Goal: Task Accomplishment & Management: Complete application form

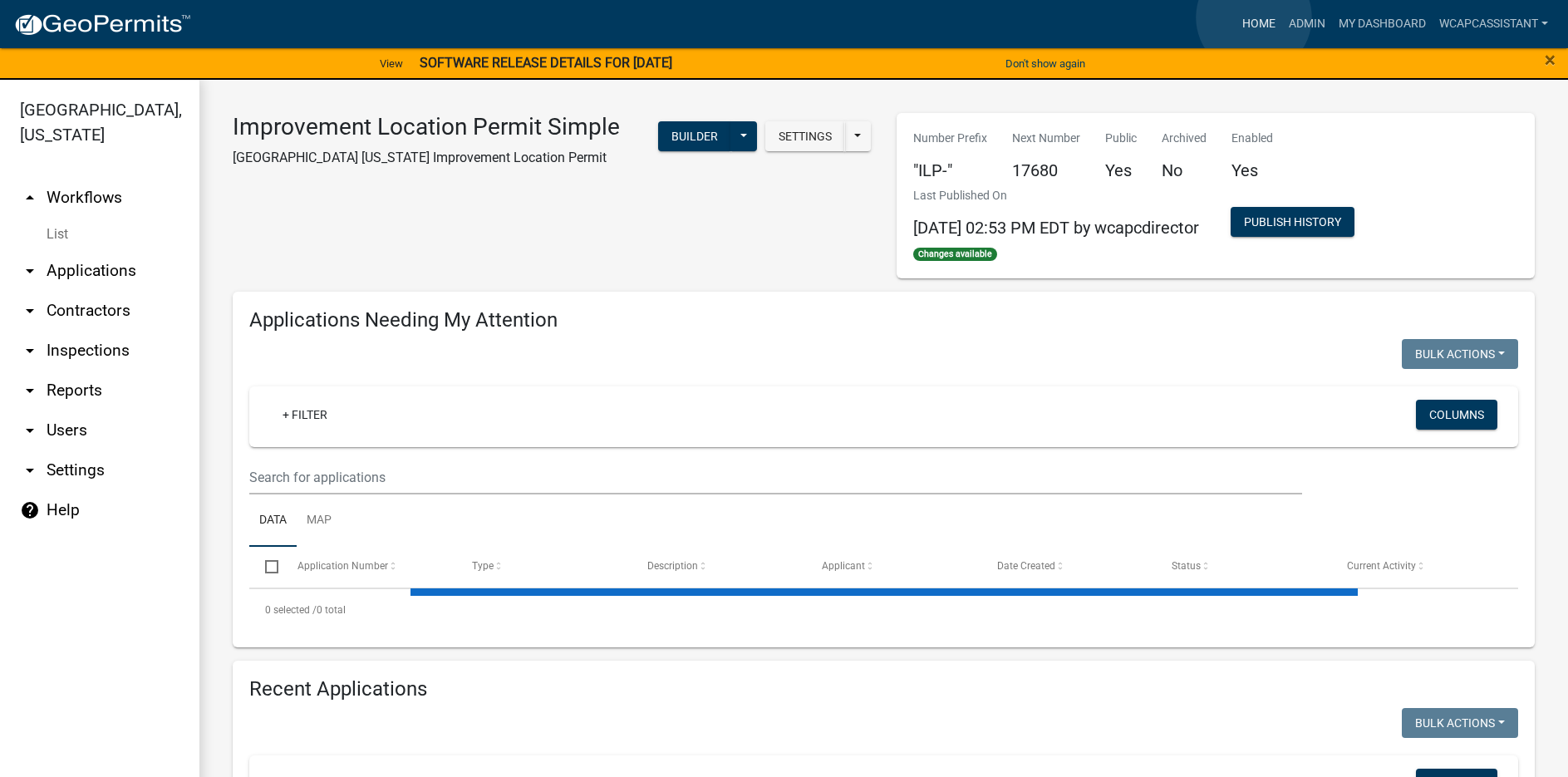
click at [1254, 18] on link "Home" at bounding box center [1258, 24] width 46 height 32
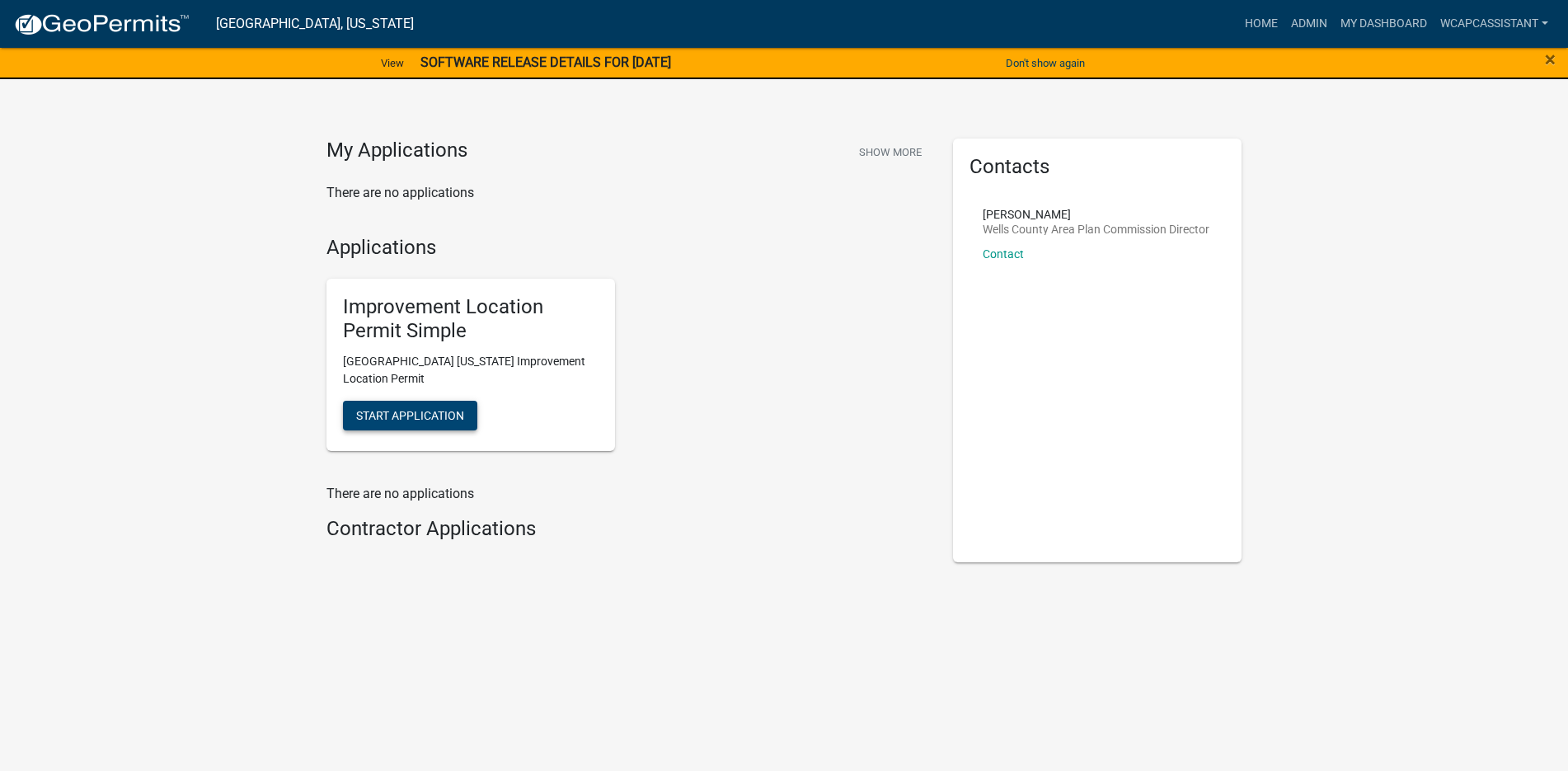
click at [413, 410] on span "Start Application" at bounding box center [411, 414] width 108 height 13
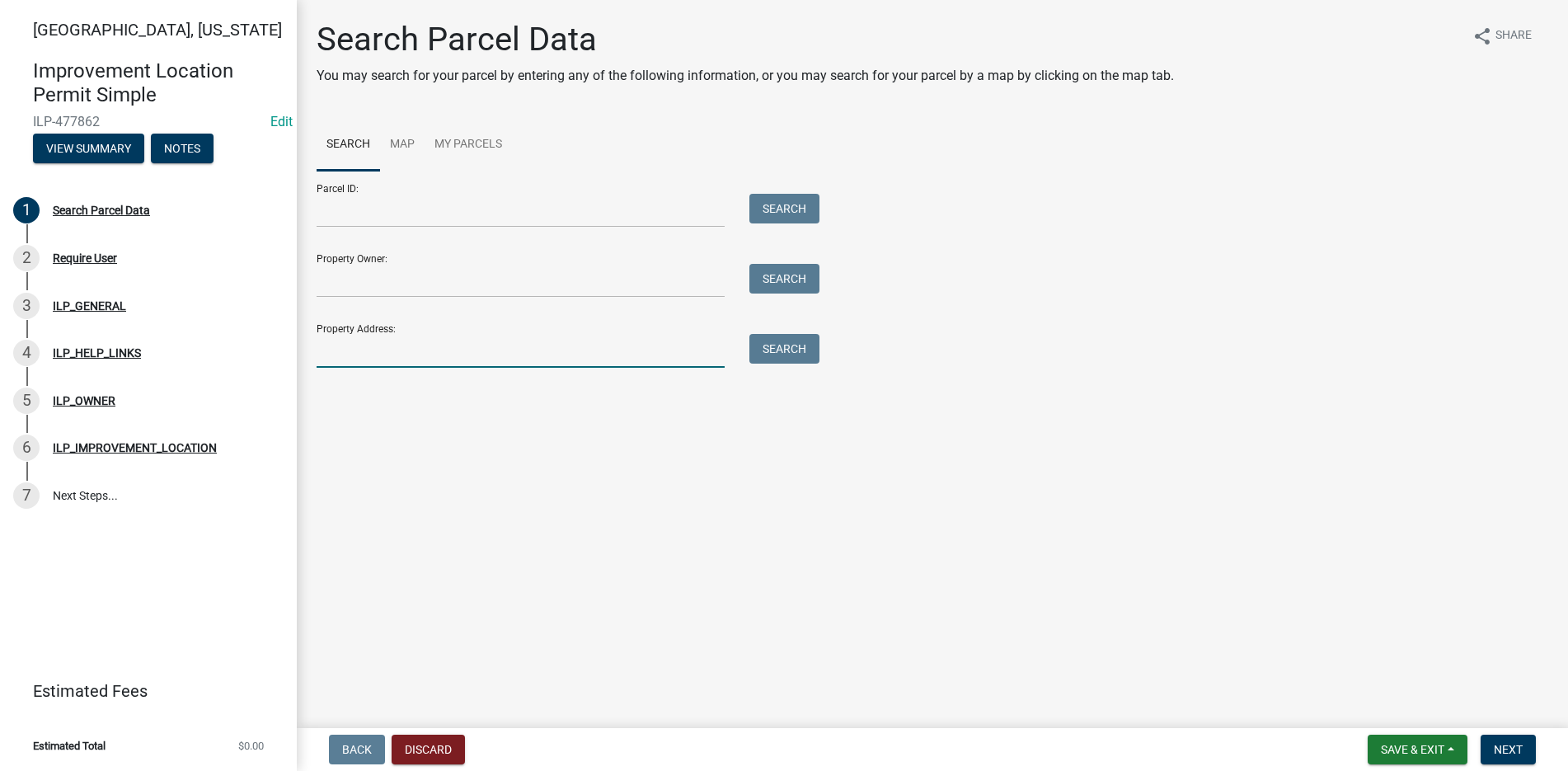
click at [346, 357] on input "Property Address:" at bounding box center [520, 351] width 408 height 34
type input "522"
click at [785, 349] on button "Search" at bounding box center [784, 349] width 70 height 30
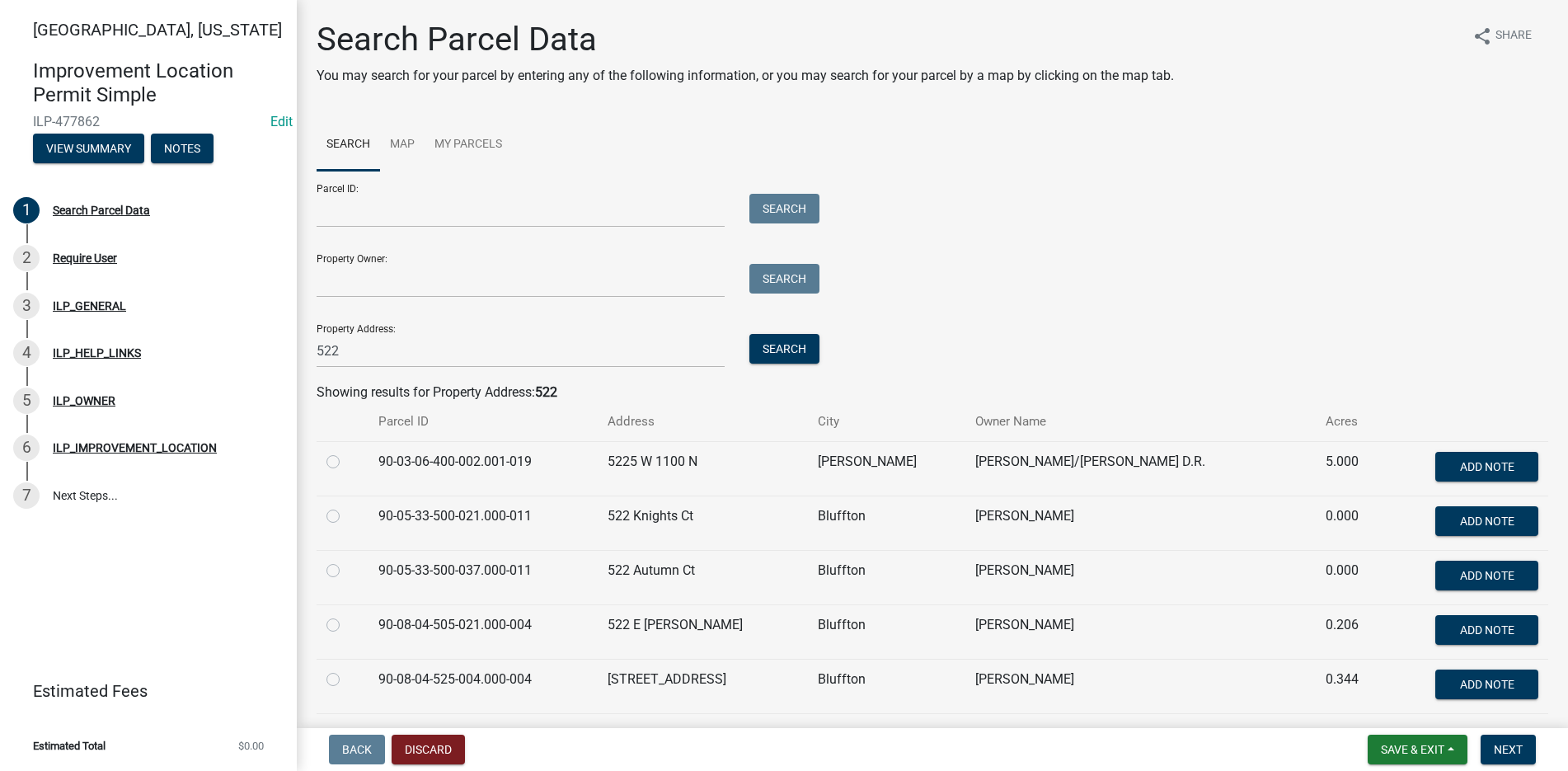
click at [346, 561] on label at bounding box center [346, 561] width 0 height 0
click at [346, 569] on input "radio" at bounding box center [351, 566] width 10 height 10
radio input "true"
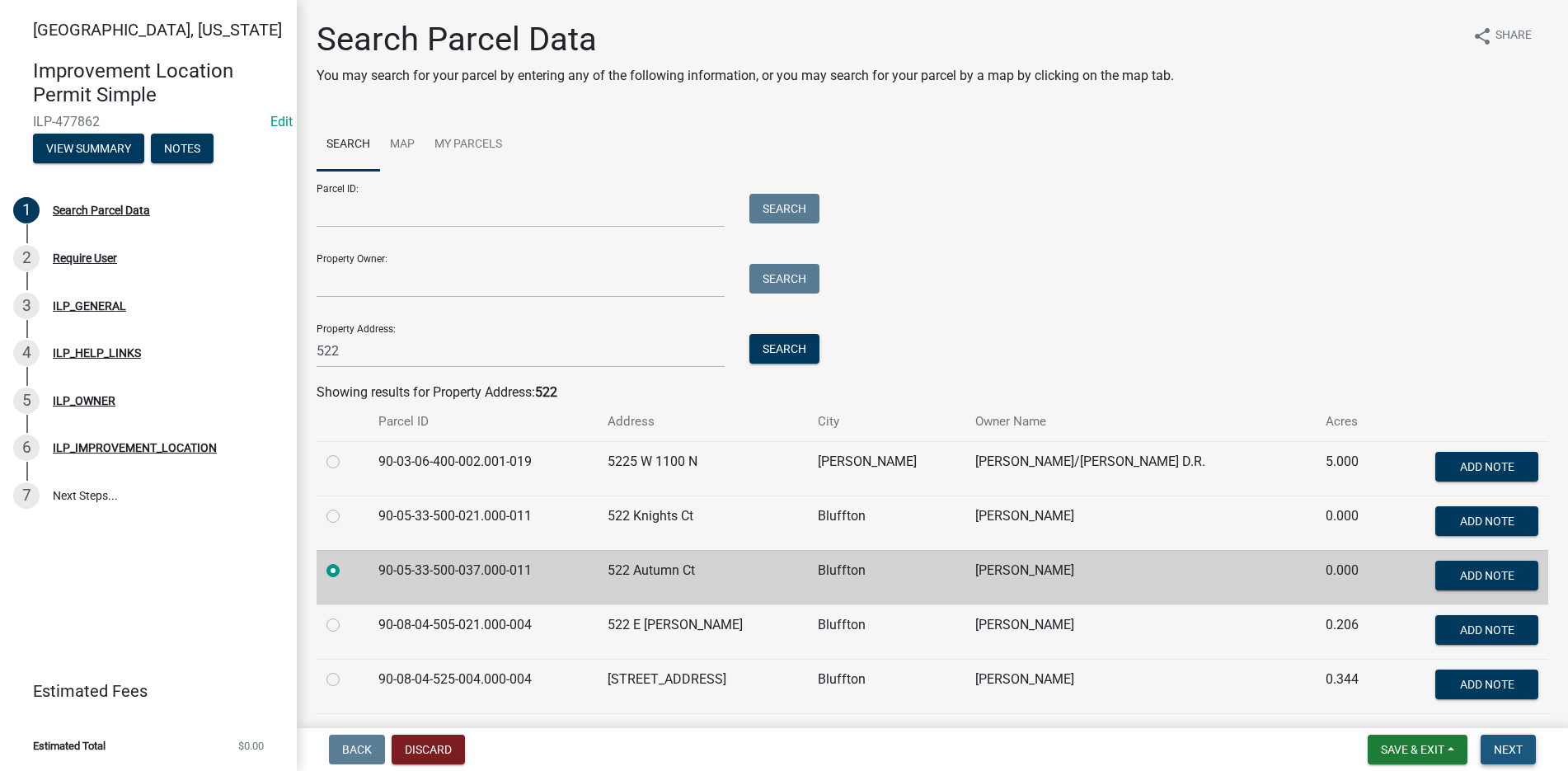
click at [1512, 743] on span "Next" at bounding box center [1507, 750] width 29 height 13
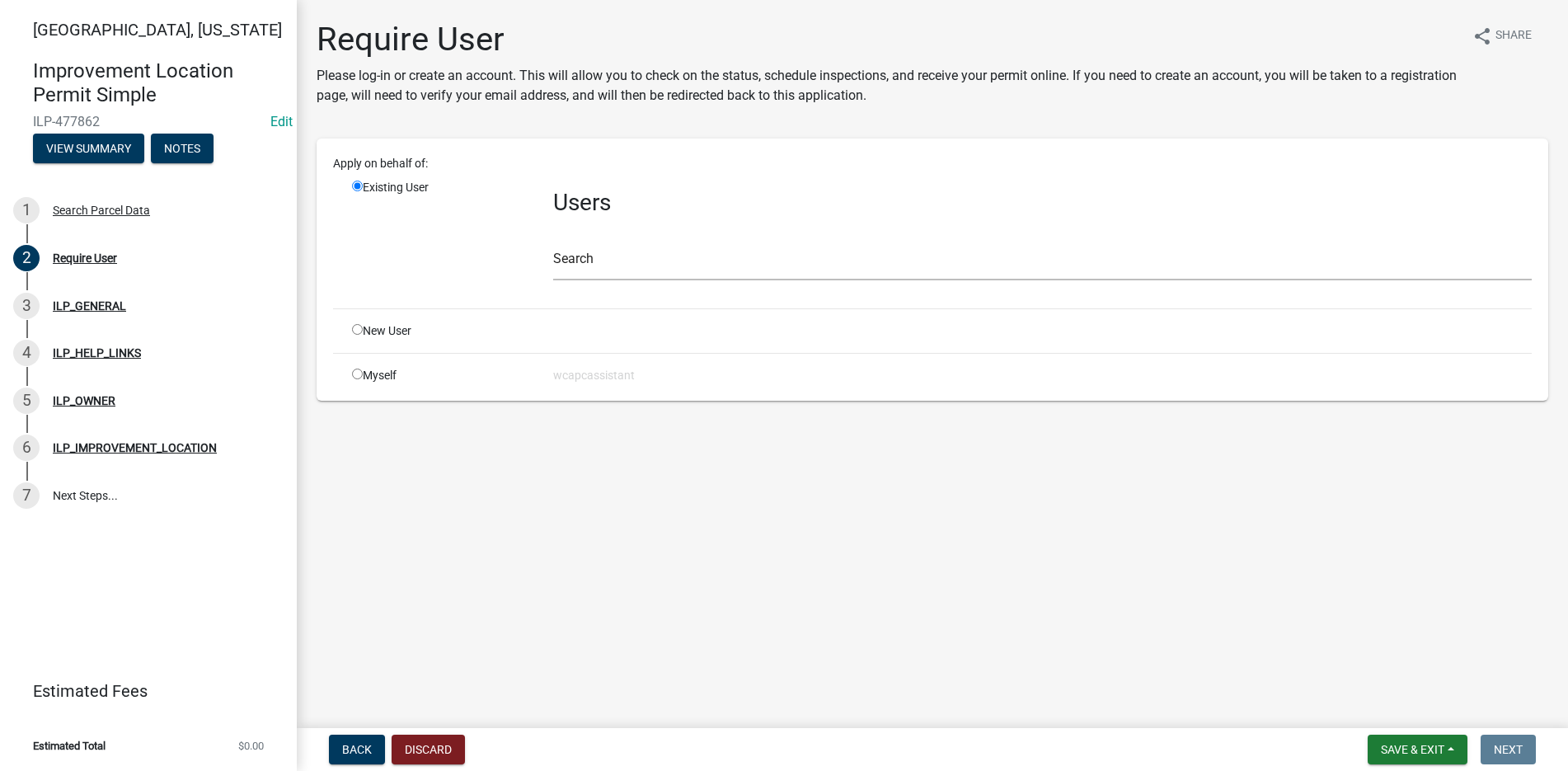
click at [356, 183] on input "radio" at bounding box center [357, 185] width 10 height 10
click at [356, 327] on input "radio" at bounding box center [357, 329] width 10 height 10
radio input "true"
radio input "false"
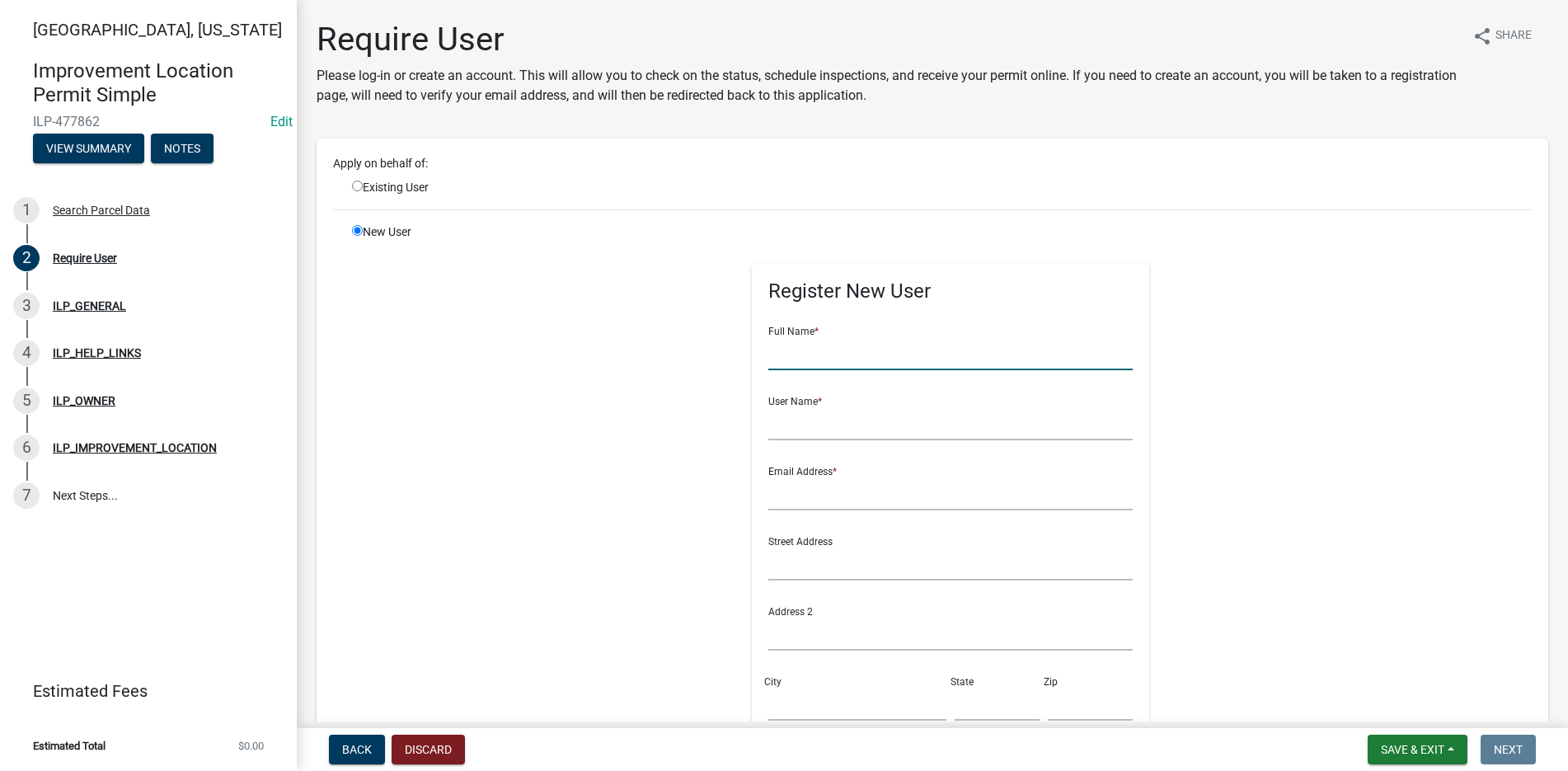
click at [800, 363] on input "text" at bounding box center [950, 353] width 365 height 34
type input "Jeff Belda"
click at [773, 430] on input "text" at bounding box center [950, 423] width 365 height 34
type input "Jeff Belda"
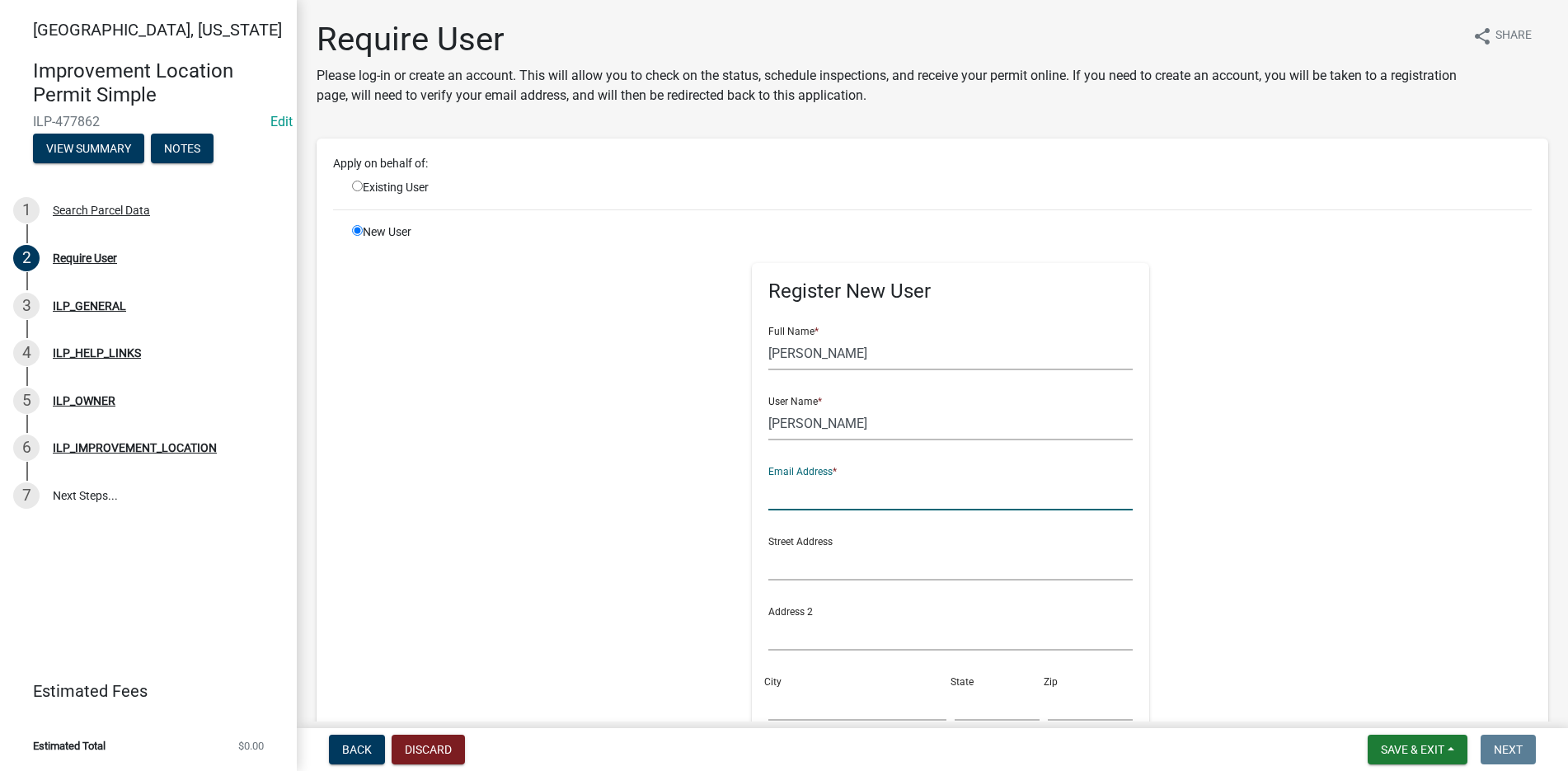
click at [771, 500] on input "text" at bounding box center [950, 494] width 365 height 34
type input "jeffbda73@gmail.com"
click at [780, 572] on input "text" at bounding box center [950, 564] width 365 height 34
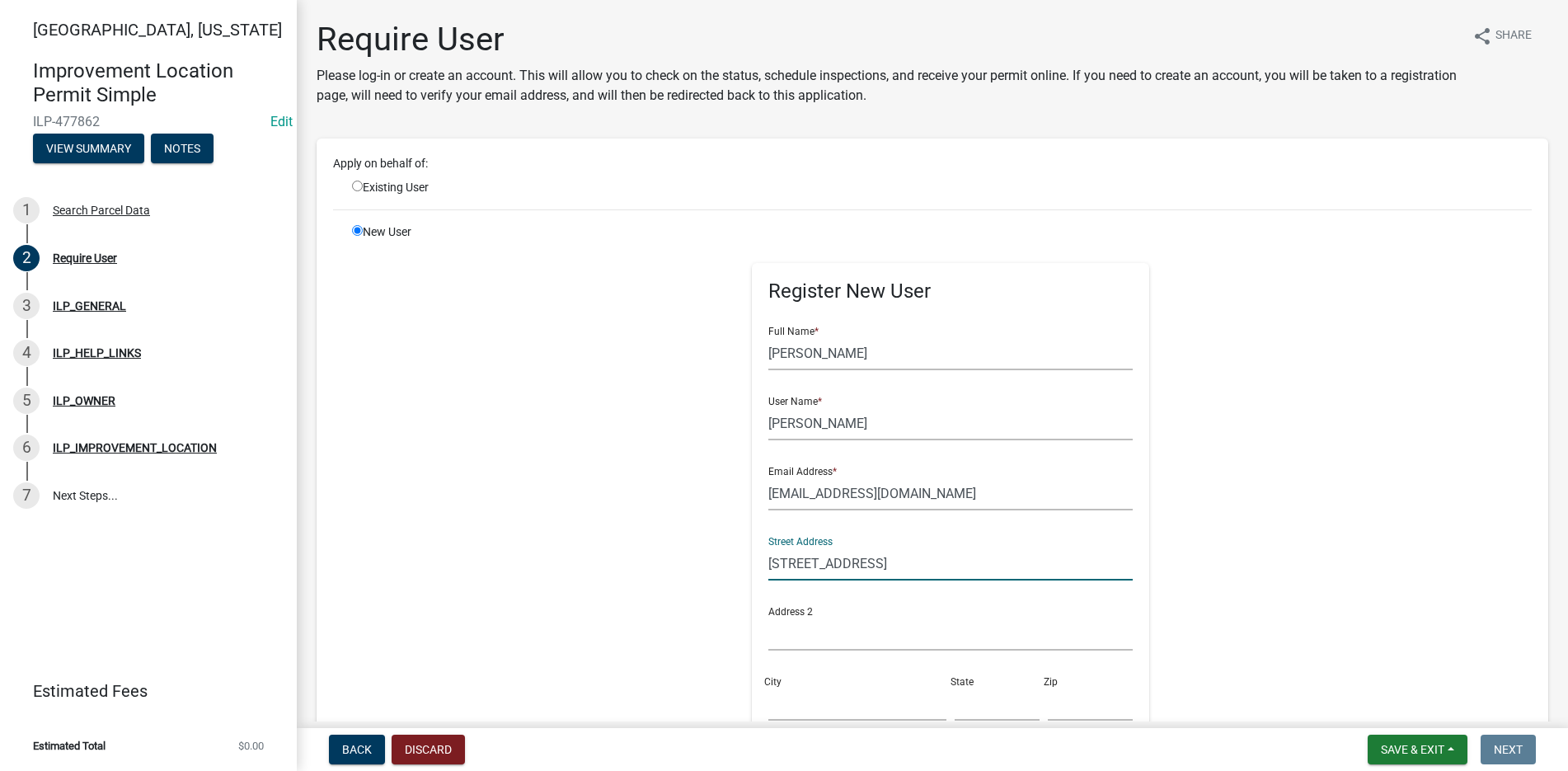
type input "522 Autumn Ct."
click at [775, 707] on input "City" at bounding box center [857, 704] width 178 height 34
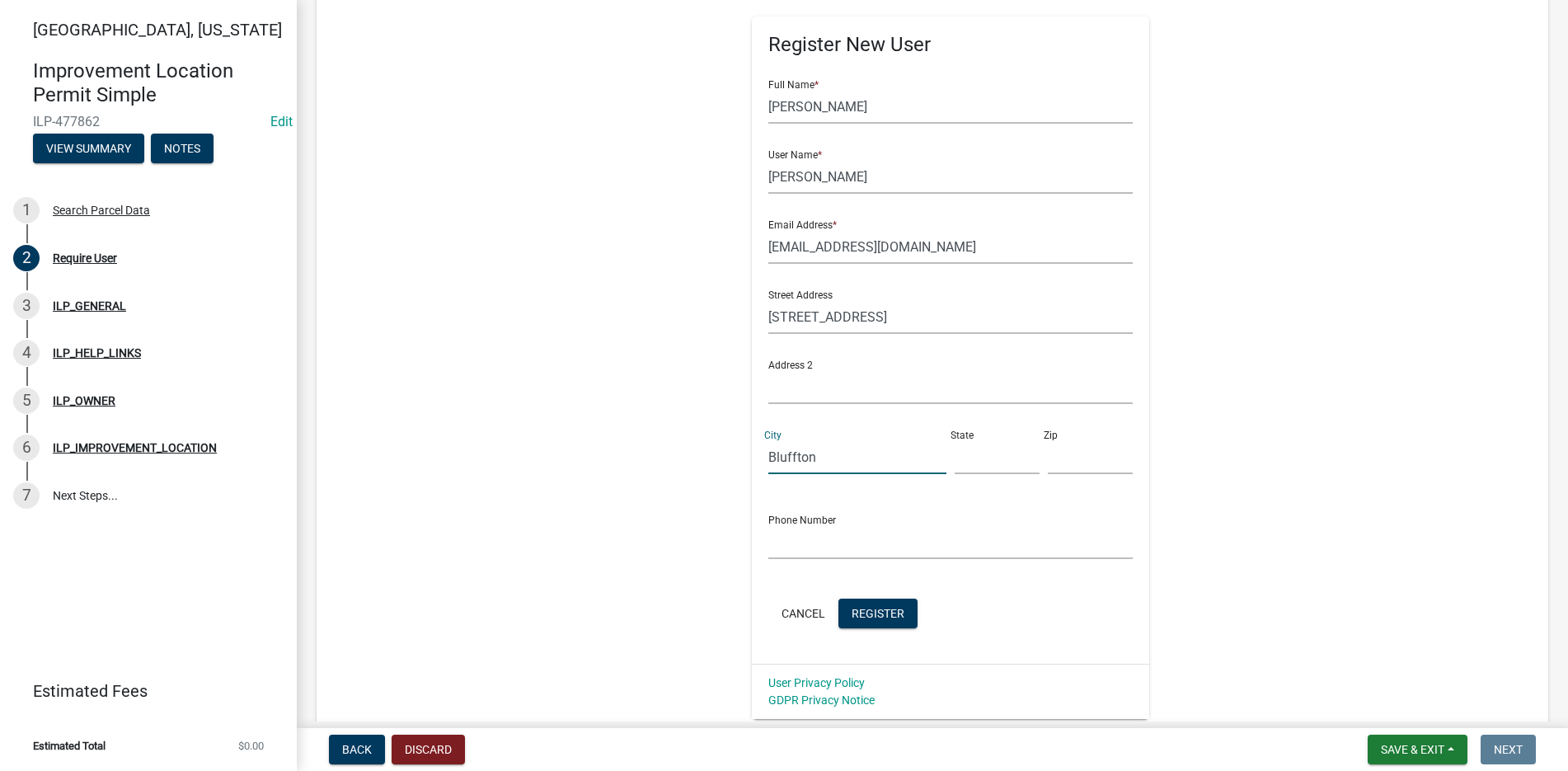
scroll to position [247, 0]
type input "Bluffton"
click at [961, 465] on input "text" at bounding box center [997, 456] width 85 height 34
drag, startPoint x: 961, startPoint y: 465, endPoint x: 971, endPoint y: 470, distance: 11.2
click at [961, 465] on input "IN" at bounding box center [997, 456] width 85 height 34
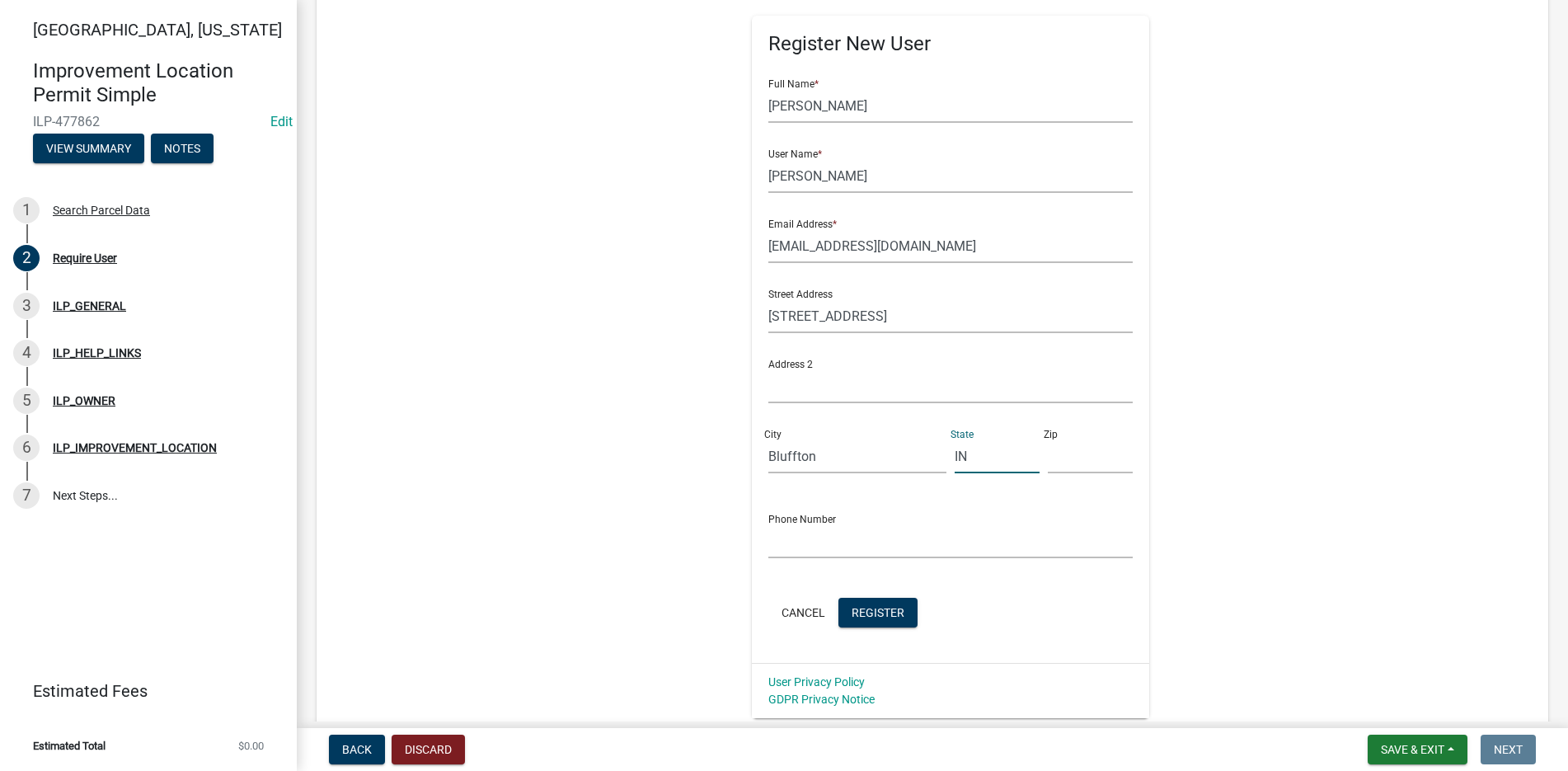
type input "IN"
click at [1048, 462] on input "text" at bounding box center [1090, 456] width 85 height 34
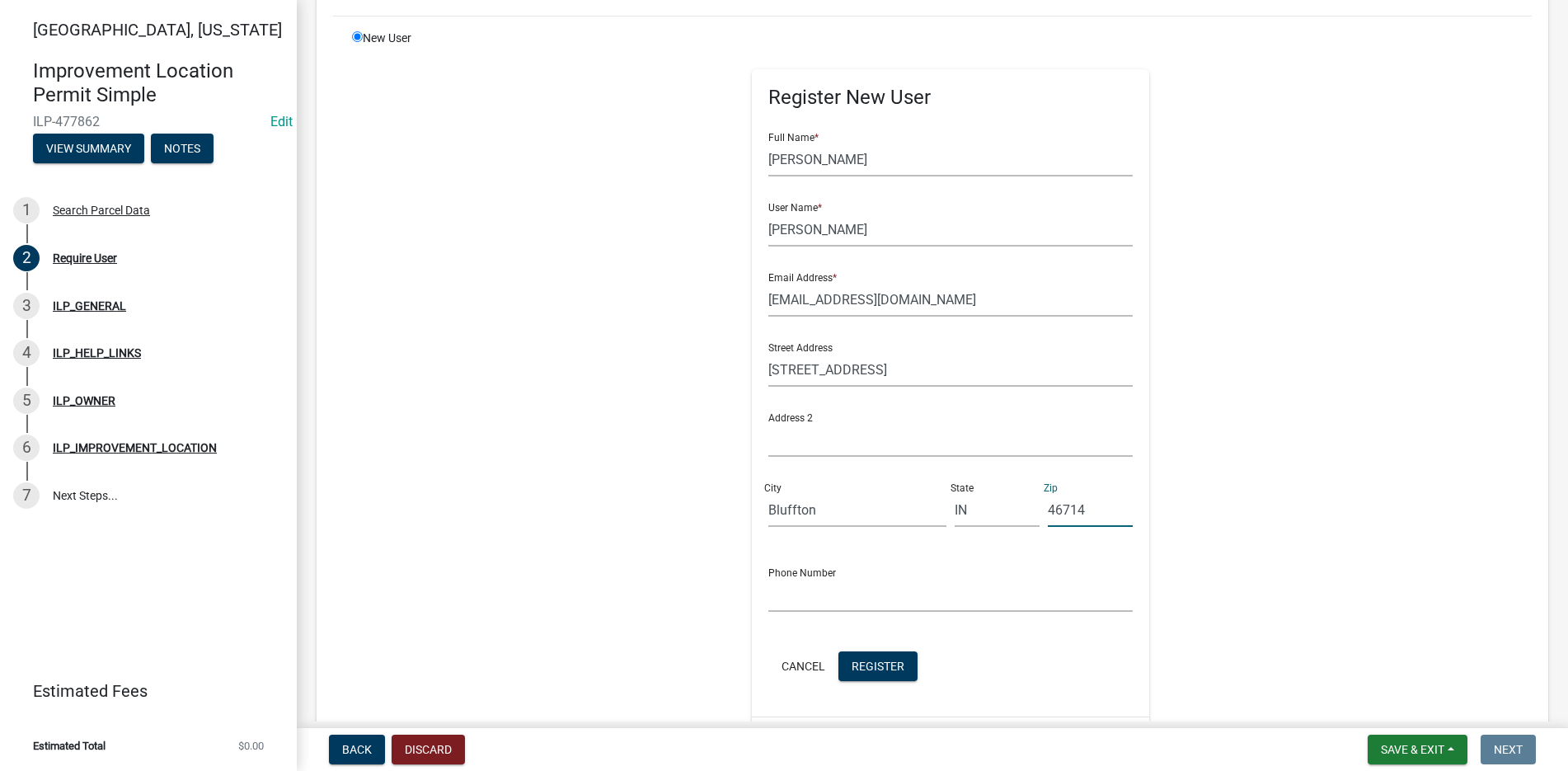
scroll to position [165, 0]
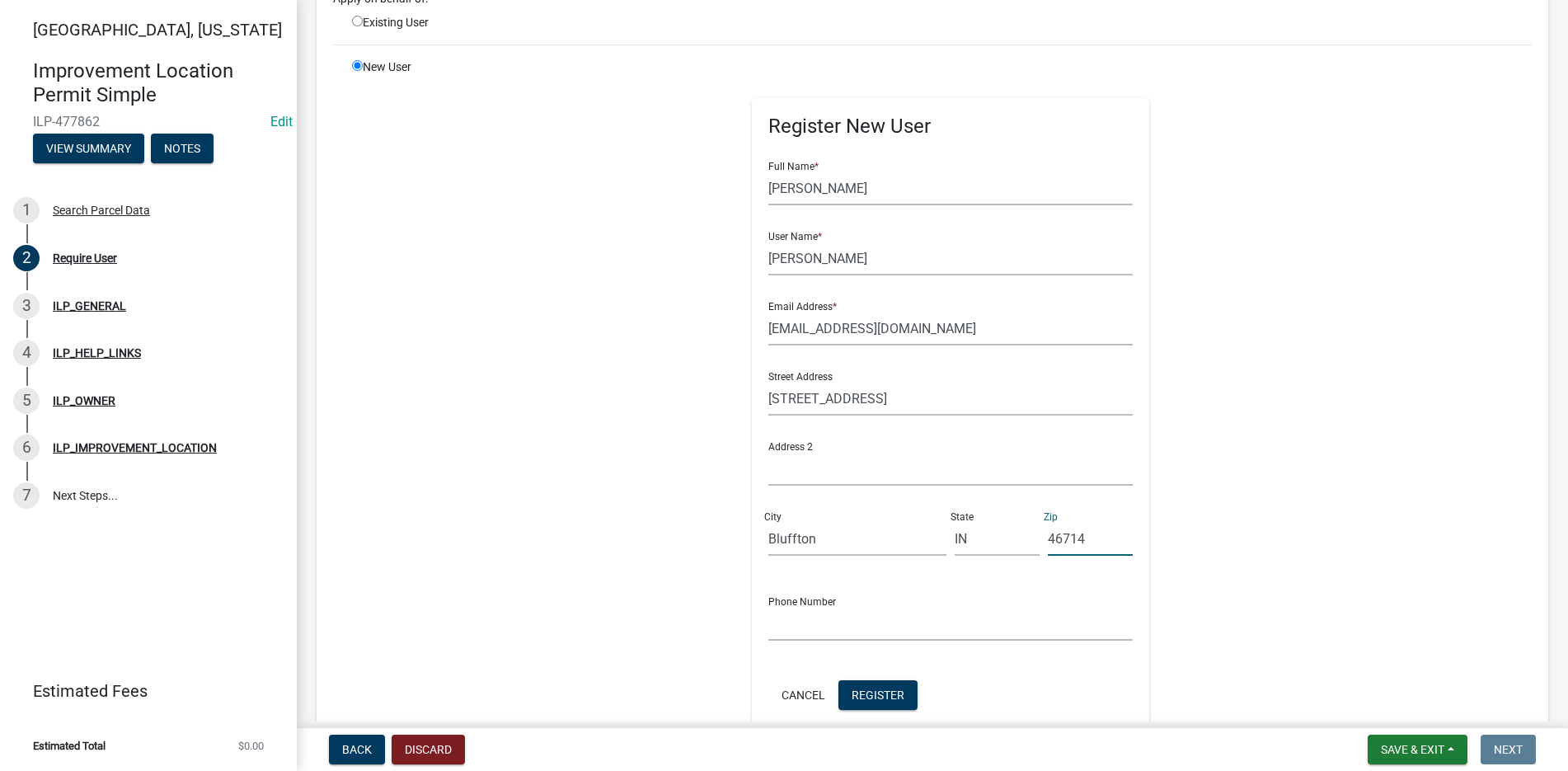
type input "46714"
click at [795, 630] on input "text" at bounding box center [950, 624] width 365 height 34
type input "765-744-7716"
click at [851, 694] on span "Register" at bounding box center [877, 694] width 53 height 13
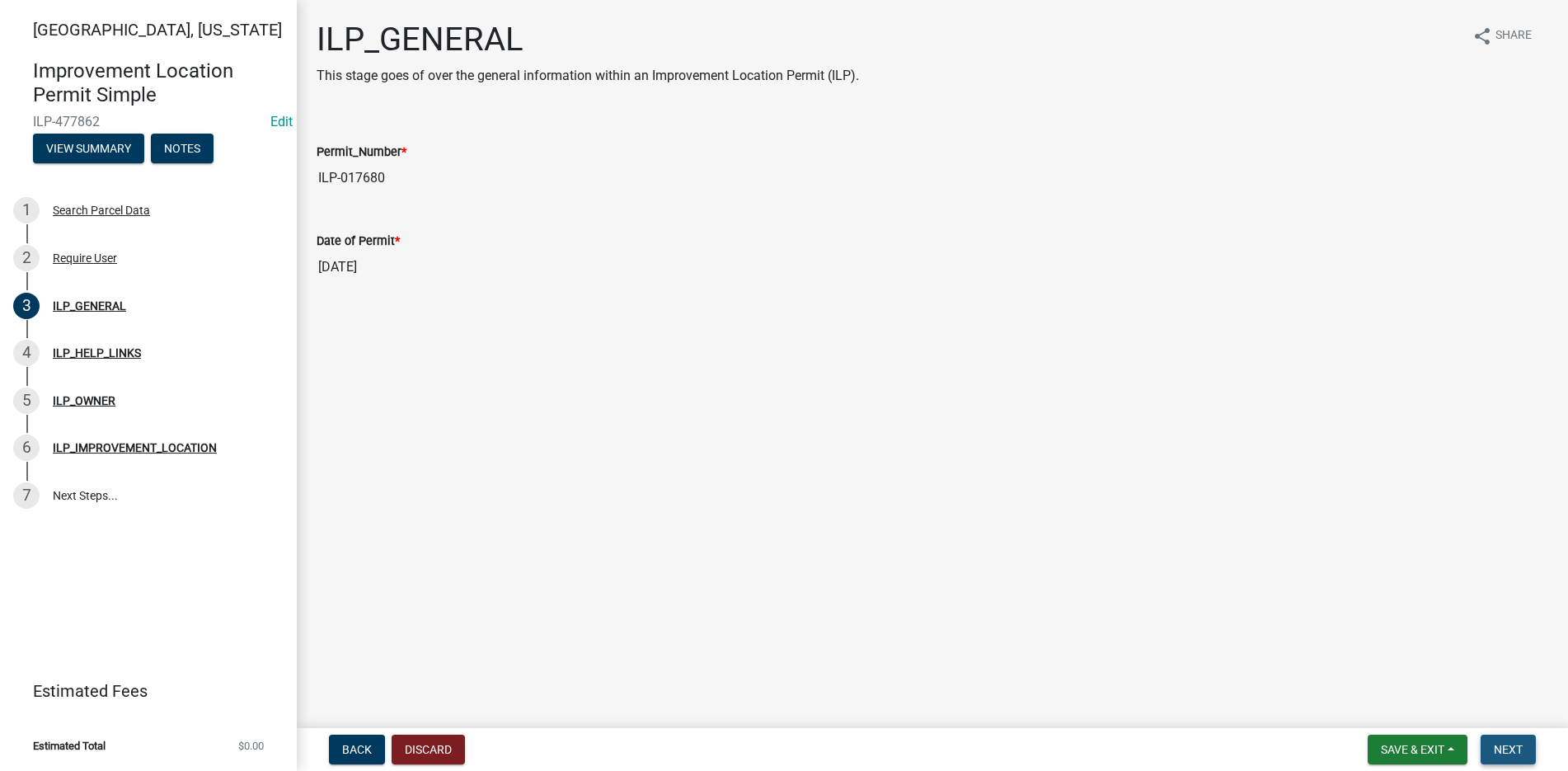
click at [1514, 747] on span "Next" at bounding box center [1507, 750] width 29 height 13
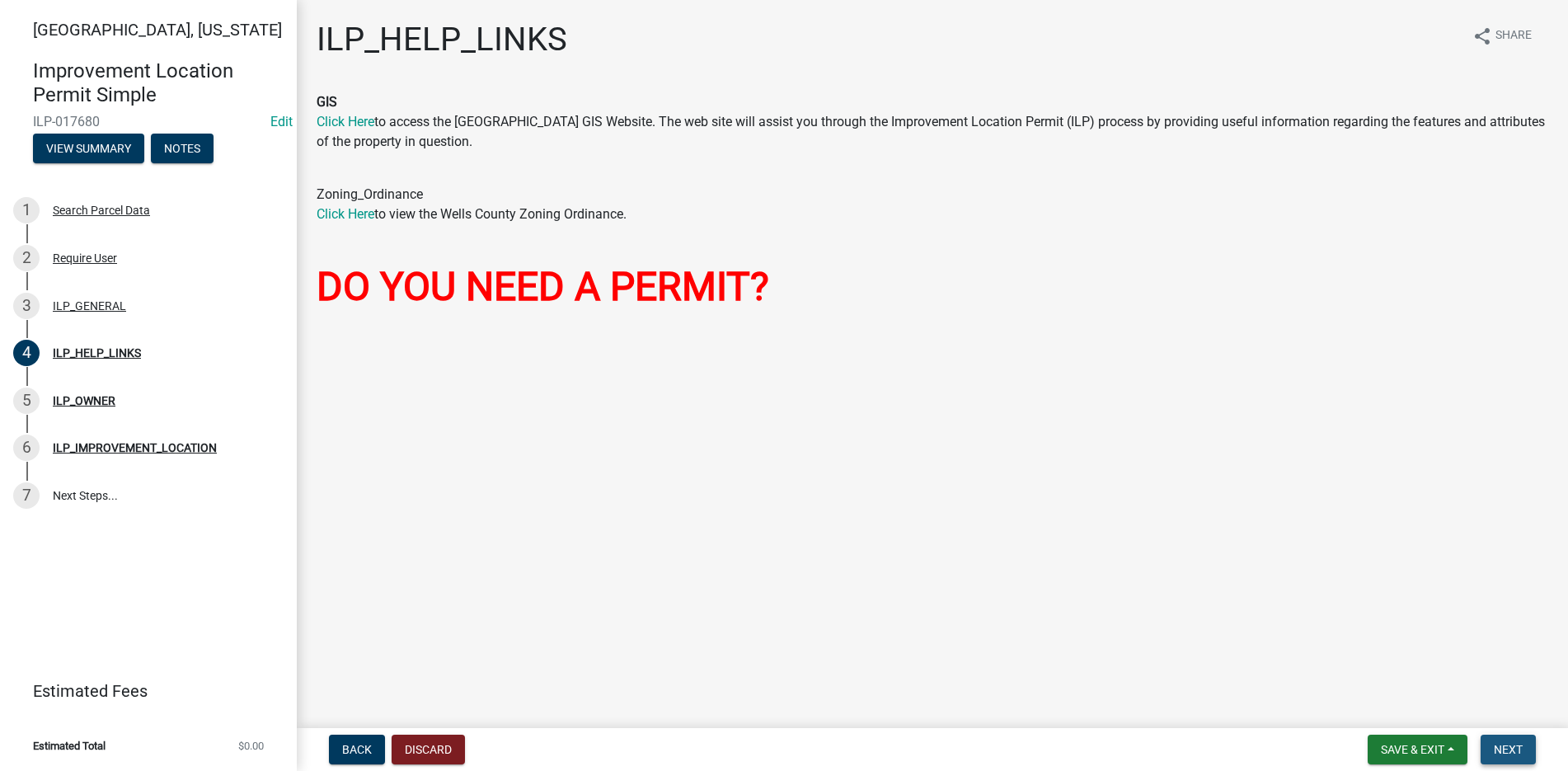
click at [1521, 743] on span "Next" at bounding box center [1507, 750] width 29 height 13
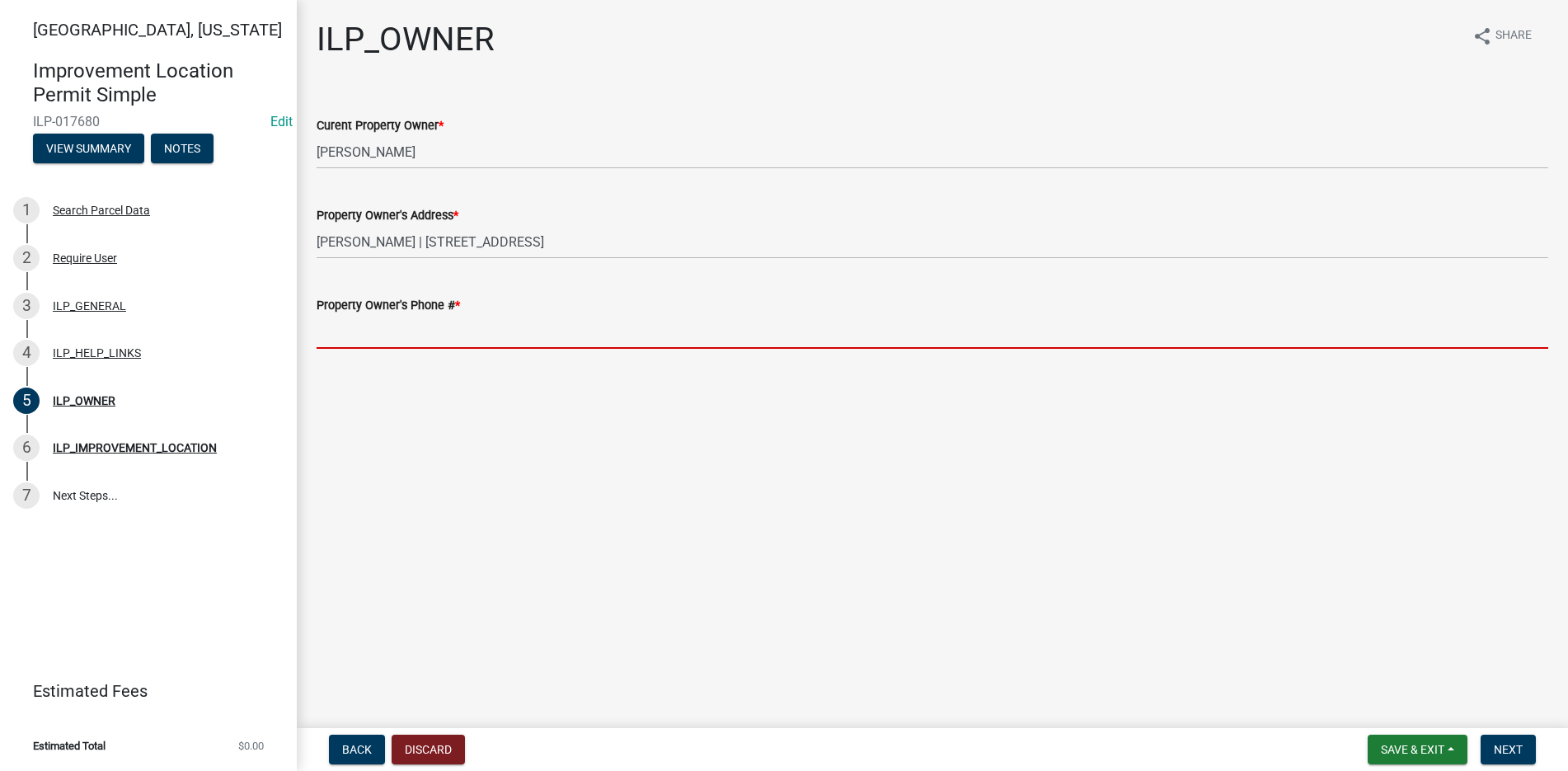
click at [348, 343] on input "Property Owner's Phone # *" at bounding box center [932, 331] width 1232 height 34
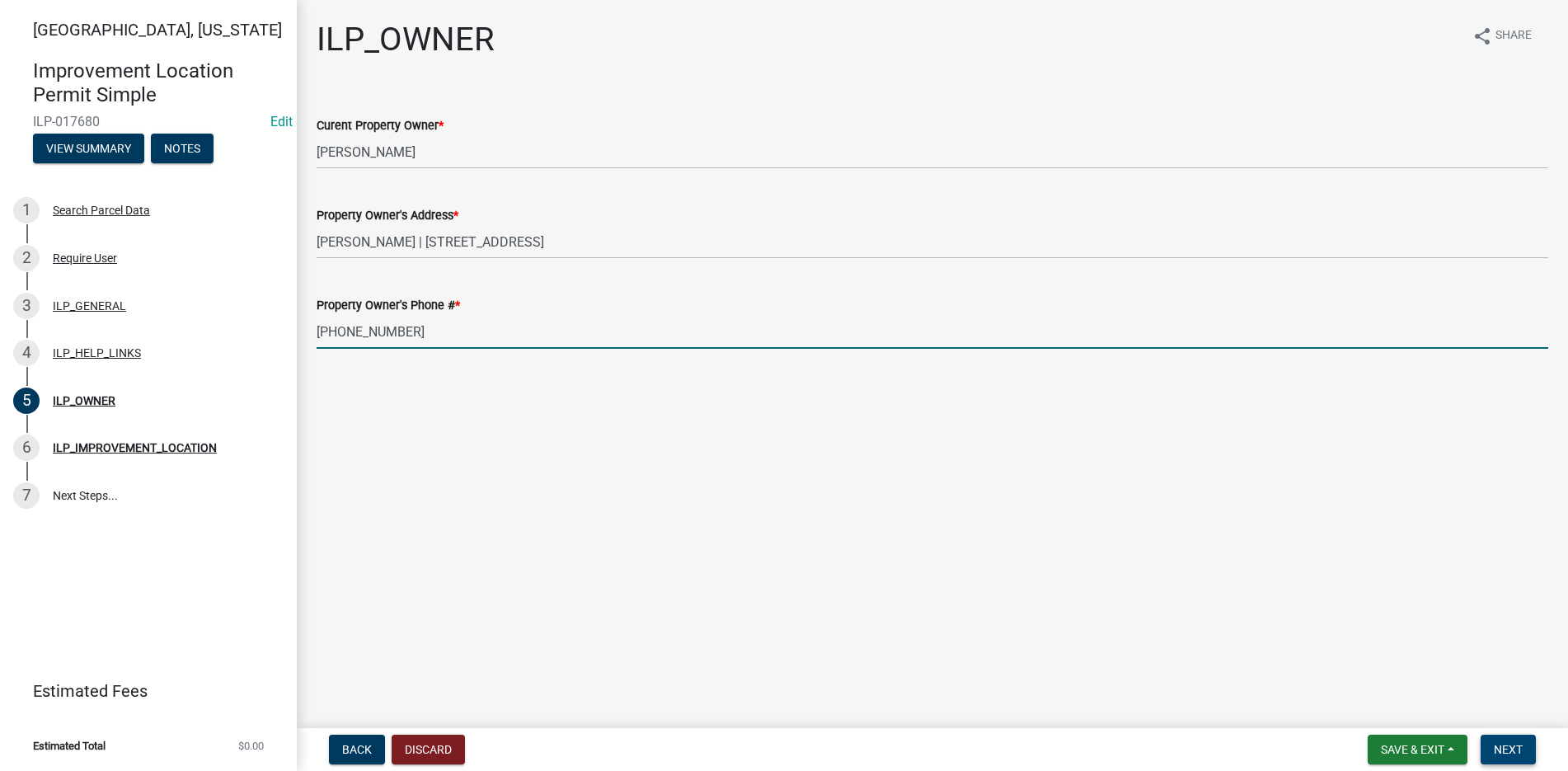
type input "765-744-7716"
click at [1490, 745] on button "Next" at bounding box center [1507, 750] width 55 height 30
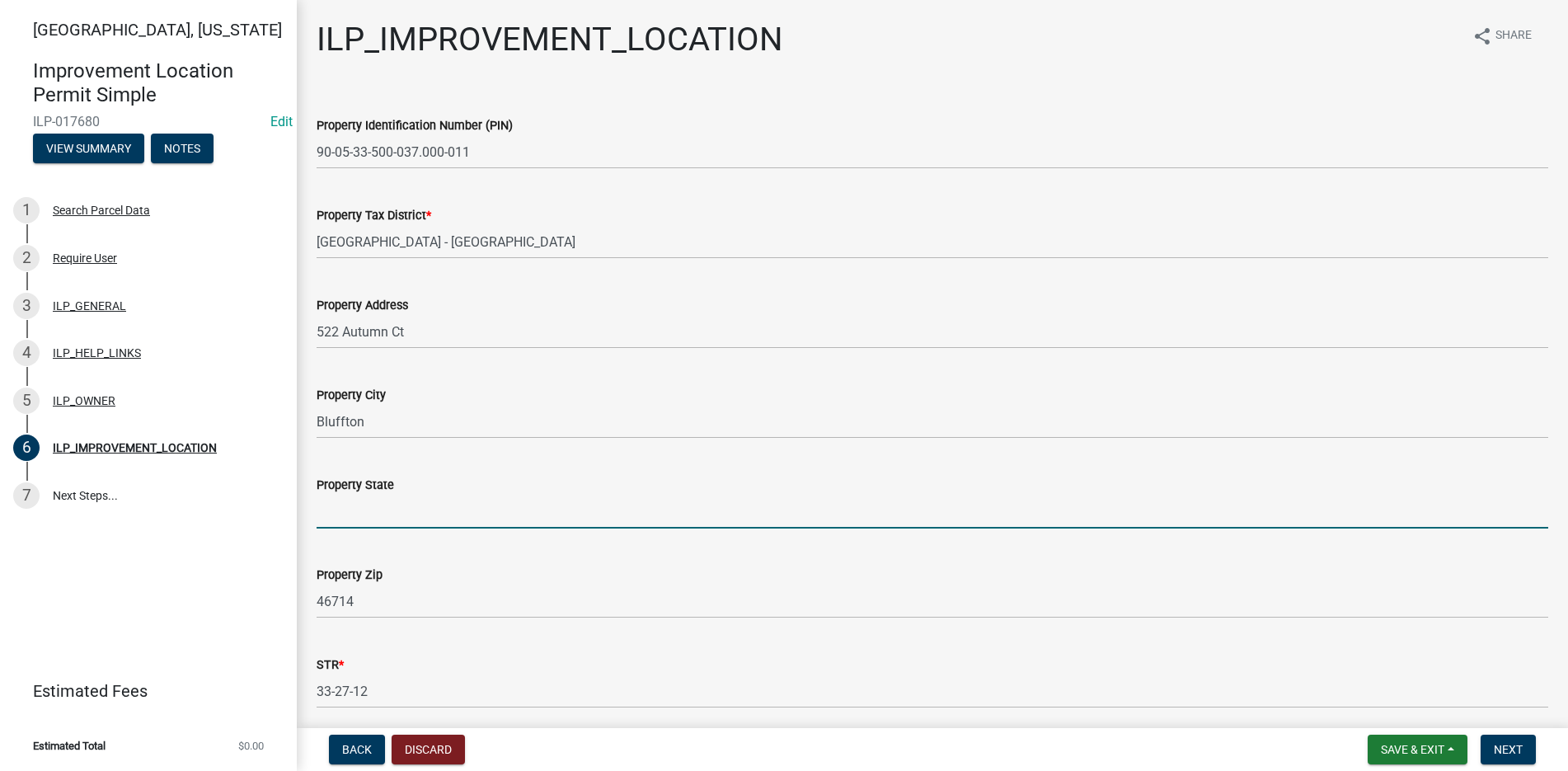
click at [334, 518] on input "Property State" at bounding box center [932, 512] width 1232 height 34
type input "Indiana"
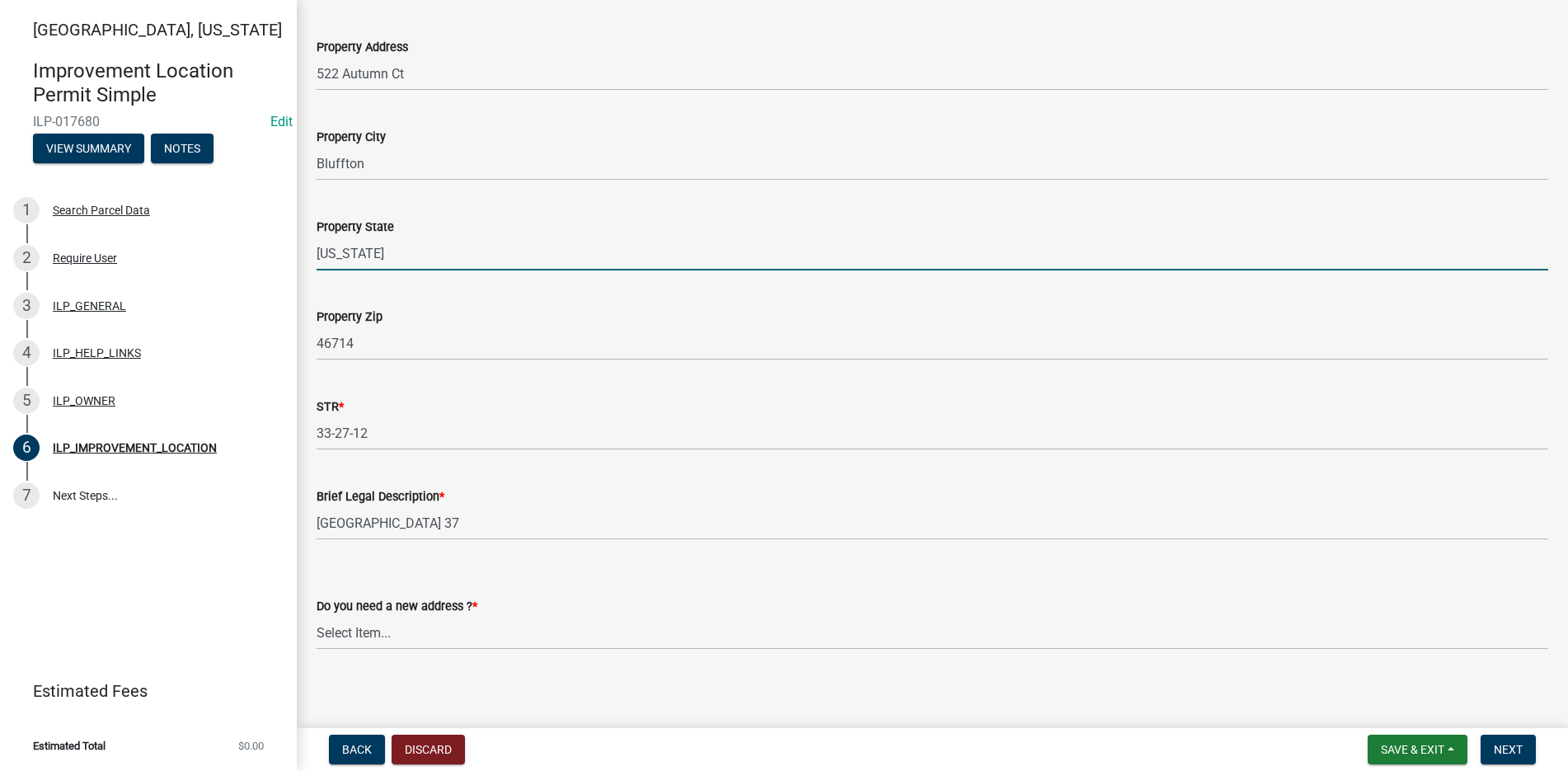
scroll to position [265, 0]
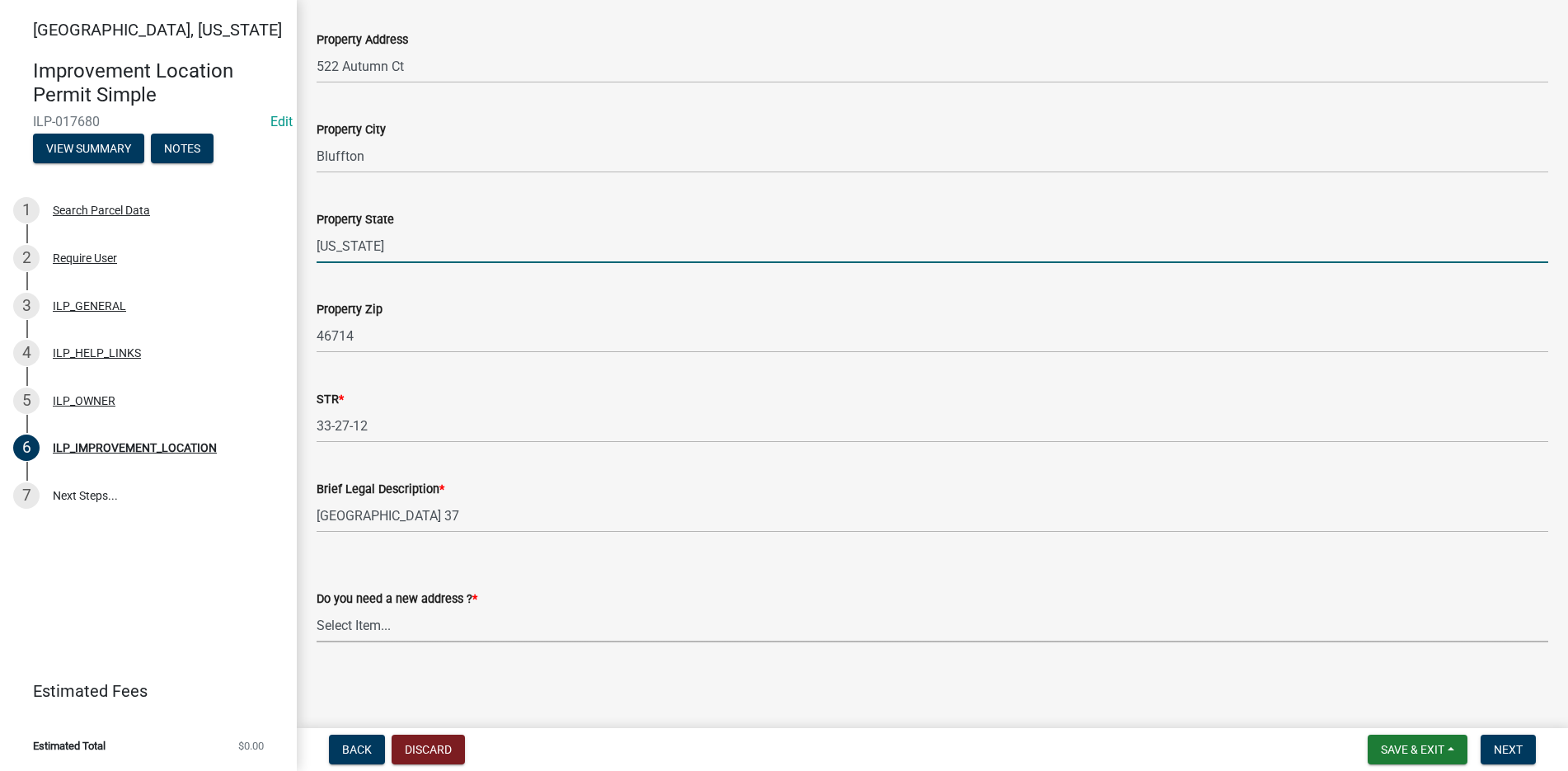
click at [370, 623] on select "Select Item... YES NO" at bounding box center [932, 625] width 1232 height 34
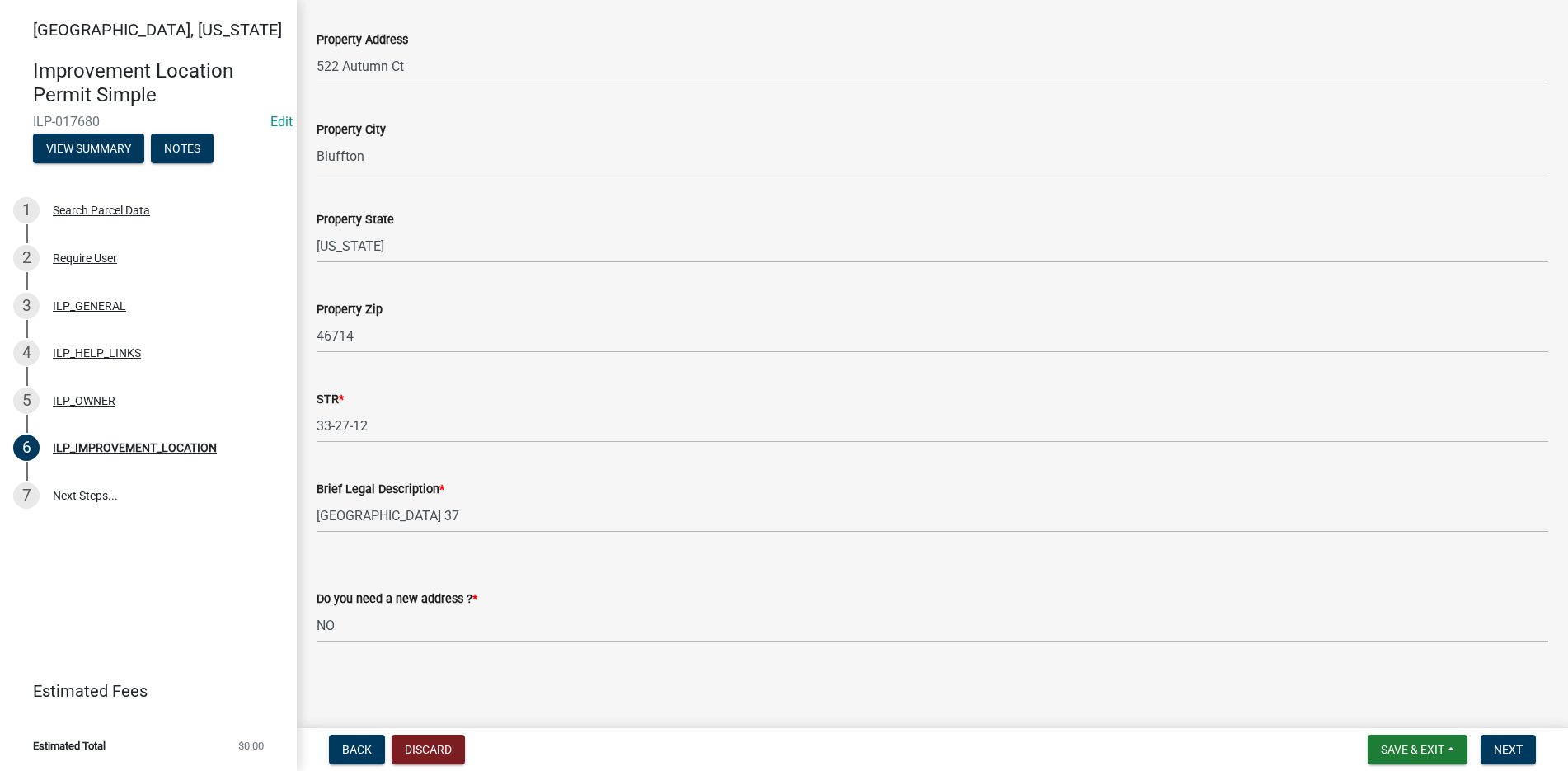
click at [316, 609] on select "Select Item... YES NO" at bounding box center [932, 625] width 1232 height 34
select select "03ef64e6-f0ff-43c9-aded-972c487e3507"
click at [1495, 745] on span "Next" at bounding box center [1507, 750] width 29 height 13
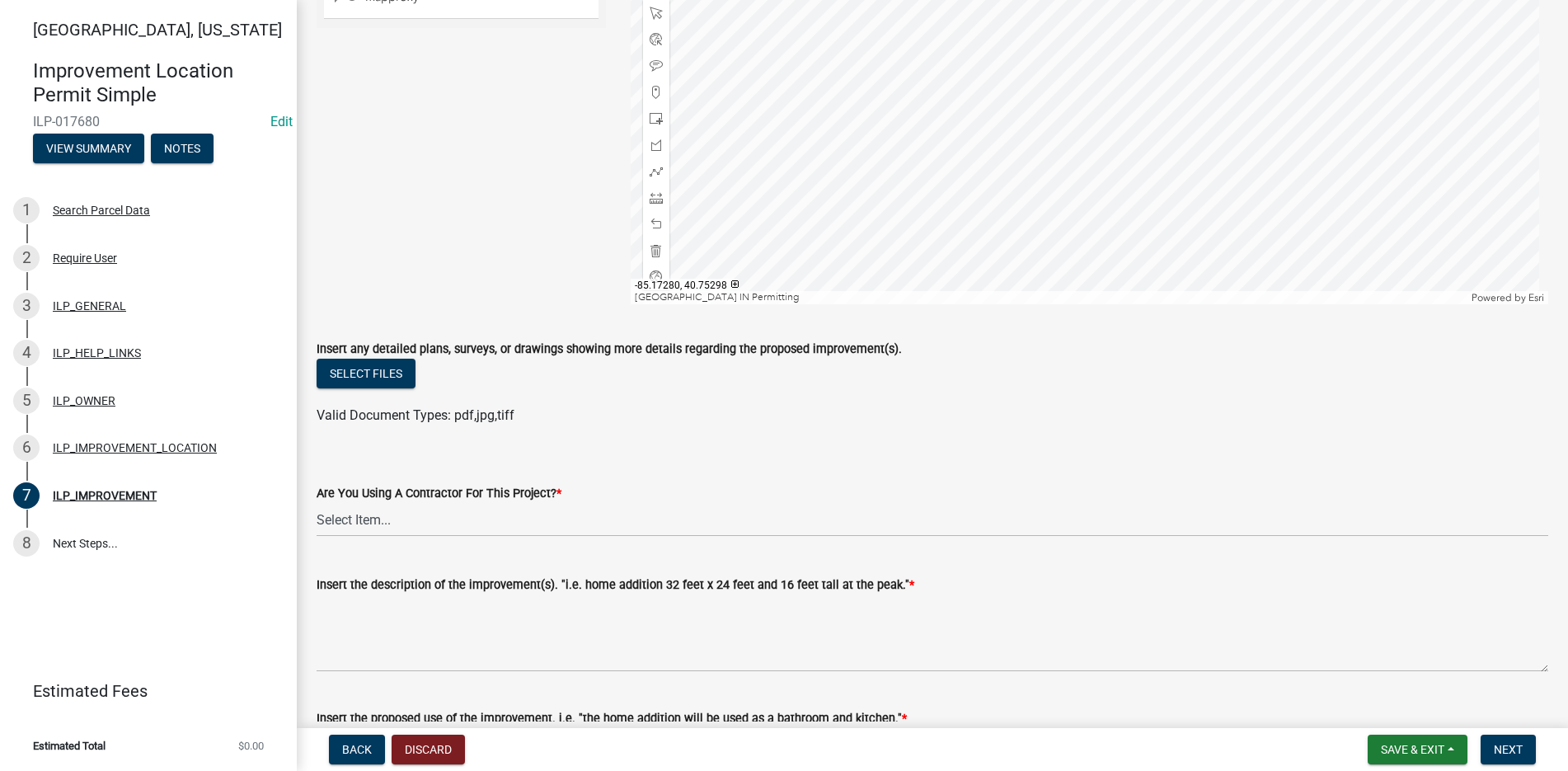
scroll to position [247, 0]
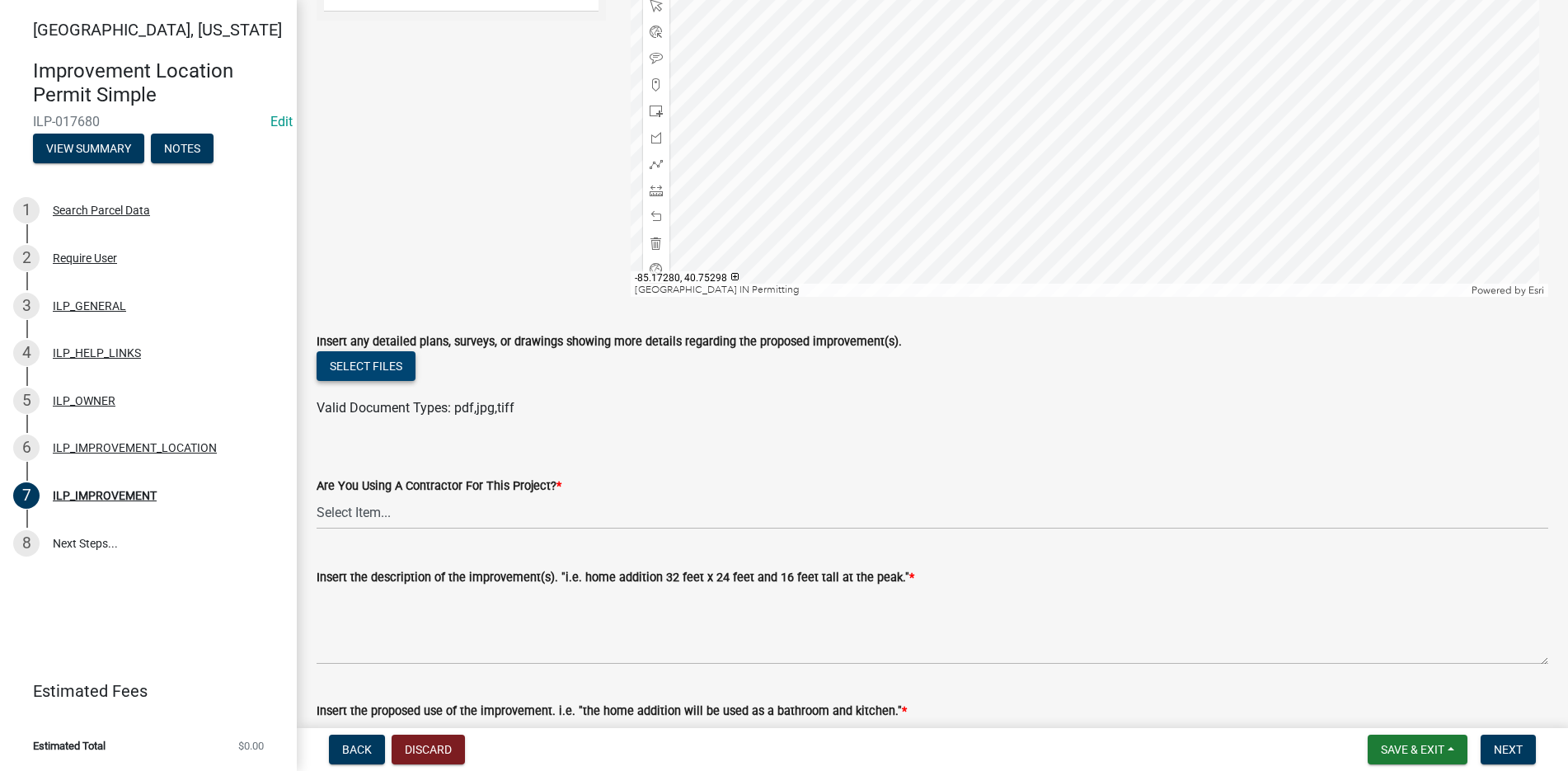
click at [367, 361] on button "Select files" at bounding box center [366, 366] width 99 height 30
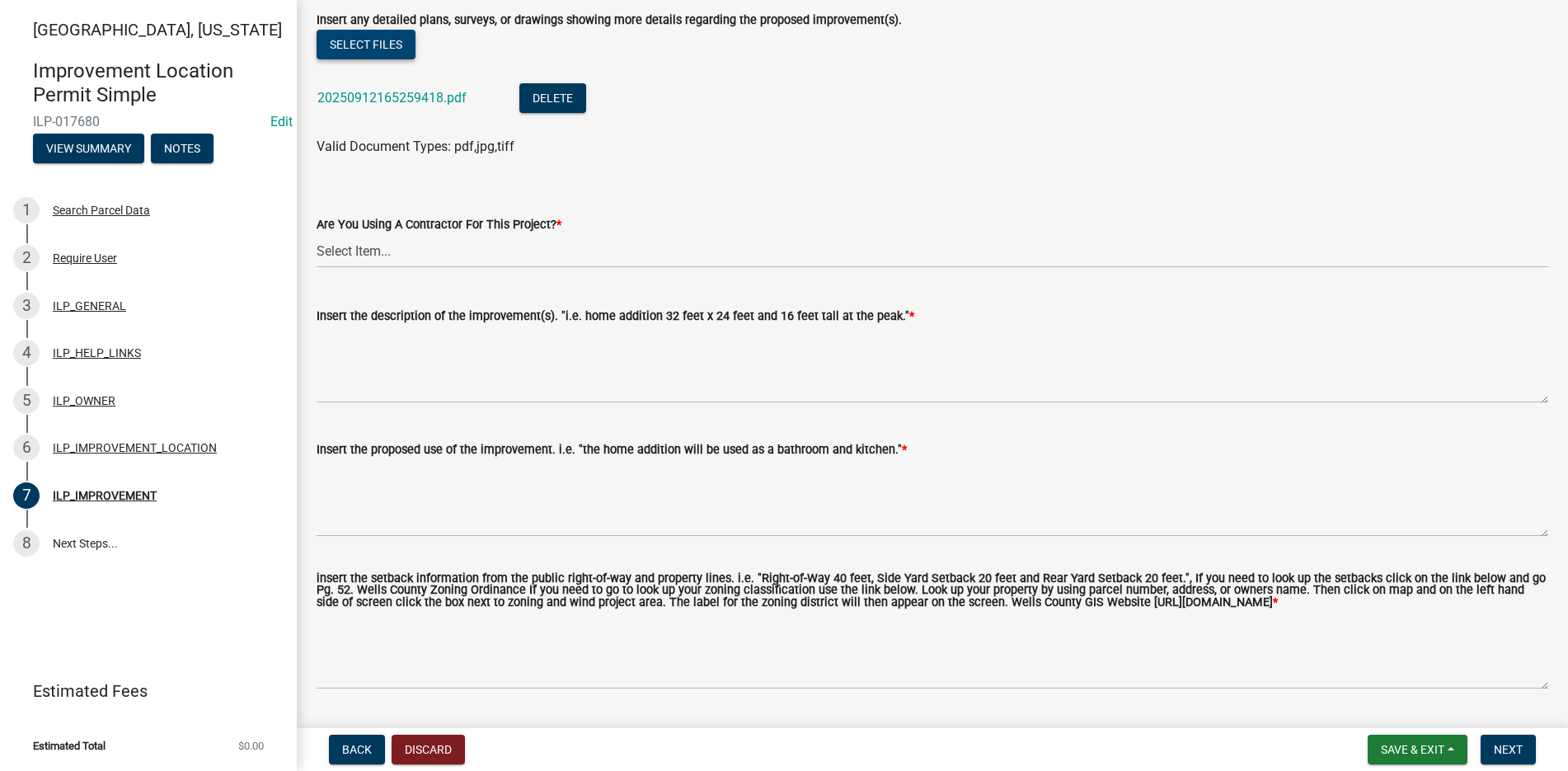
scroll to position [577, 0]
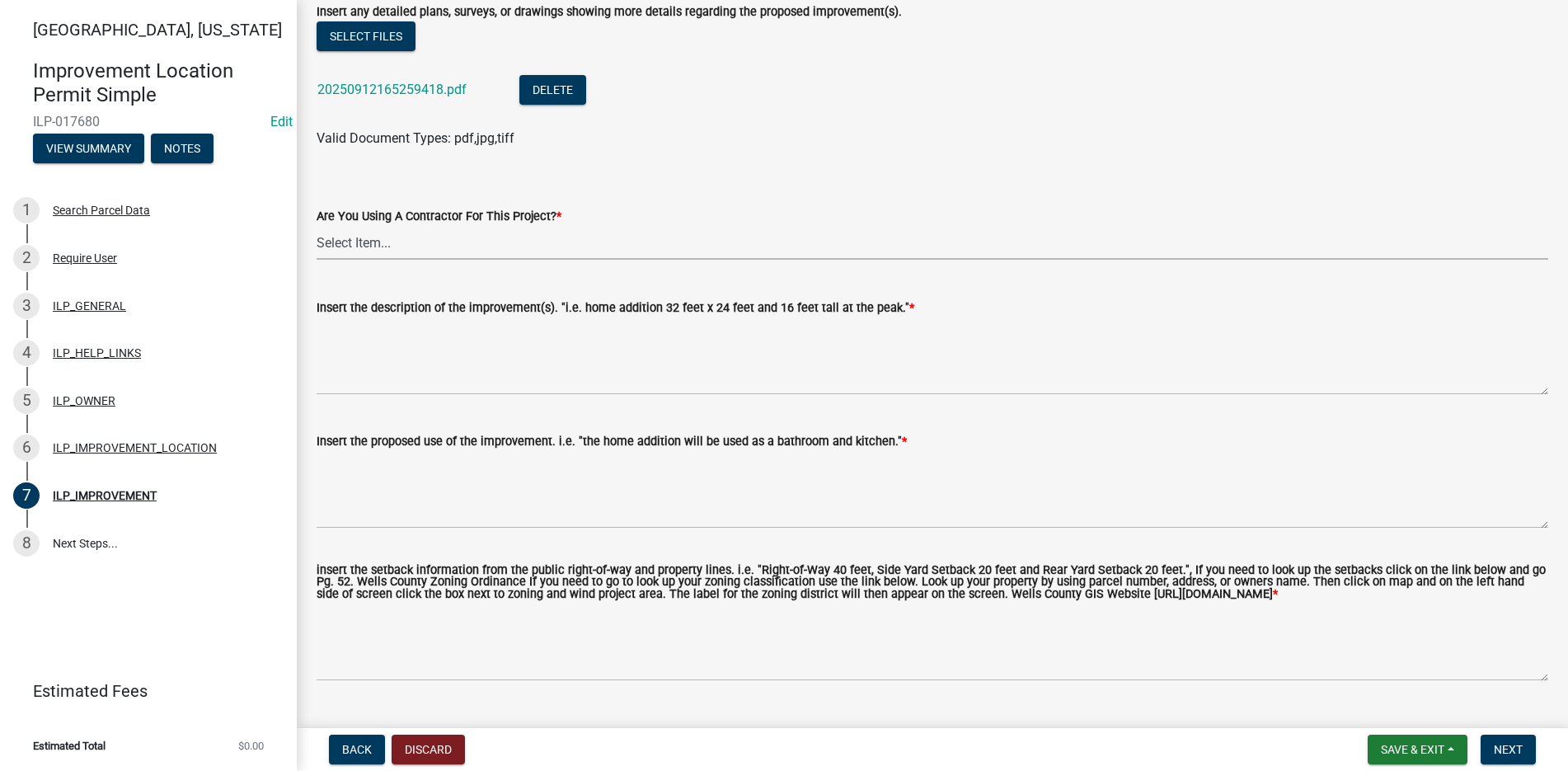
click at [351, 245] on select "Select Item... YES NO" at bounding box center [932, 243] width 1232 height 34
click at [316, 226] on select "Select Item... YES NO" at bounding box center [932, 243] width 1232 height 34
select select "71b507d0-569d-4a0a-b334-f72445909e69"
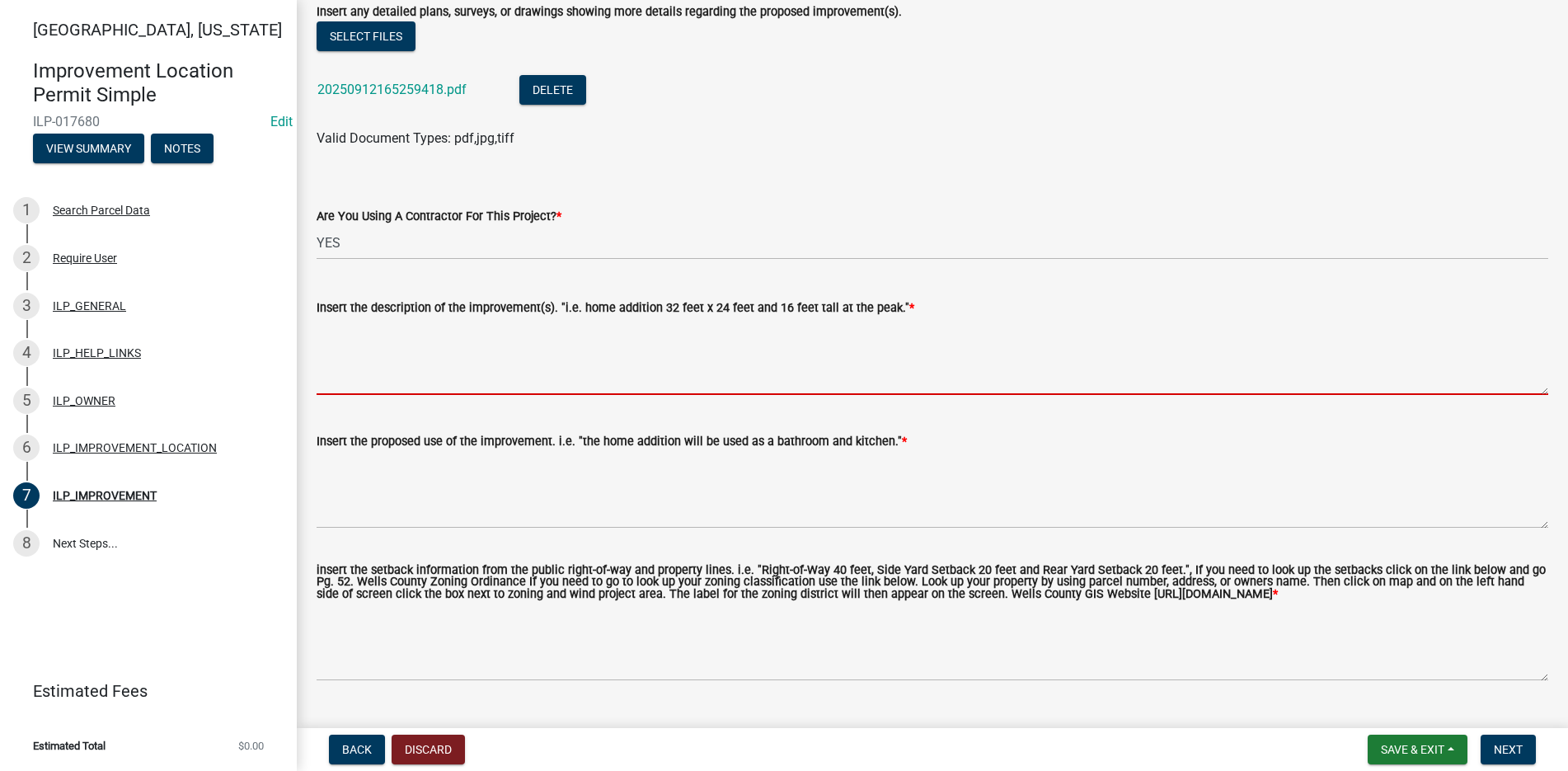
click at [352, 343] on textarea "Insert the description of the improvement(s). "i.e. home addition 32 feet x 24 …" at bounding box center [932, 356] width 1232 height 77
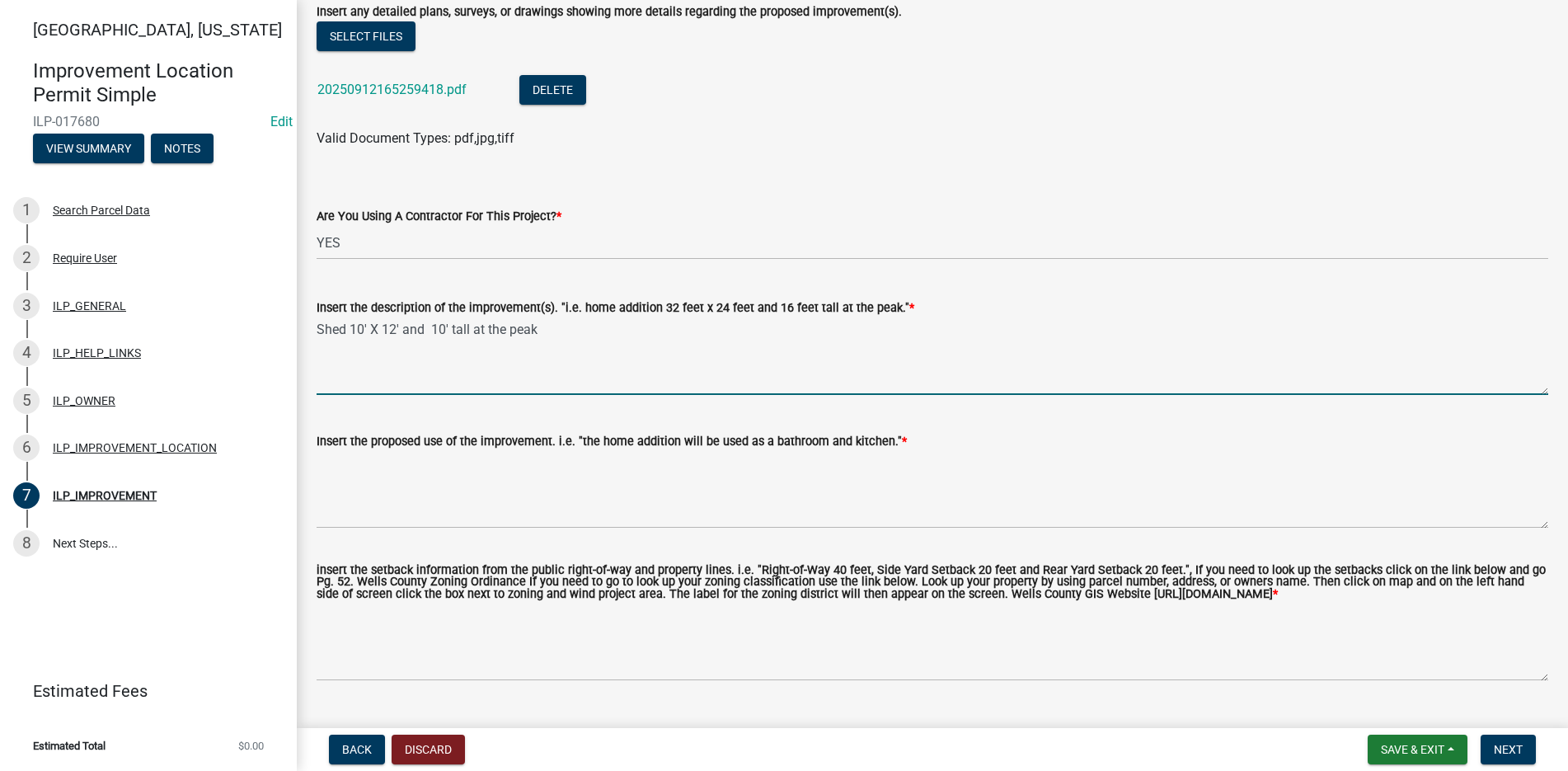
type textarea "Shed 10' X 12' and 10' tall at the peak"
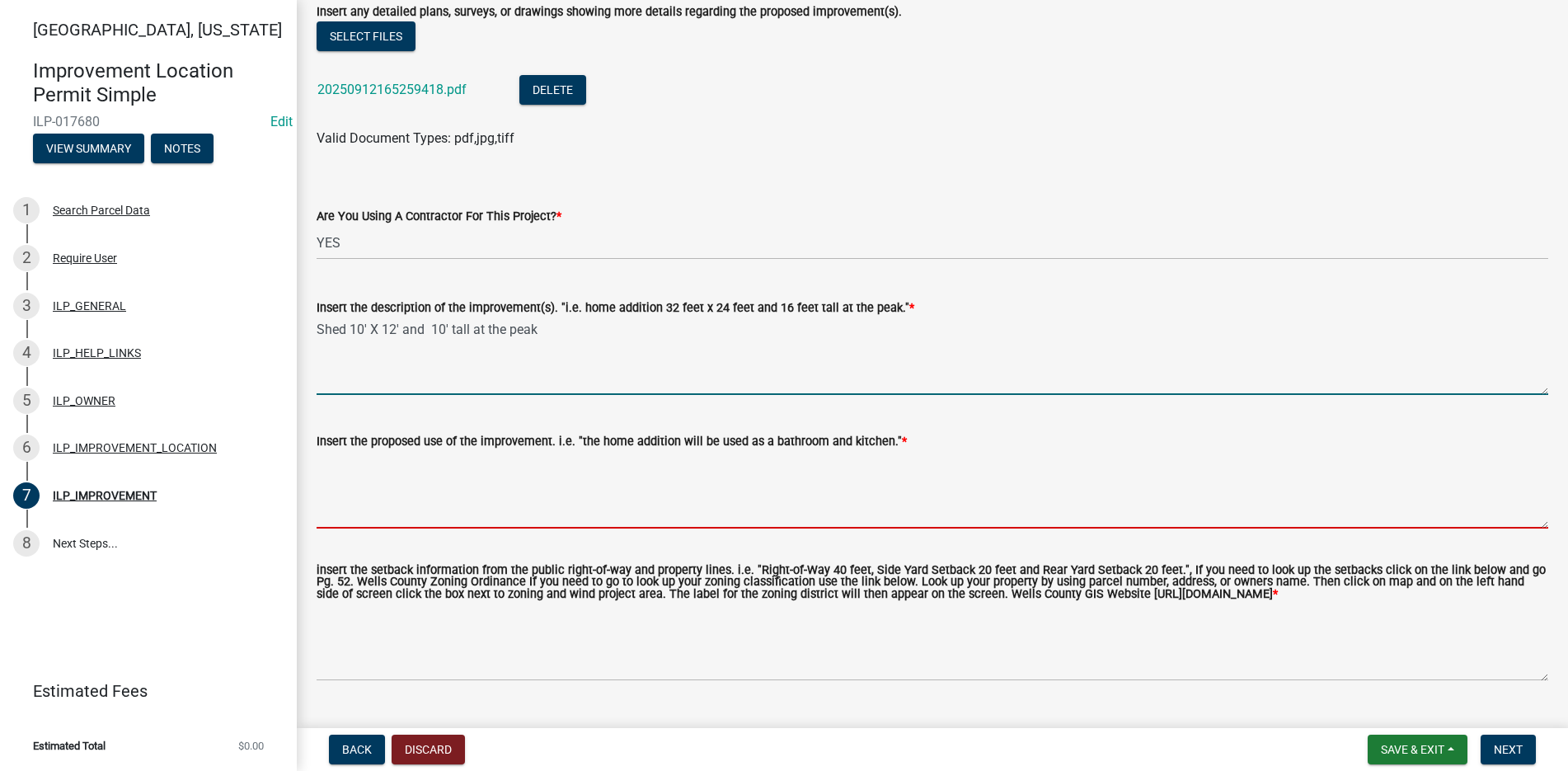
click at [338, 462] on textarea "Insert the proposed use of the improvement. i.e. "the home addition will be use…" at bounding box center [932, 489] width 1232 height 77
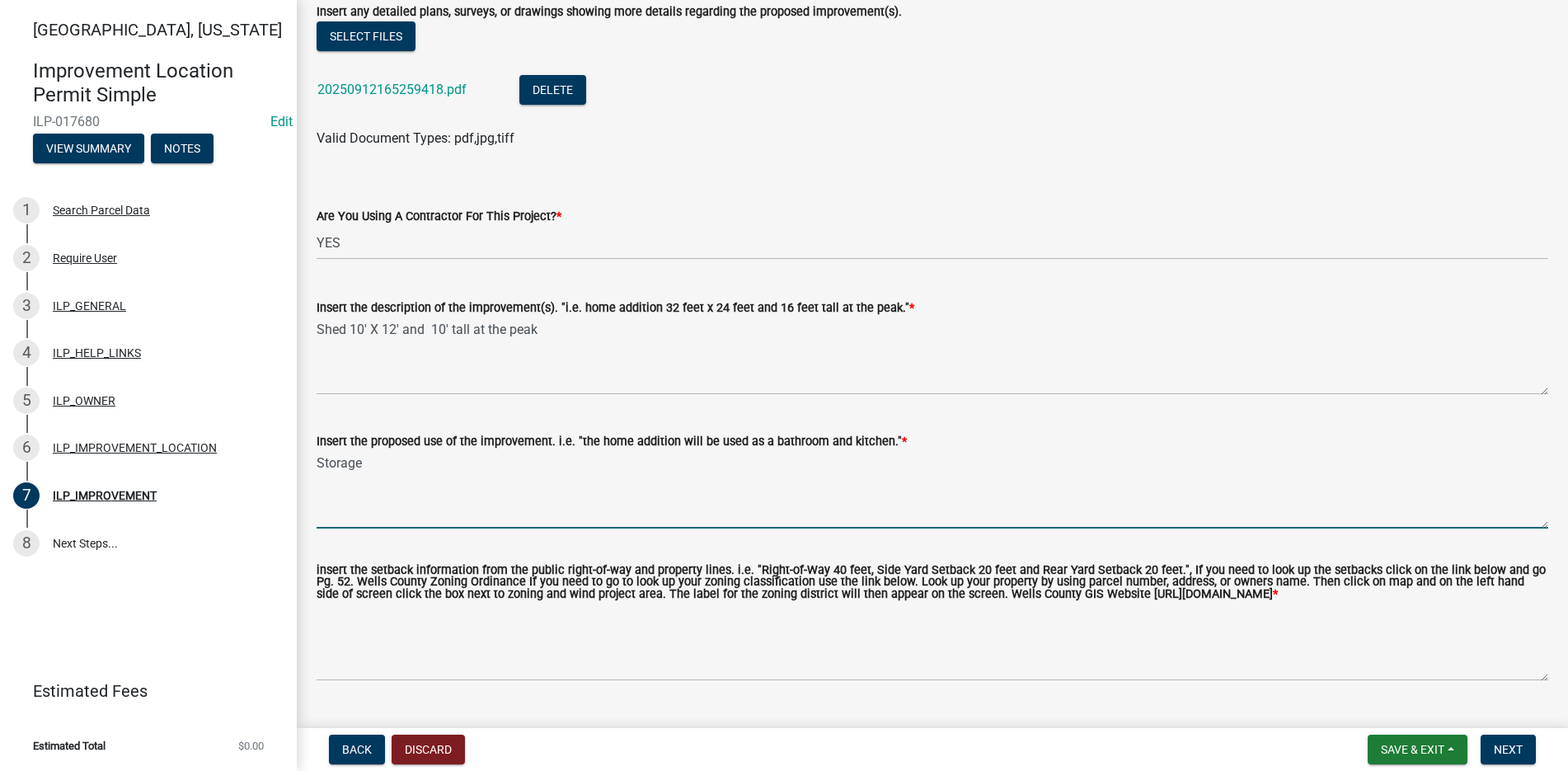
type textarea "Storage"
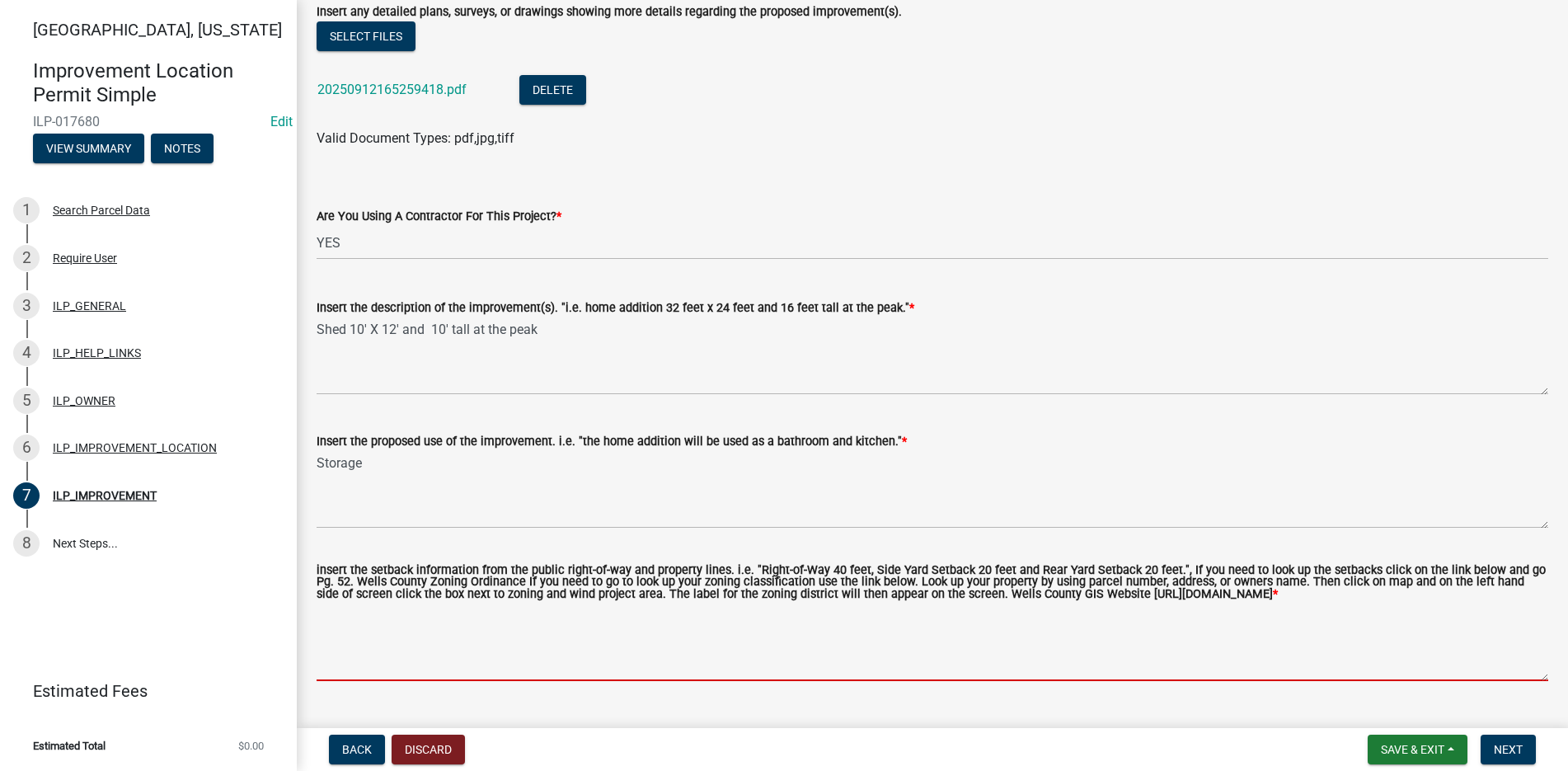
click at [365, 636] on textarea "insert the setback information from the public right-of-way and property lines.…" at bounding box center [932, 642] width 1232 height 77
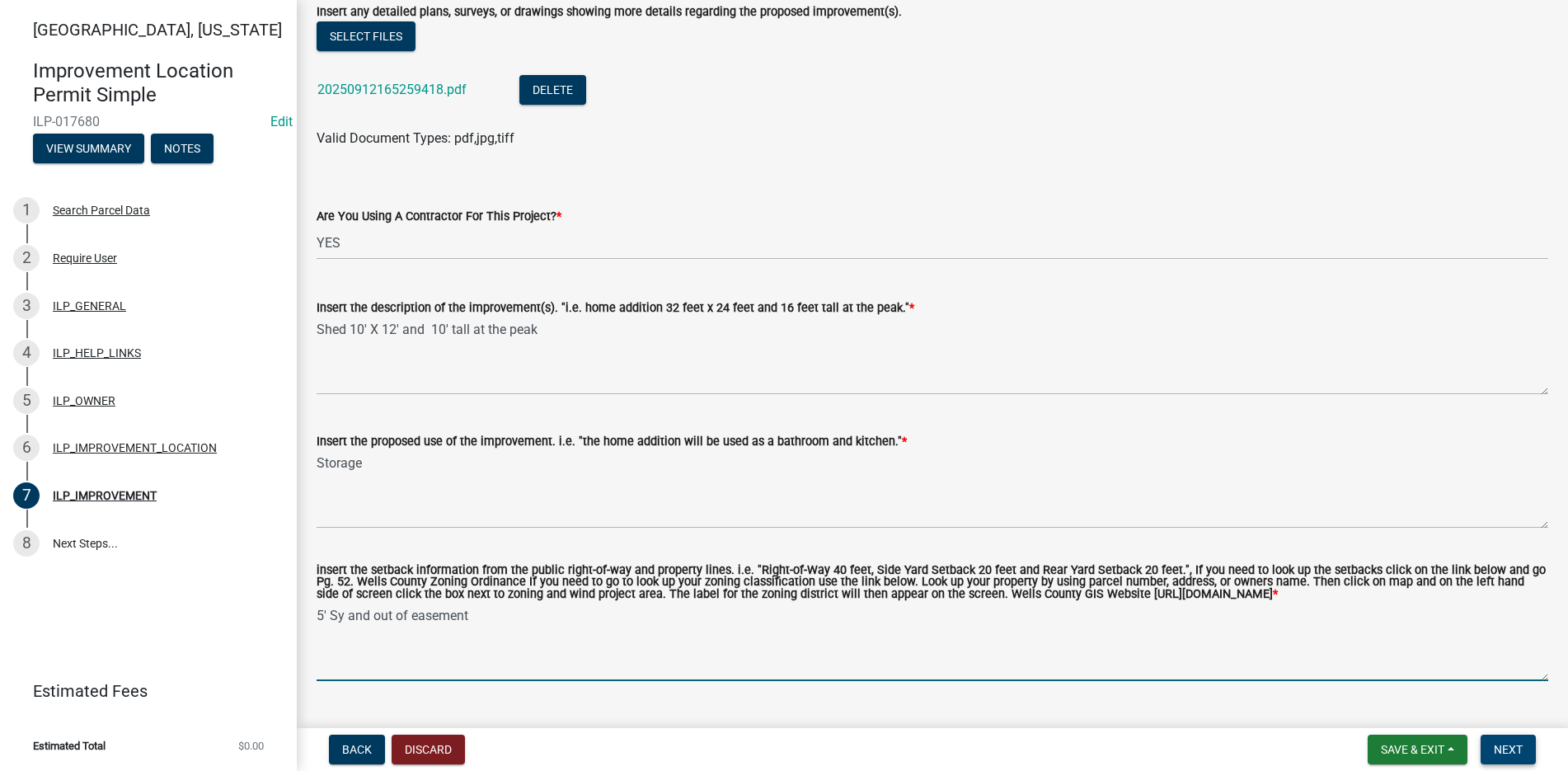
type textarea "5' Sy and out of easement"
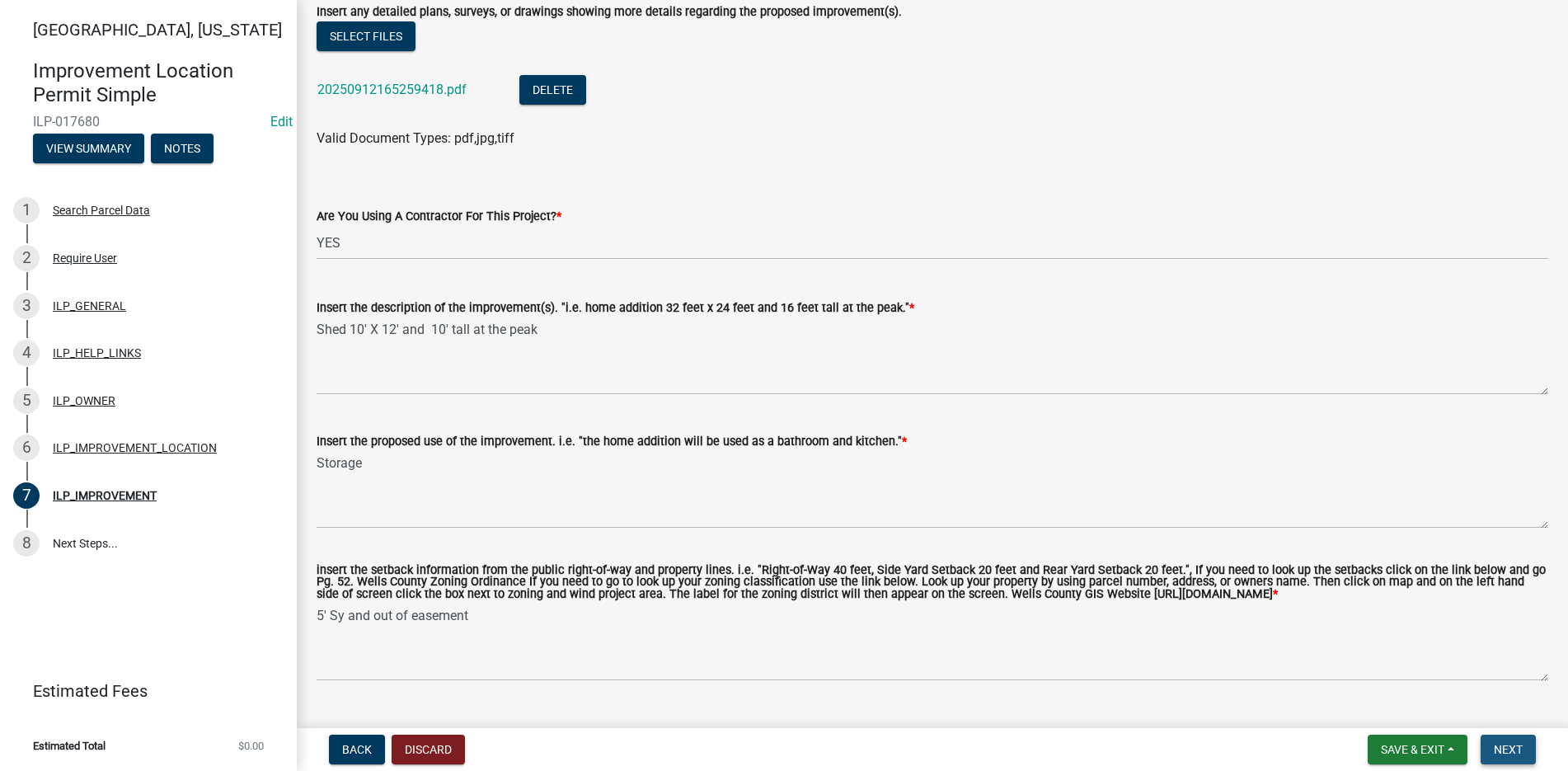
click at [1496, 745] on span "Next" at bounding box center [1507, 750] width 29 height 13
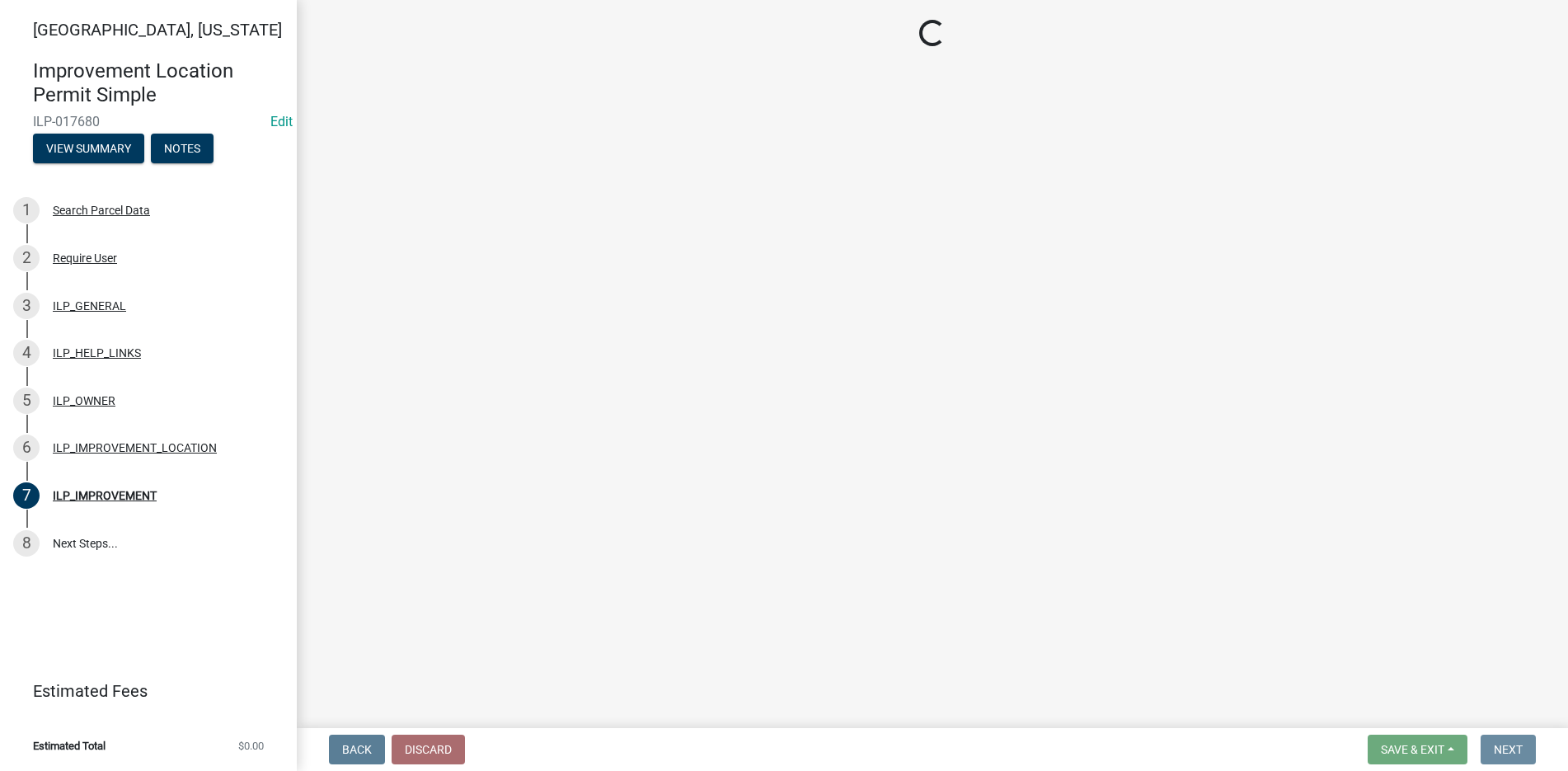
scroll to position [0, 0]
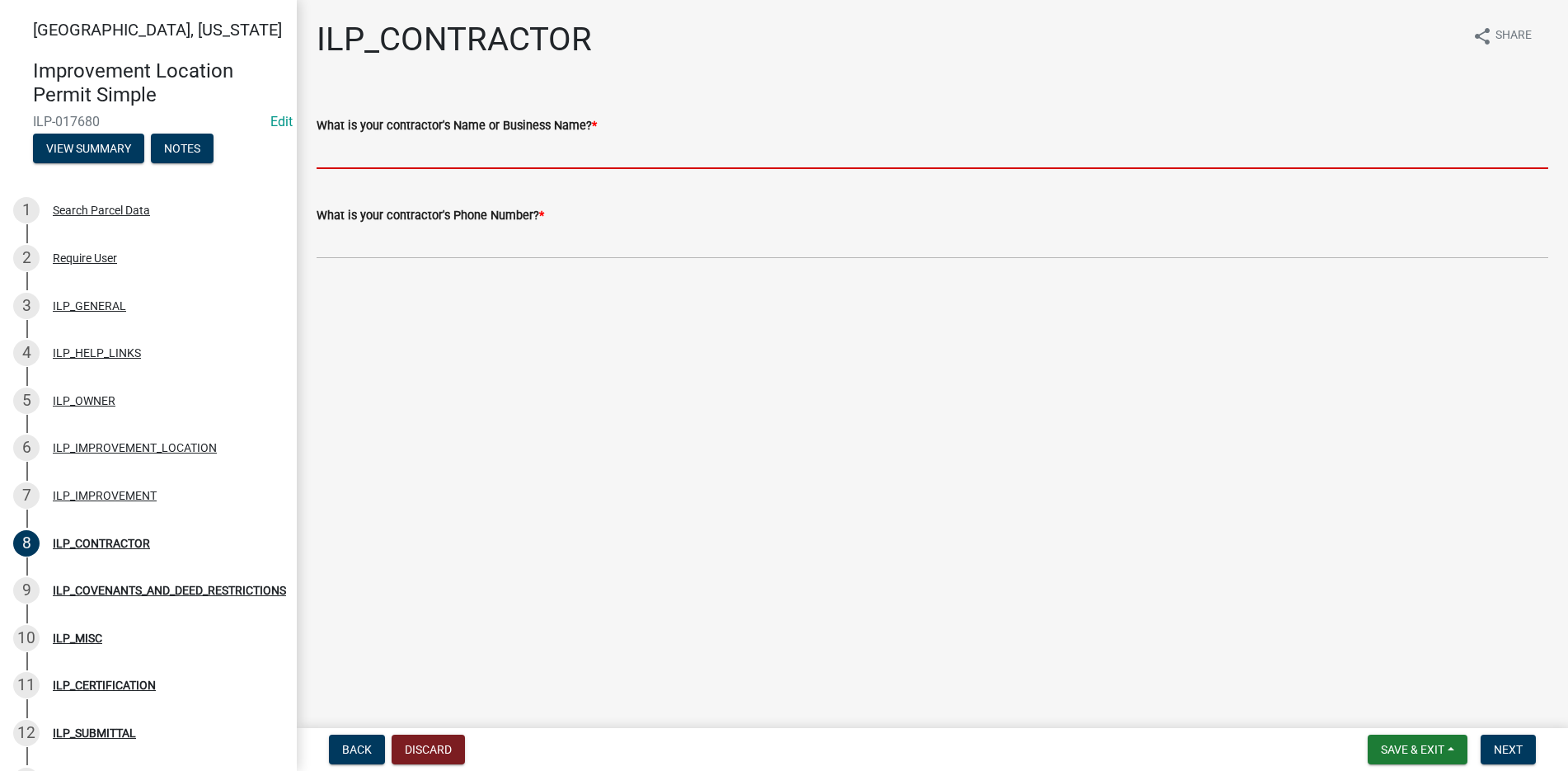
click at [363, 144] on input "What is your contractor's Name or Business Name? *" at bounding box center [932, 152] width 1232 height 34
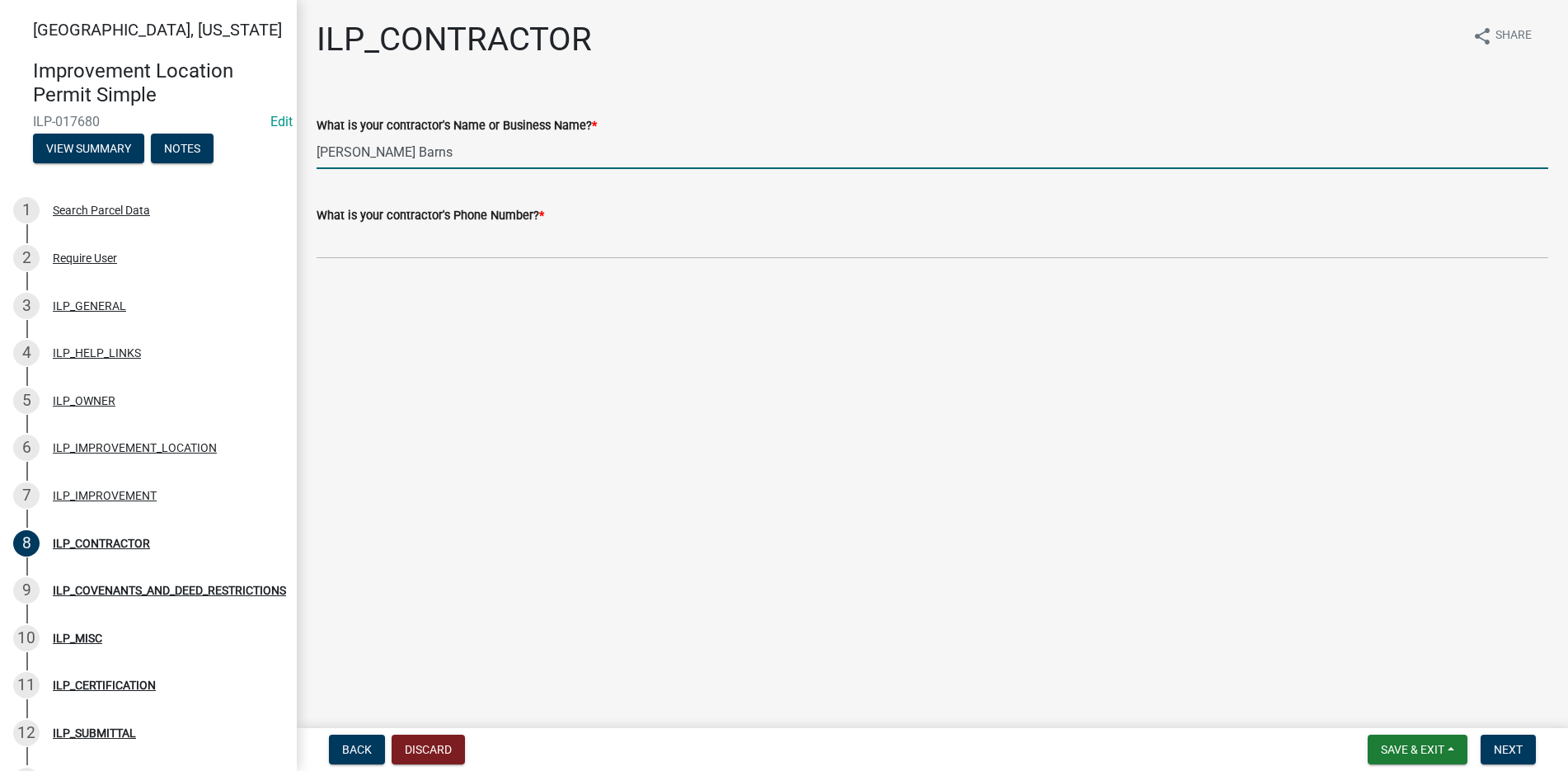
type input "Yoder Barns"
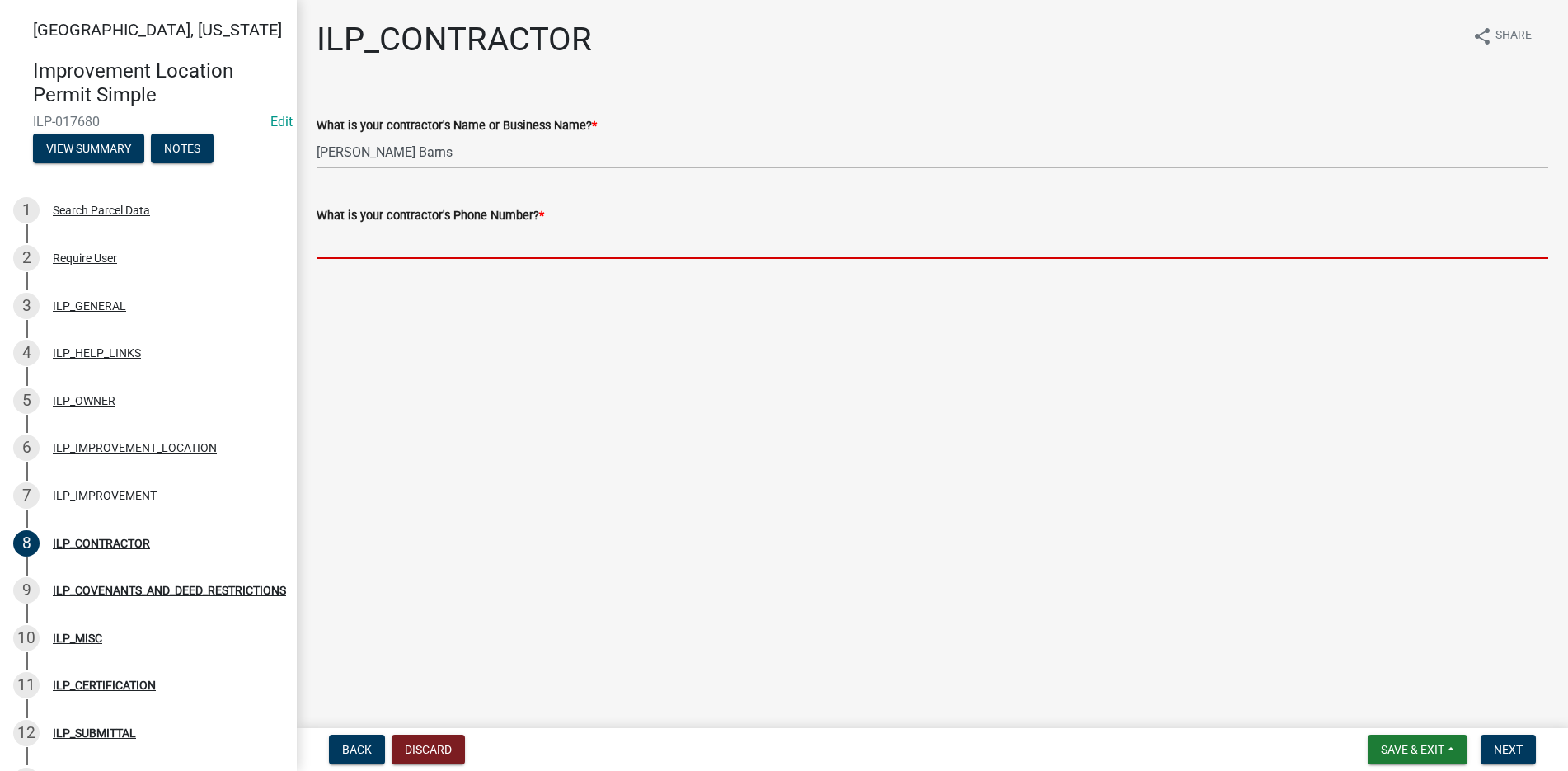
click at [371, 248] on input "What is your contractor's Phone Number? *" at bounding box center [932, 242] width 1232 height 34
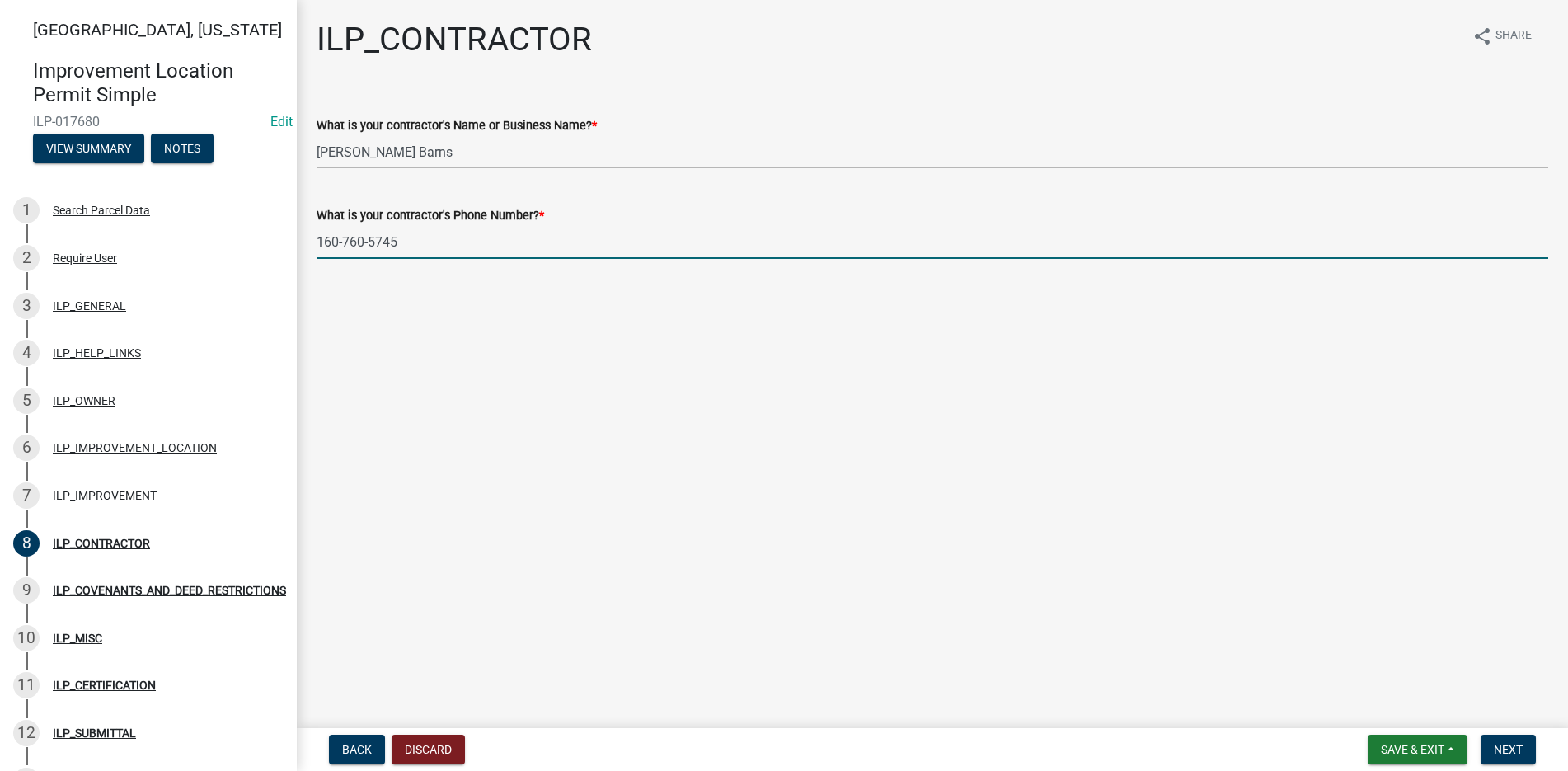
click at [337, 241] on input "160-760-5745" at bounding box center [932, 242] width 1232 height 34
type input "260-760-5745"
click at [1497, 749] on span "Next" at bounding box center [1507, 750] width 29 height 13
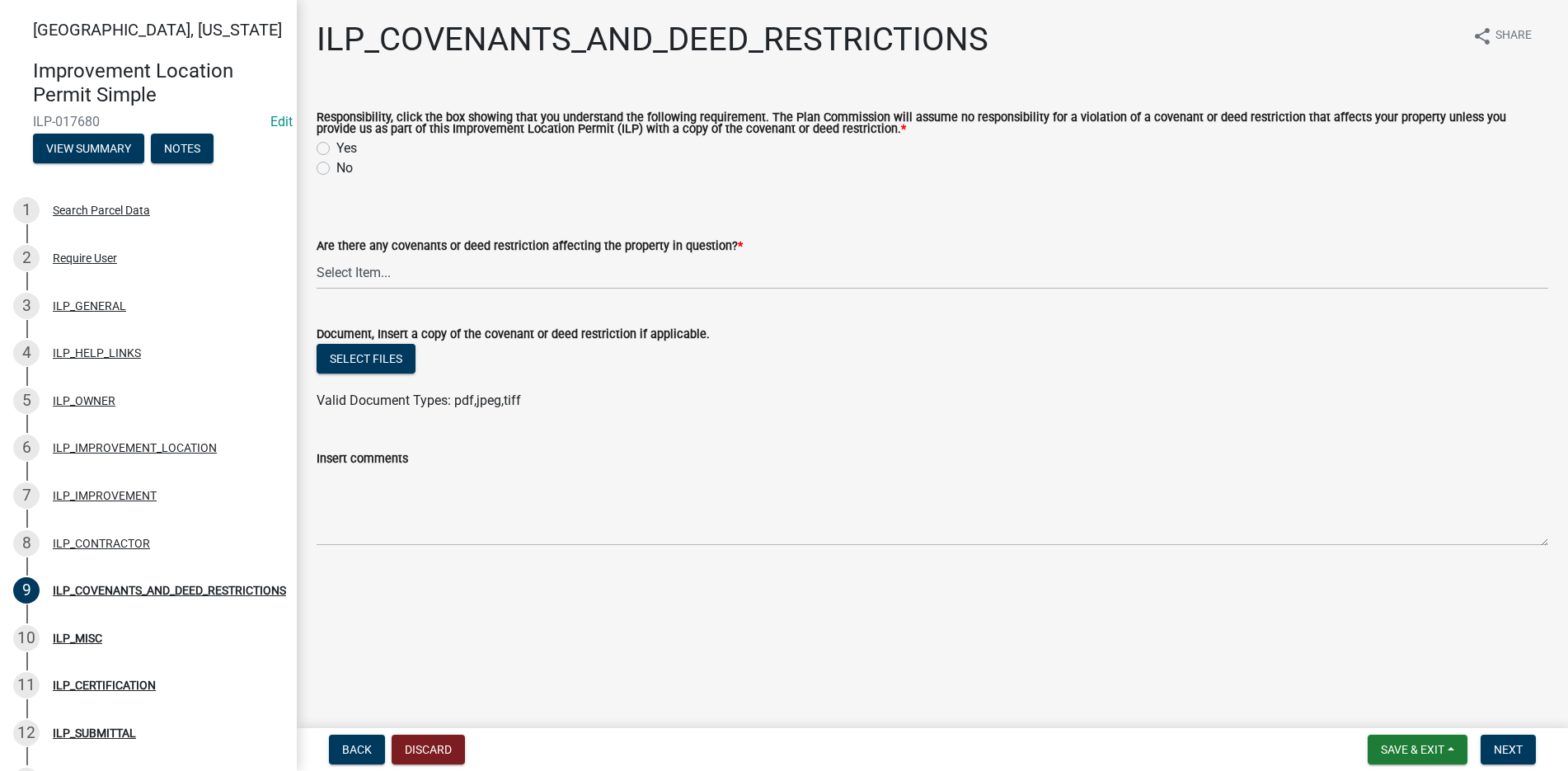
click at [336, 149] on label "Yes" at bounding box center [346, 147] width 21 height 20
click at [336, 149] on input "Yes" at bounding box center [341, 143] width 10 height 10
radio input "true"
click at [343, 265] on select "Select Item... YES NO" at bounding box center [932, 273] width 1232 height 34
click at [316, 257] on select "Select Item... YES NO" at bounding box center [932, 273] width 1232 height 34
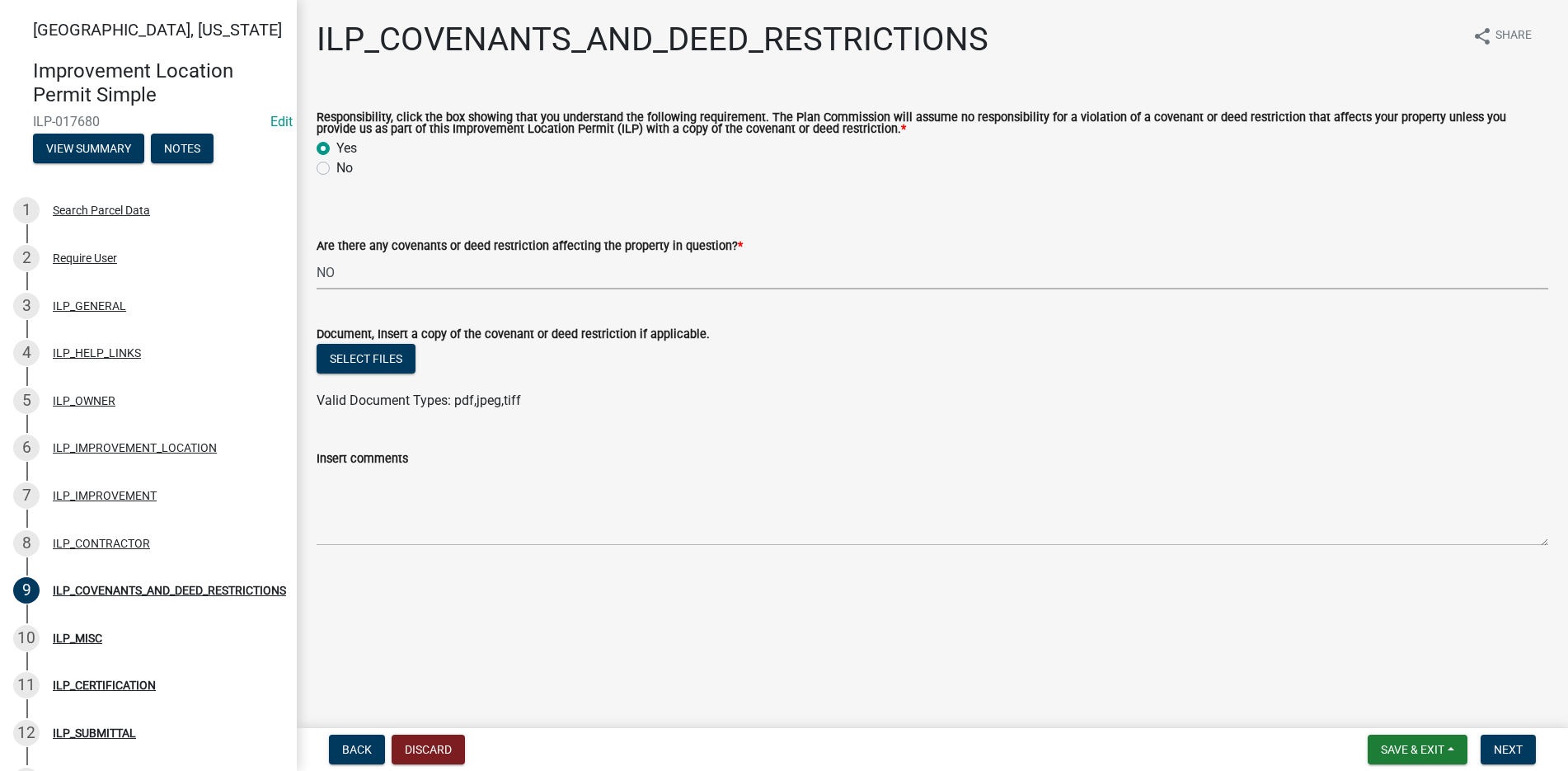
select select "8e2002f1-ace1-422c-92a0-aa7ffd64ff05"
click at [1516, 745] on span "Next" at bounding box center [1507, 750] width 29 height 13
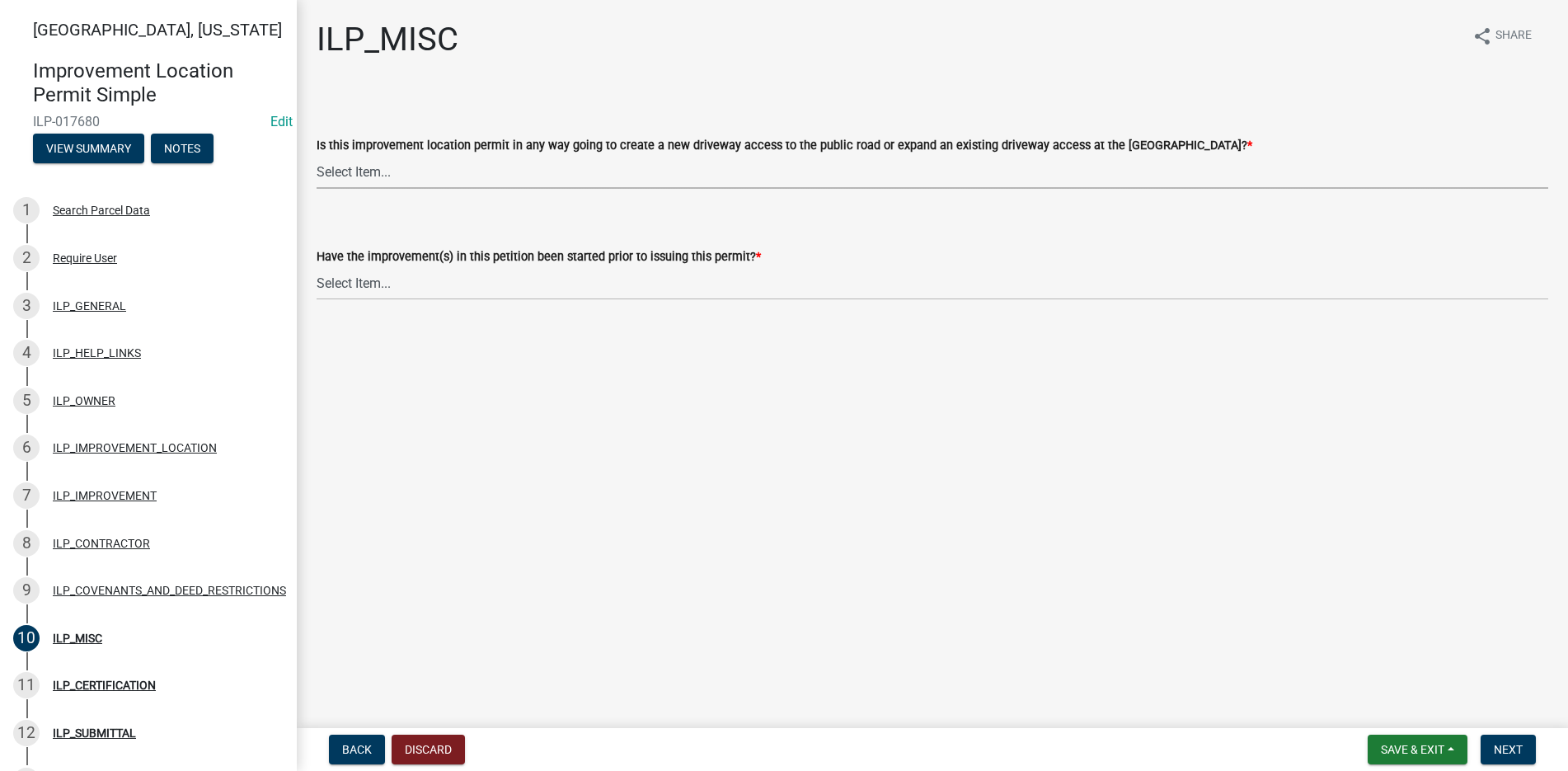
click at [331, 170] on select "Select Item... YES NO" at bounding box center [932, 172] width 1232 height 34
click at [316, 155] on select "Select Item... YES NO" at bounding box center [932, 172] width 1232 height 34
select select "efdfc372-da28-48aa-82f0-d86e80c7002d"
click at [370, 287] on select "Select Item... YES NO" at bounding box center [932, 283] width 1232 height 34
click at [316, 266] on select "Select Item... YES NO" at bounding box center [932, 283] width 1232 height 34
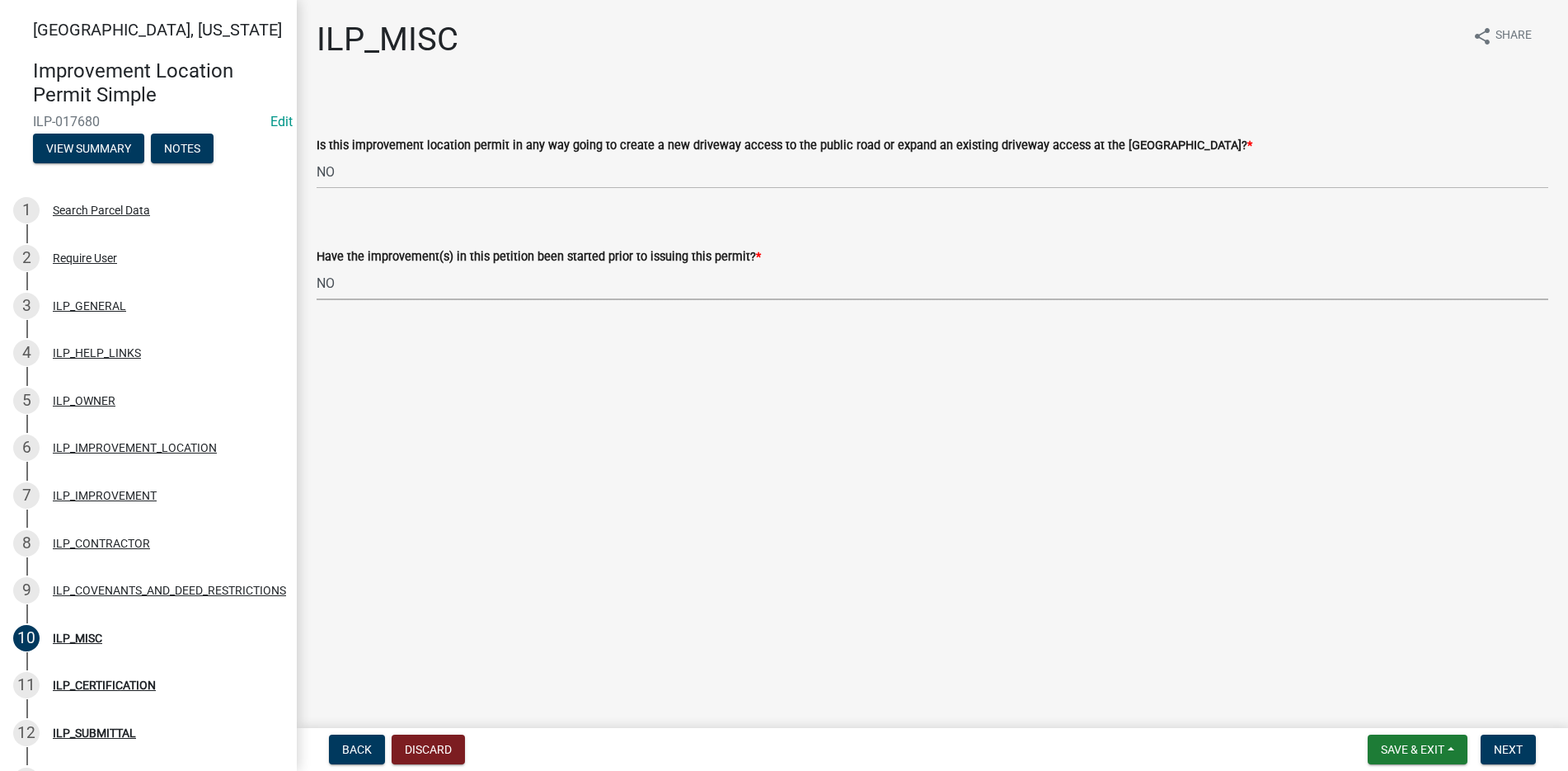
select select "87690217-1c5d-4f3f-89a3-85c12ce3295a"
click at [1520, 749] on span "Next" at bounding box center [1507, 750] width 29 height 13
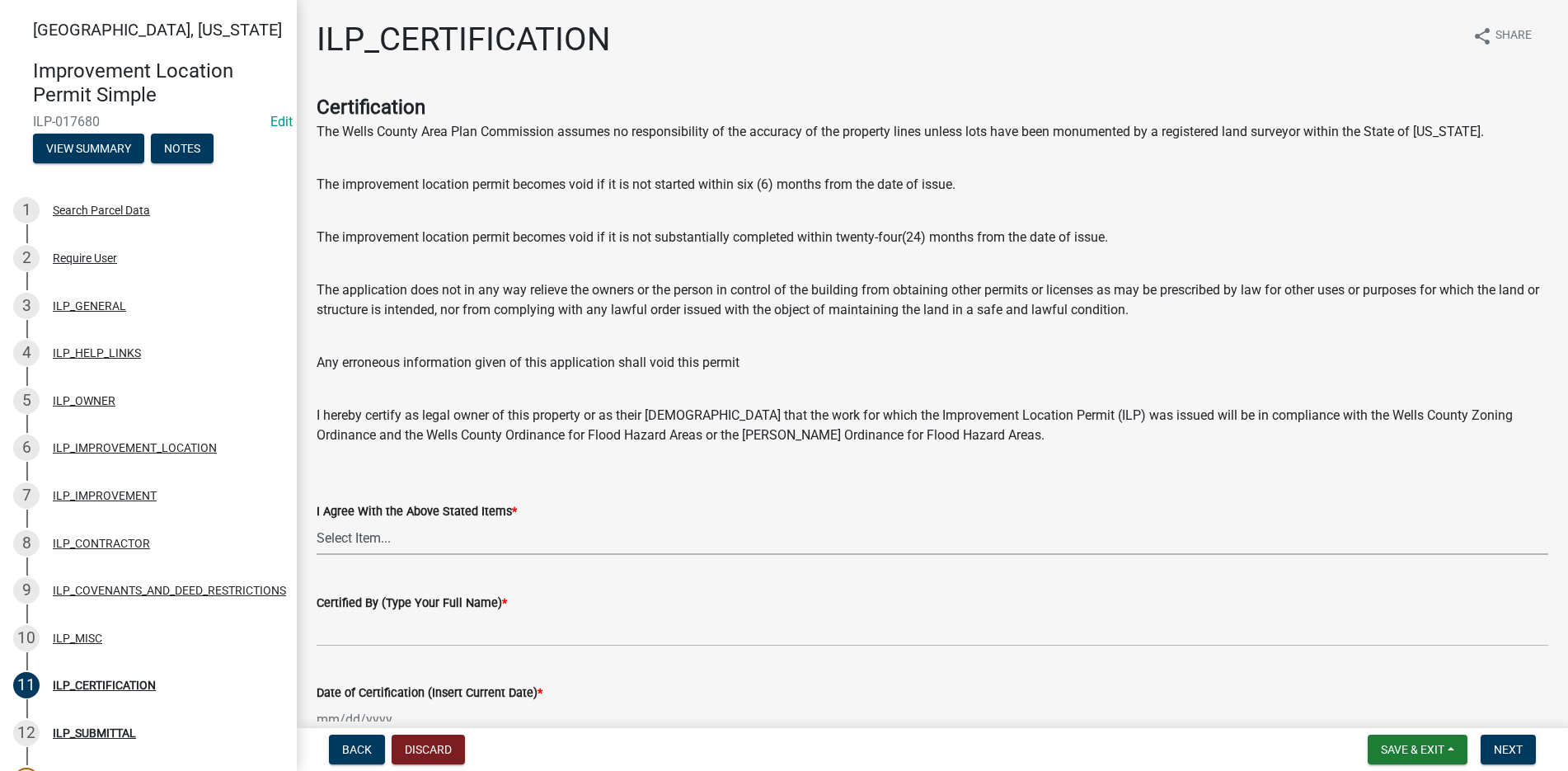
click at [375, 527] on select "Select Item... Yes" at bounding box center [932, 538] width 1232 height 34
click at [316, 521] on select "Select Item... Yes" at bounding box center [932, 538] width 1232 height 34
select select "bd96893d-fc5a-4886-96bc-c23f48f60341"
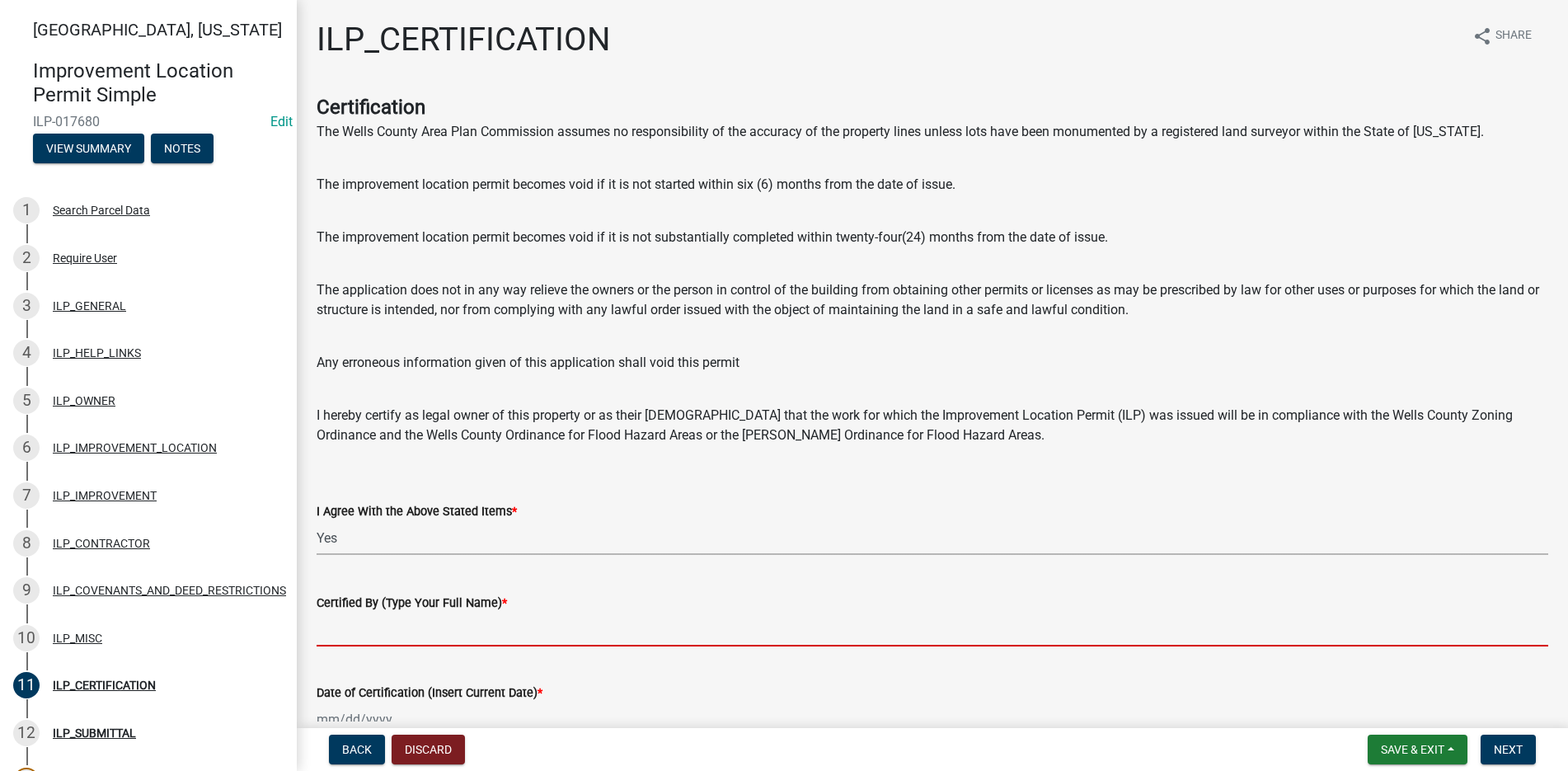
click at [340, 641] on input "Certified By (Type Your Full Name) *" at bounding box center [932, 629] width 1232 height 34
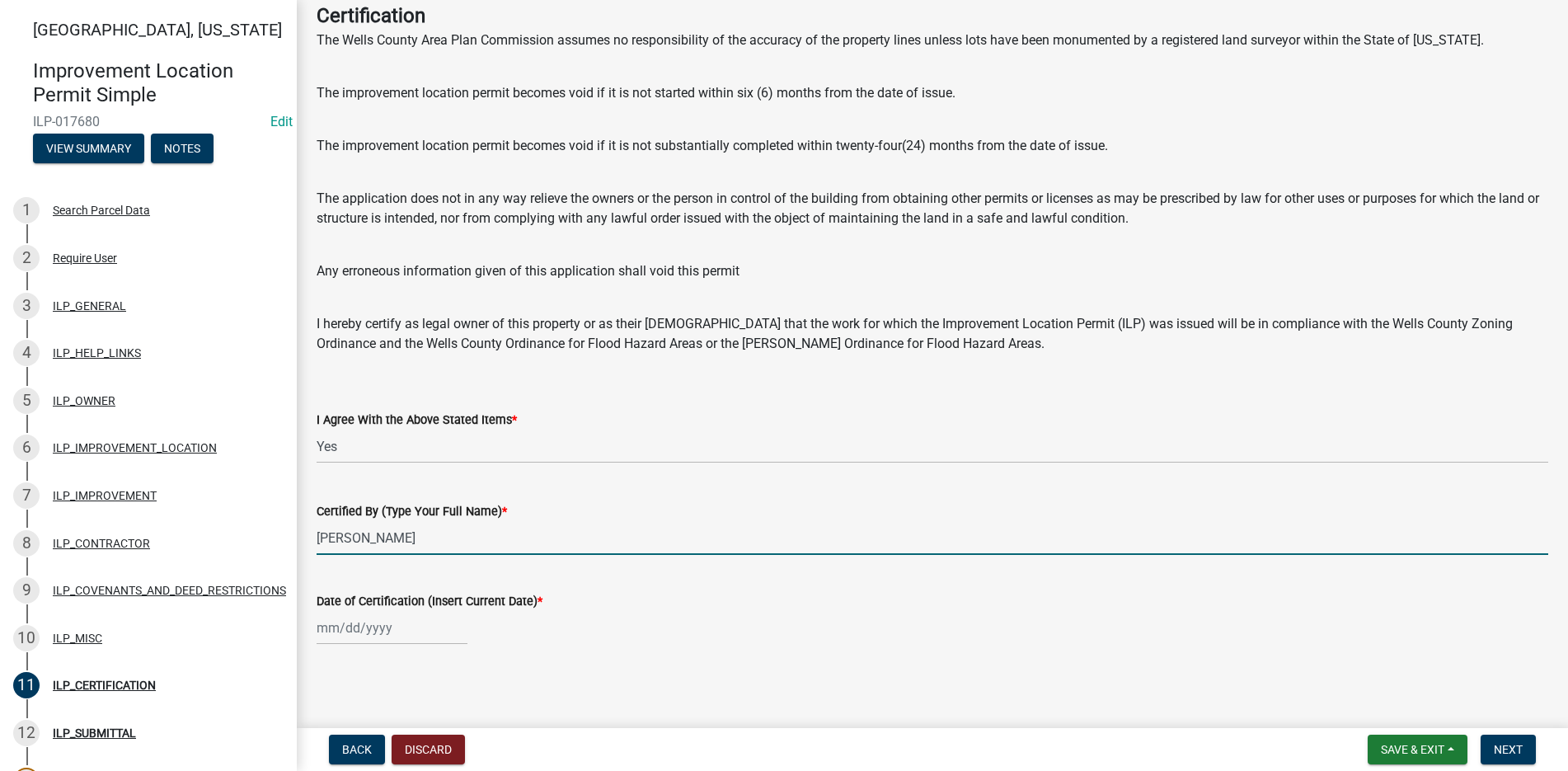
scroll to position [94, 0]
type input "Jeff Belda"
click at [359, 625] on div at bounding box center [392, 625] width 151 height 34
select select "9"
select select "2025"
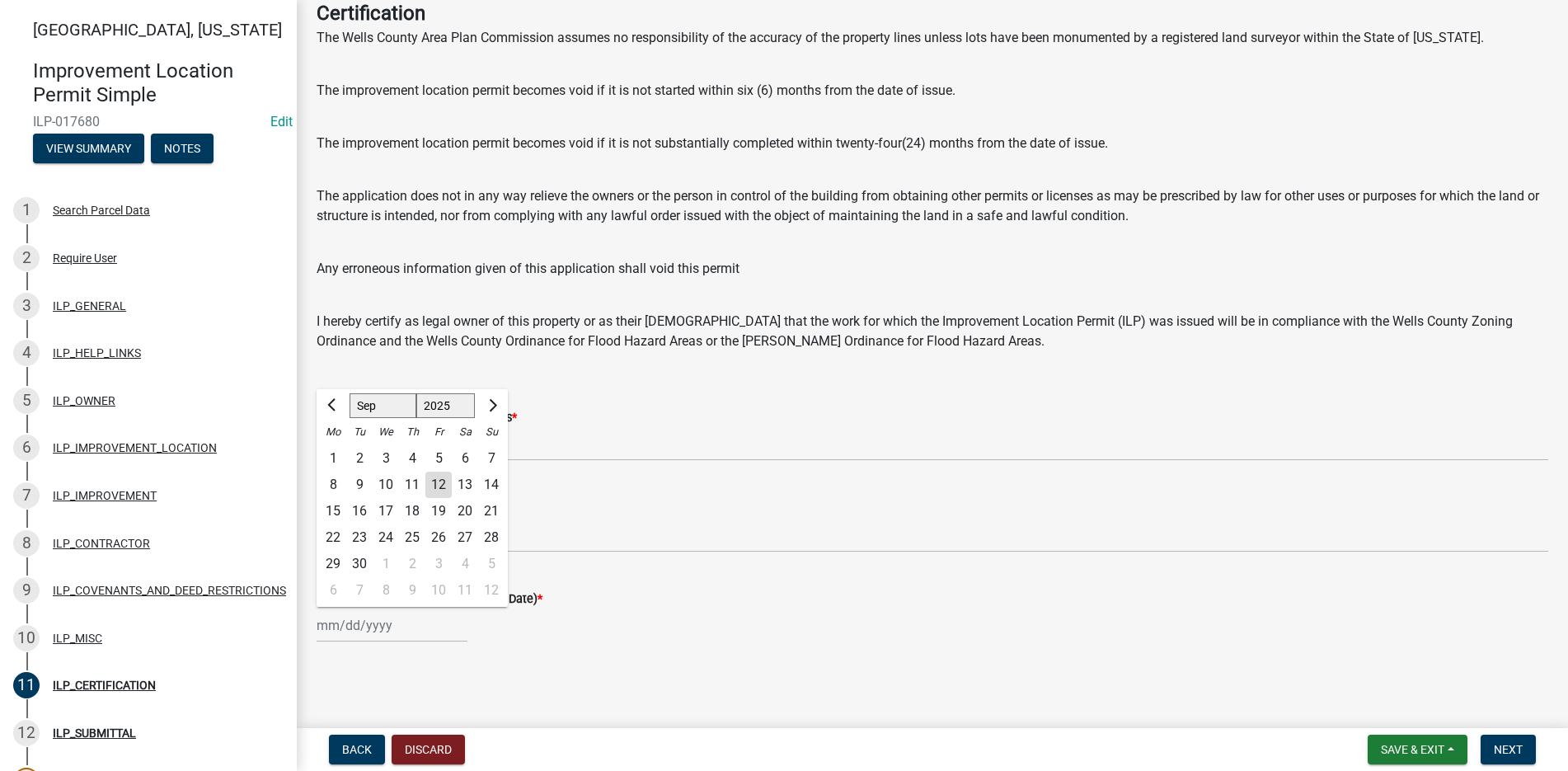
click at [442, 484] on div "12" at bounding box center [439, 484] width 26 height 26
type input "[DATE]"
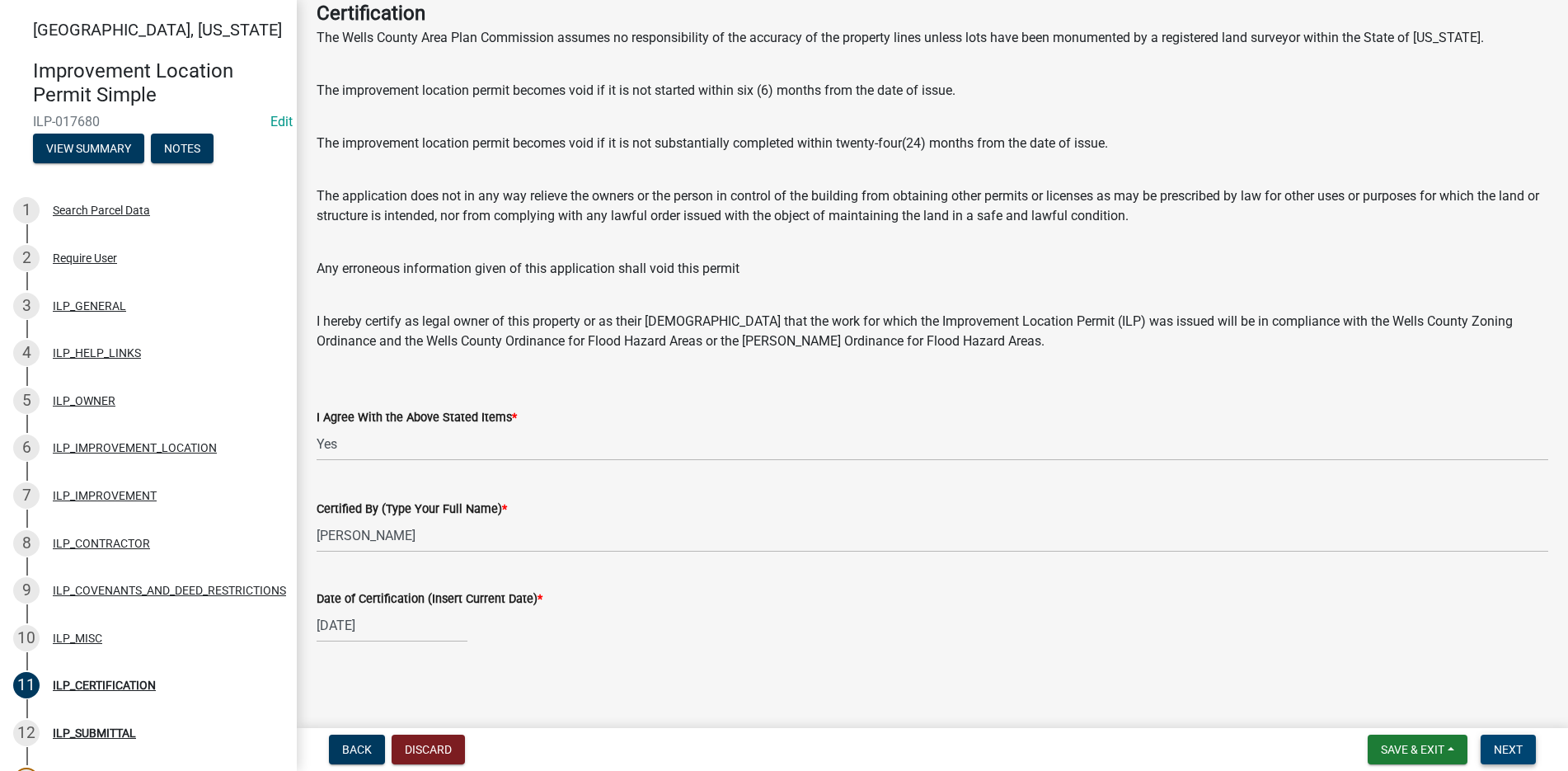
click at [1509, 747] on span "Next" at bounding box center [1507, 750] width 29 height 13
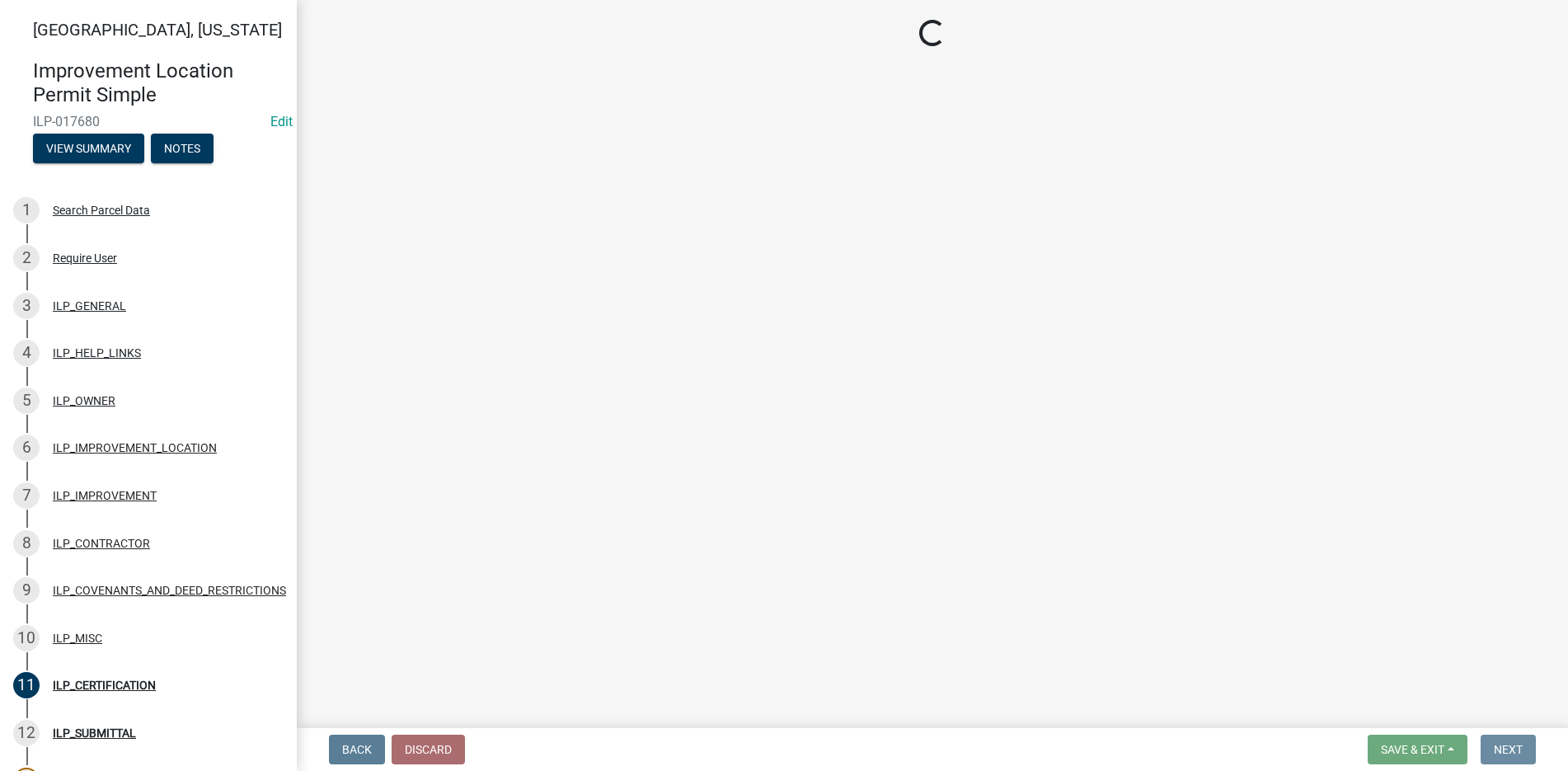
scroll to position [0, 0]
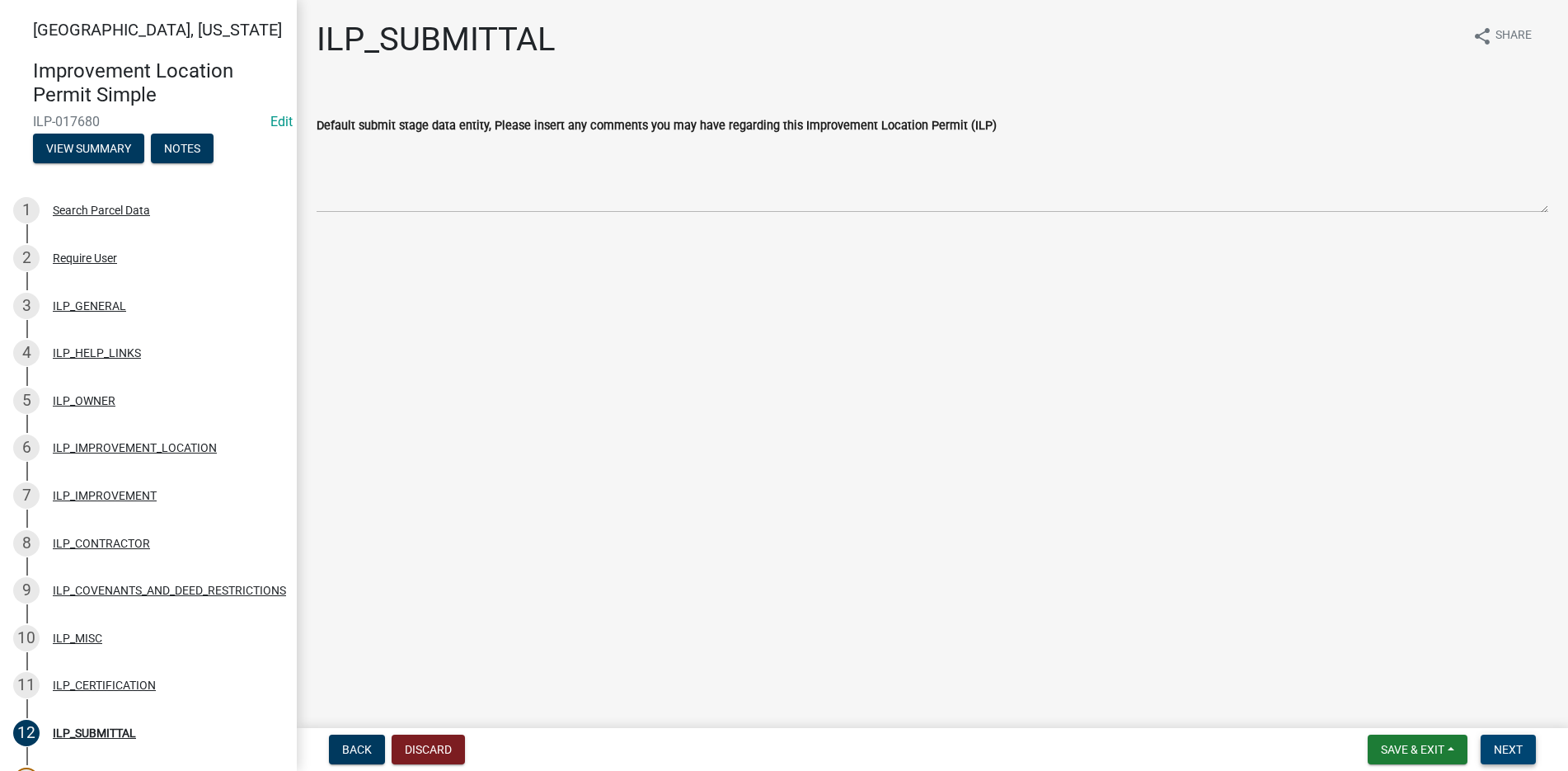
click at [1498, 752] on span "Next" at bounding box center [1507, 750] width 29 height 13
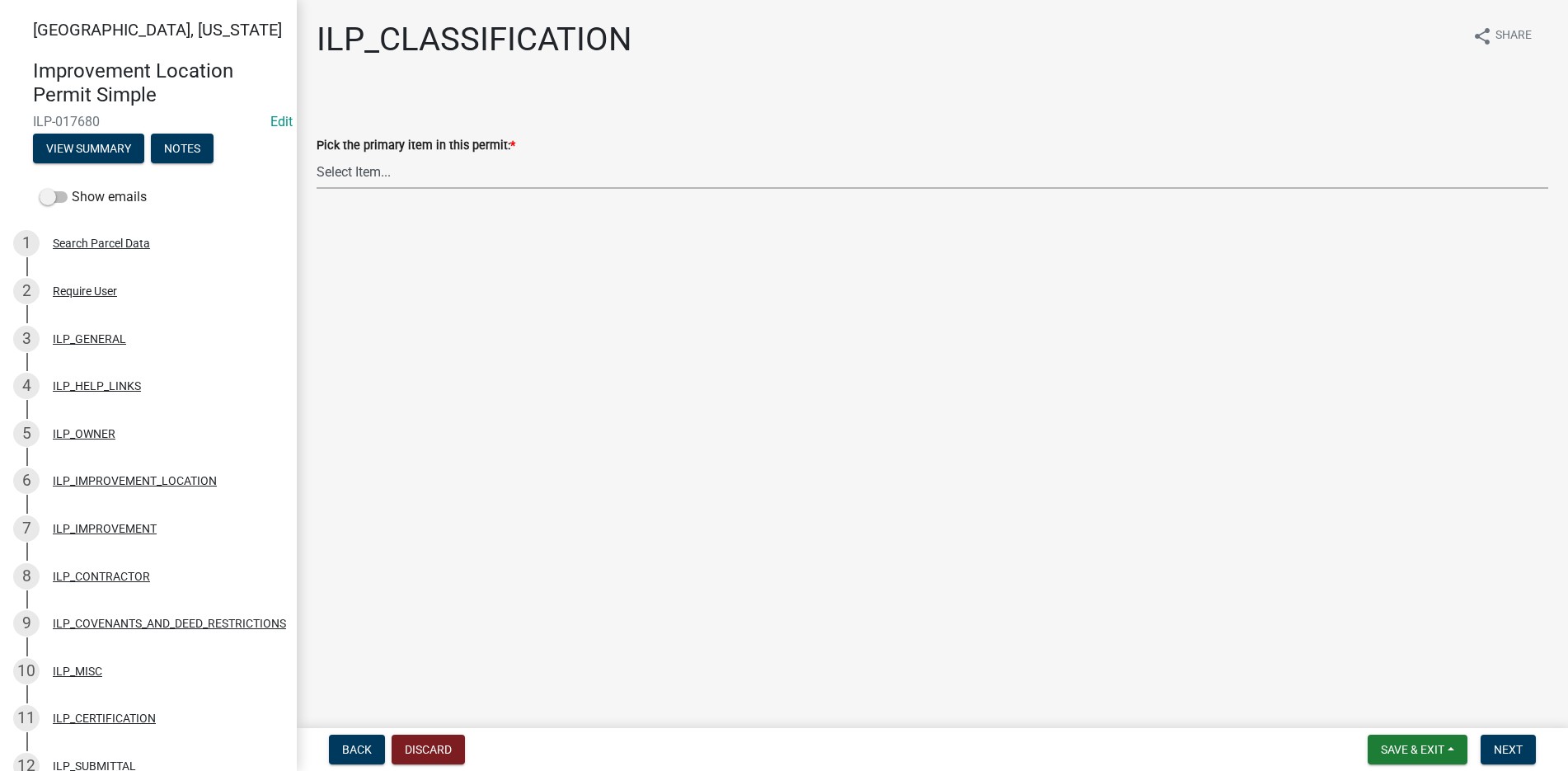
click at [324, 157] on select "Select Item... Accessory Structure (Addition) Accessory Structure (NEW) Busines…" at bounding box center [932, 172] width 1232 height 34
click at [316, 155] on select "Select Item... Accessory Structure (Addition) Accessory Structure (NEW) Busines…" at bounding box center [932, 172] width 1232 height 34
select select "119b830e-a7a9-4285-be0b-a69d75da8c1b"
click at [1521, 746] on span "Next" at bounding box center [1507, 750] width 29 height 13
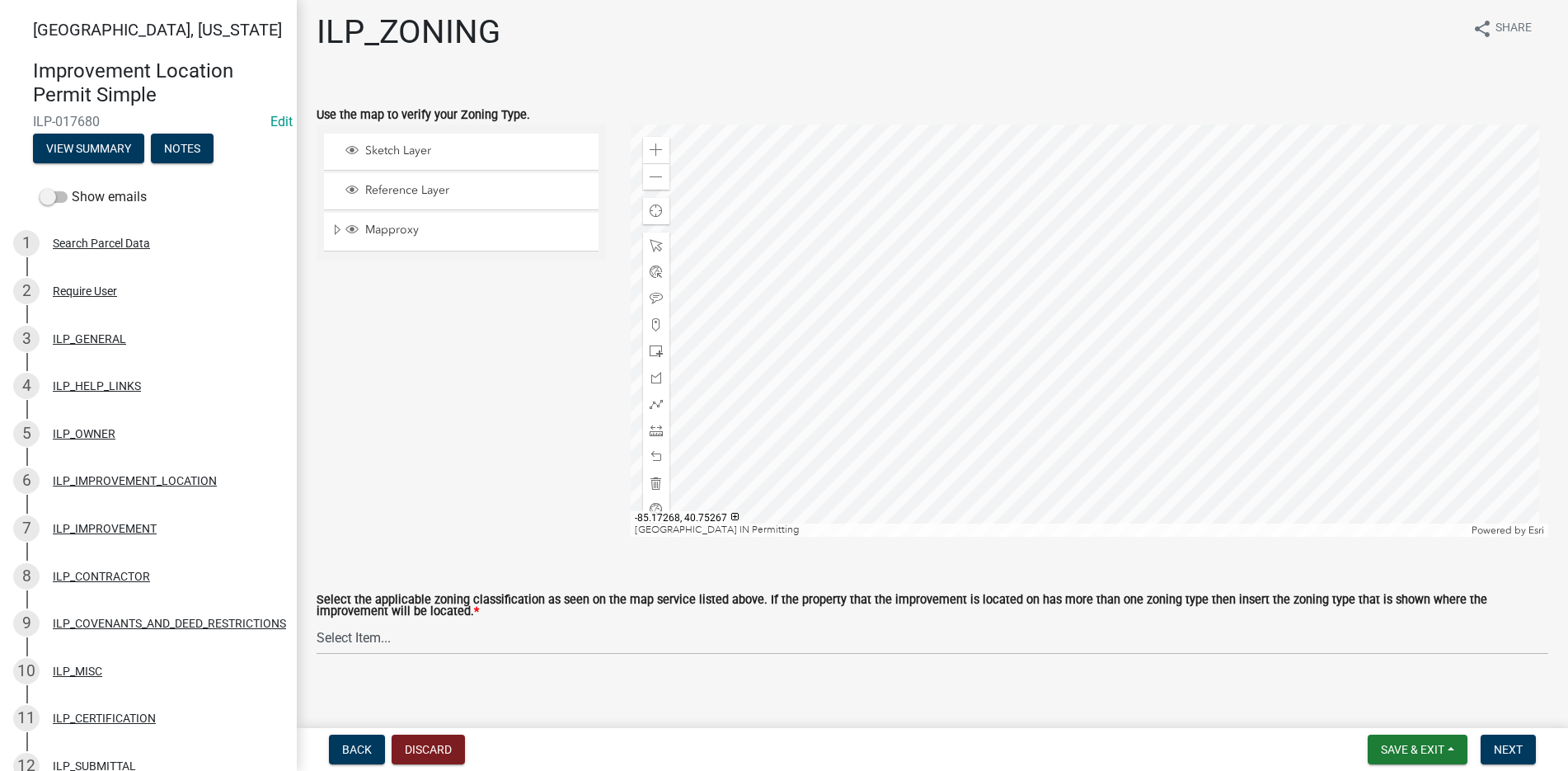
scroll to position [21, 0]
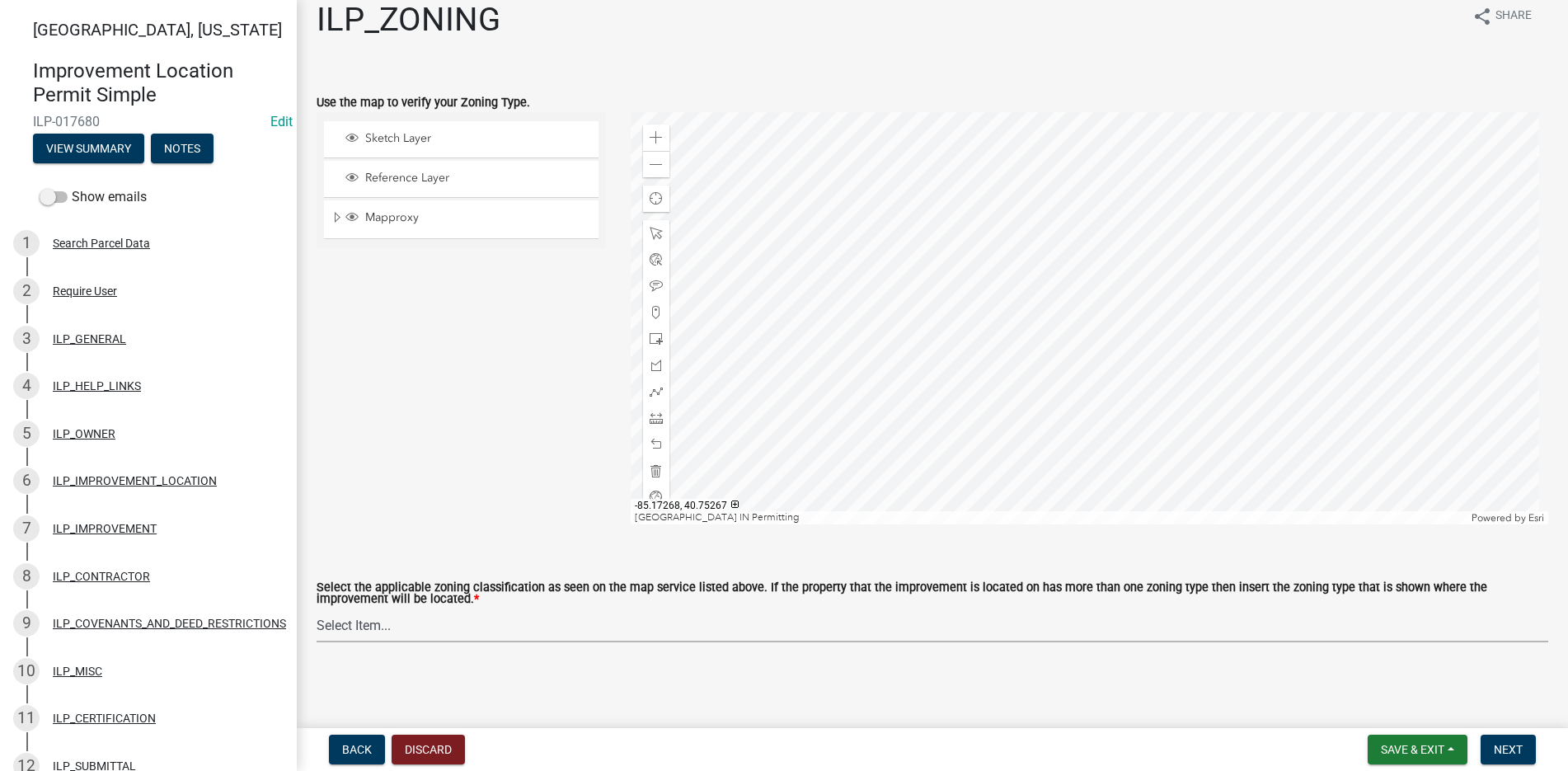
click at [357, 617] on select "Select Item... A-1 "Agricultural Intensive" A-R "Agricultural Residential" S-1 …" at bounding box center [932, 625] width 1232 height 34
click at [707, 138] on div at bounding box center [1089, 318] width 917 height 413
click at [355, 217] on span "Layer List" at bounding box center [352, 216] width 13 height 13
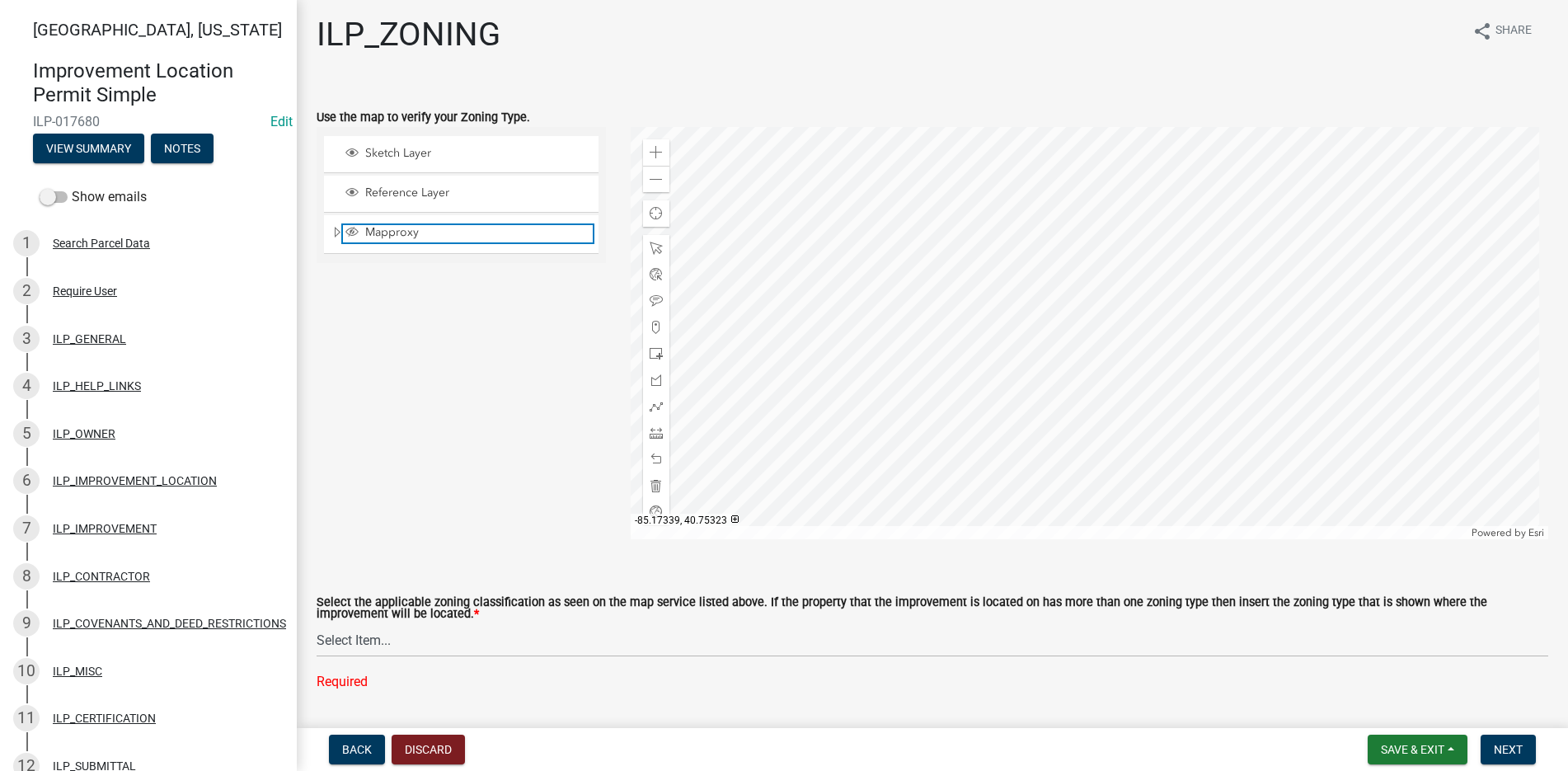
scroll to position [0, 0]
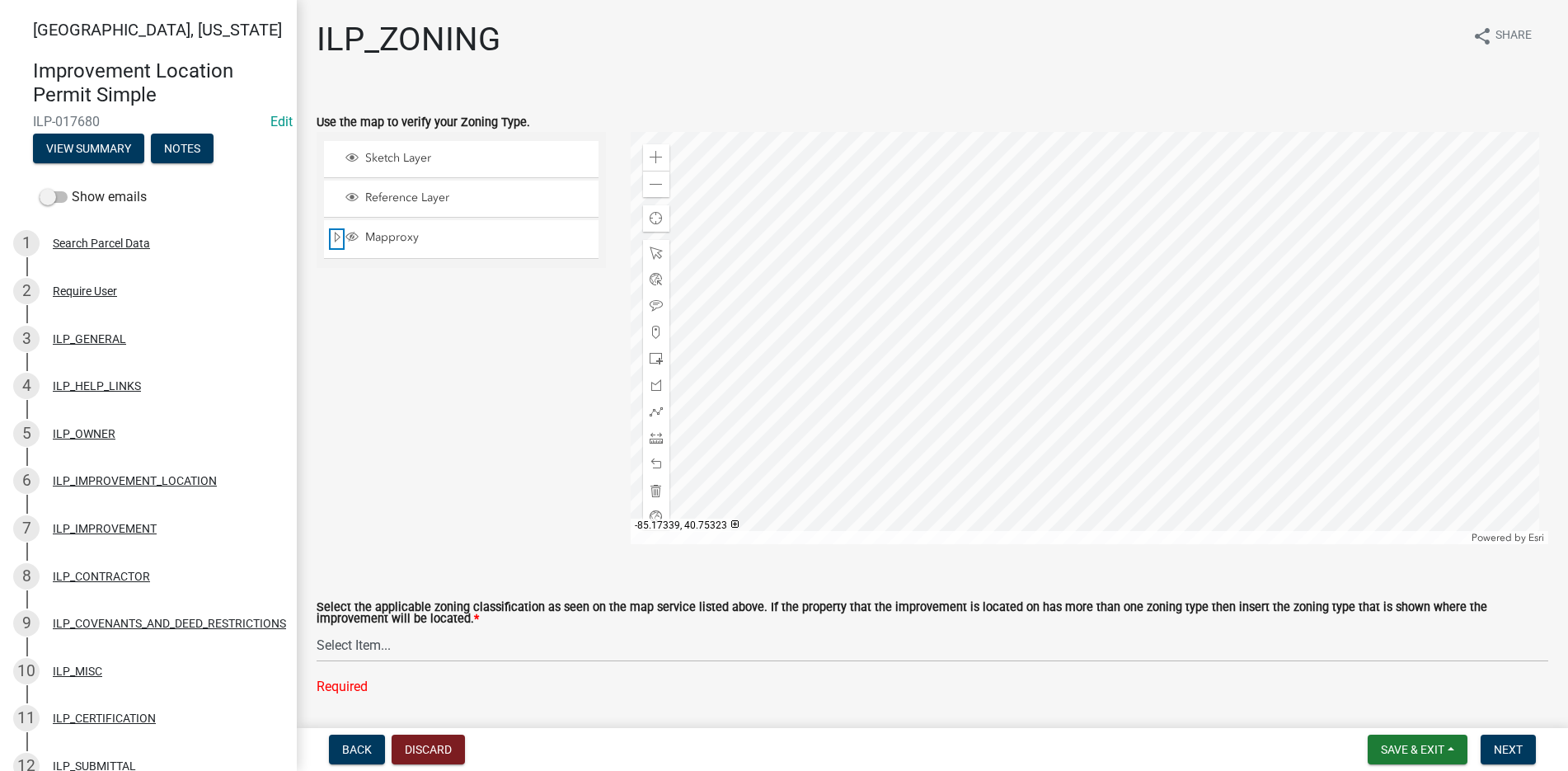
click at [334, 231] on span "Expand" at bounding box center [337, 237] width 13 height 16
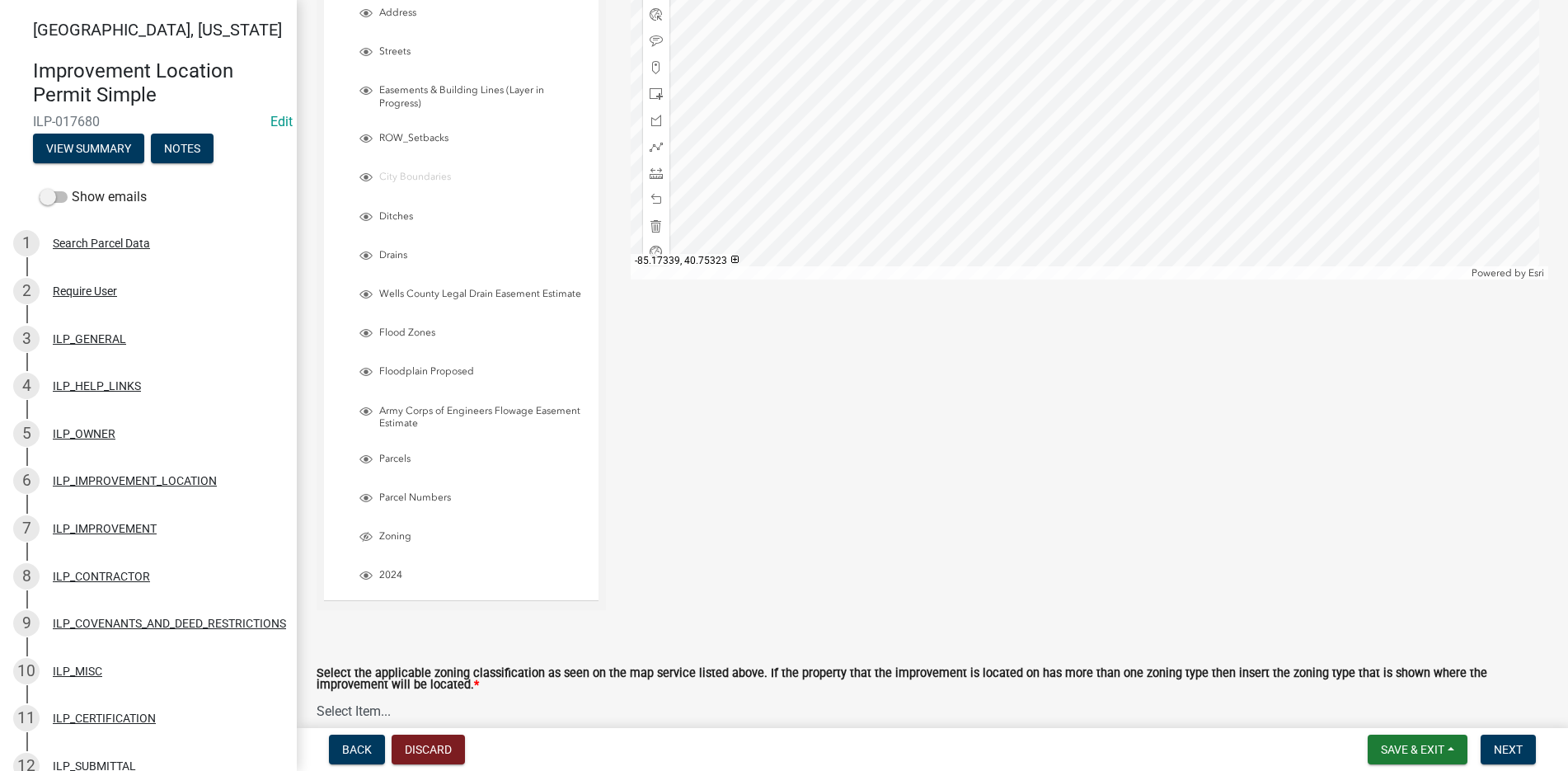
scroll to position [329, 0]
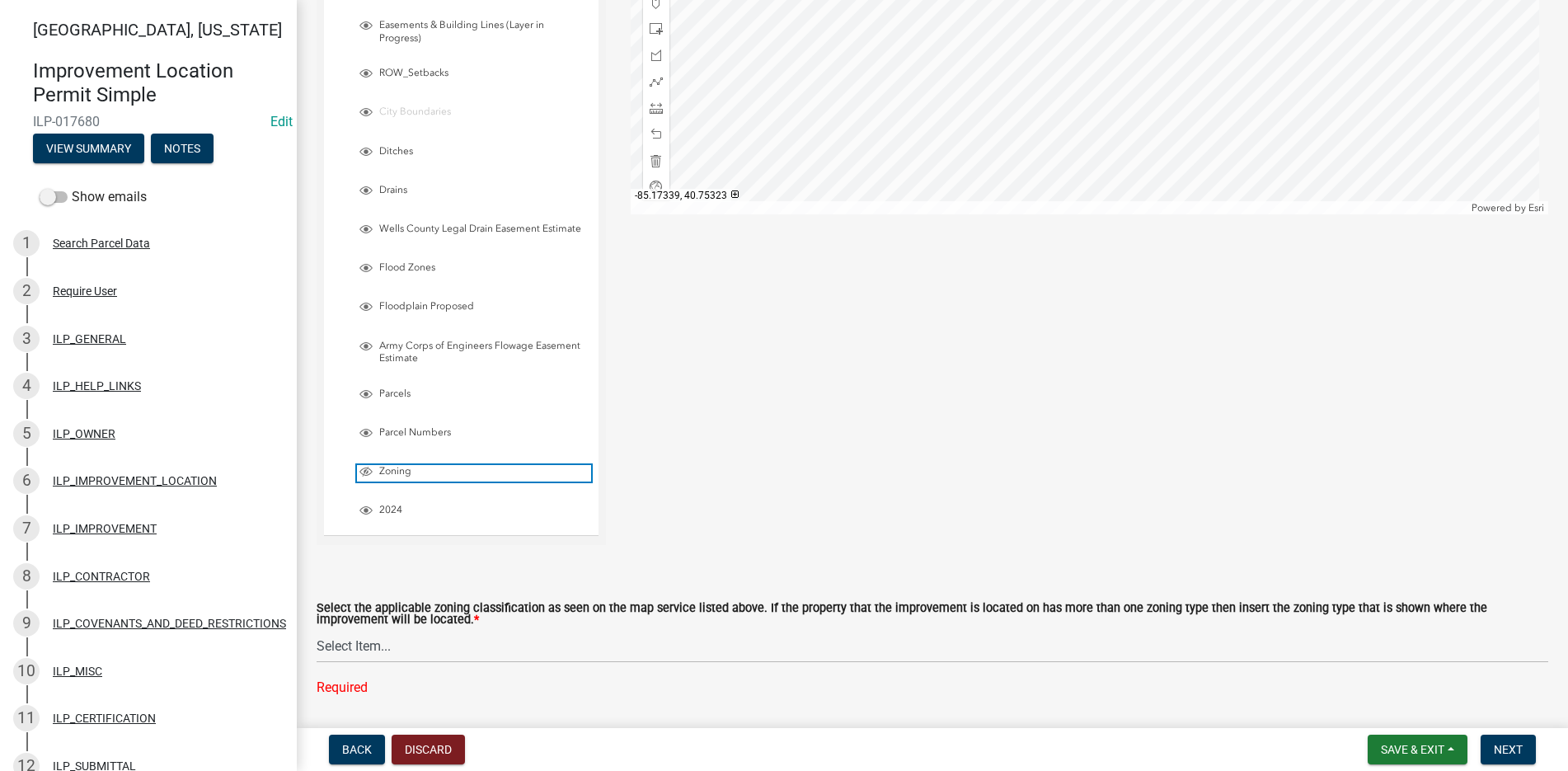
click at [370, 469] on span "Layer List" at bounding box center [366, 471] width 13 height 13
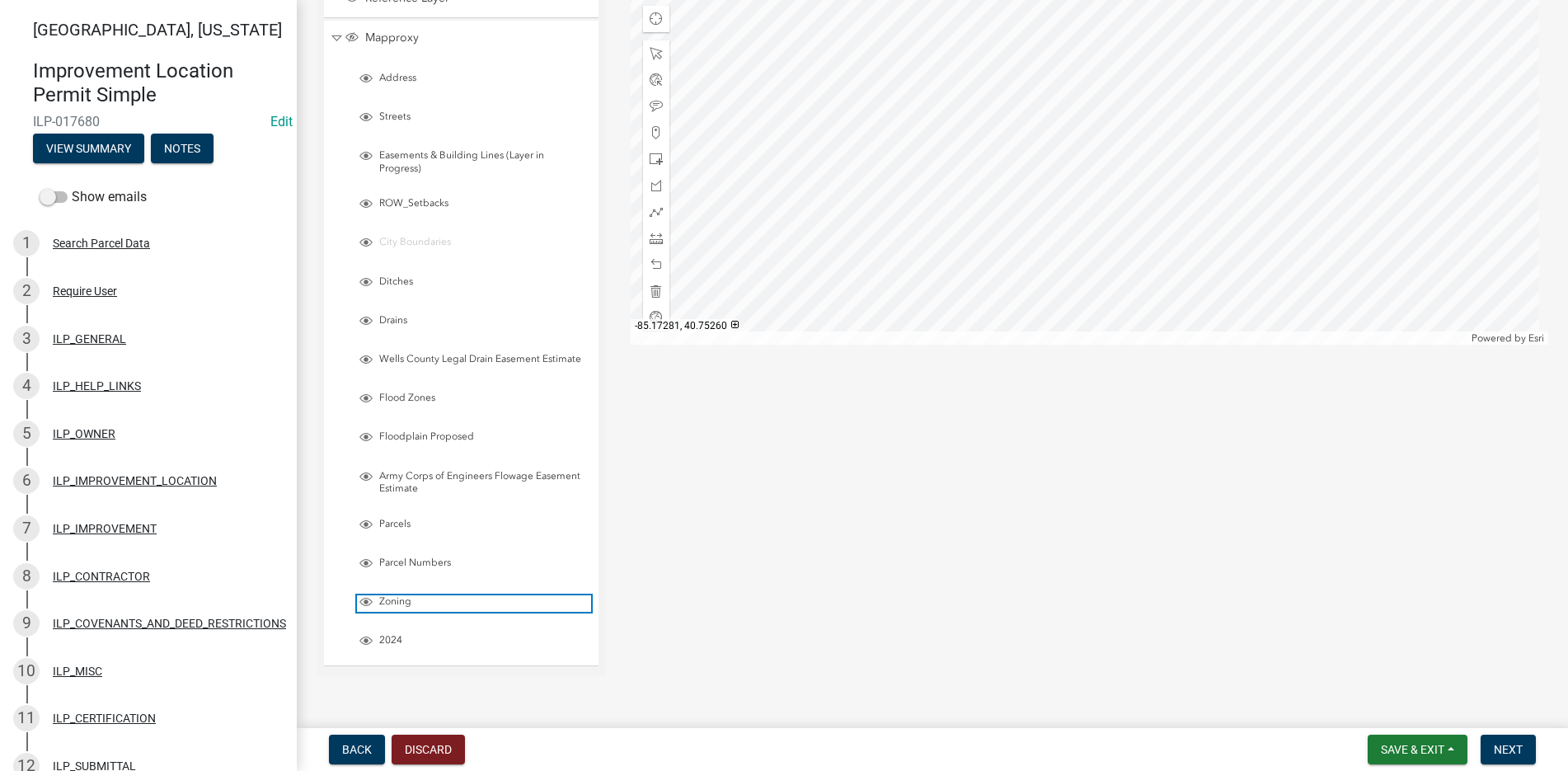
scroll to position [247, 0]
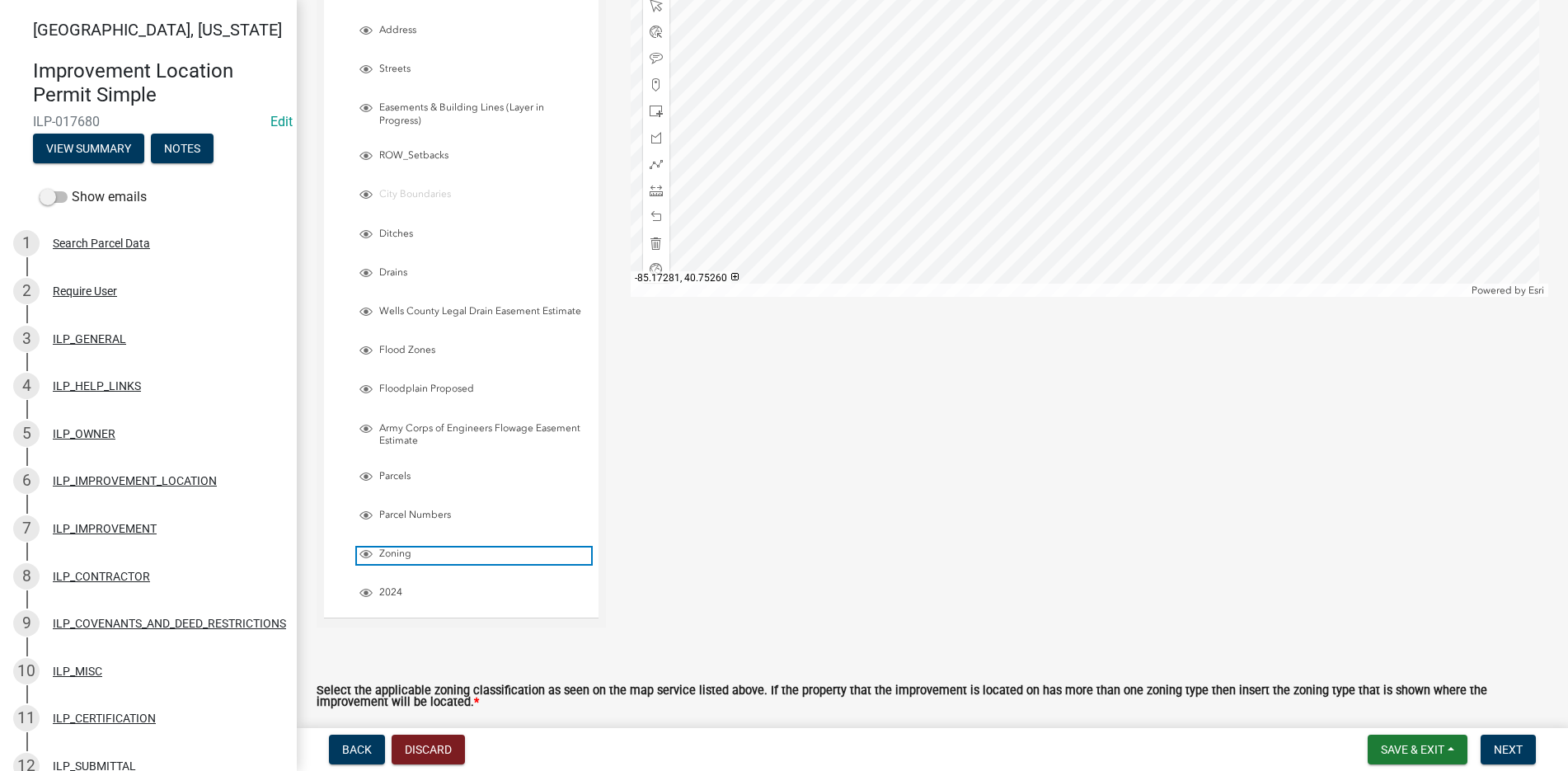
click at [374, 554] on span "Layer List" at bounding box center [365, 555] width 18 height 17
click at [364, 554] on span "Layer List" at bounding box center [366, 554] width 13 height 13
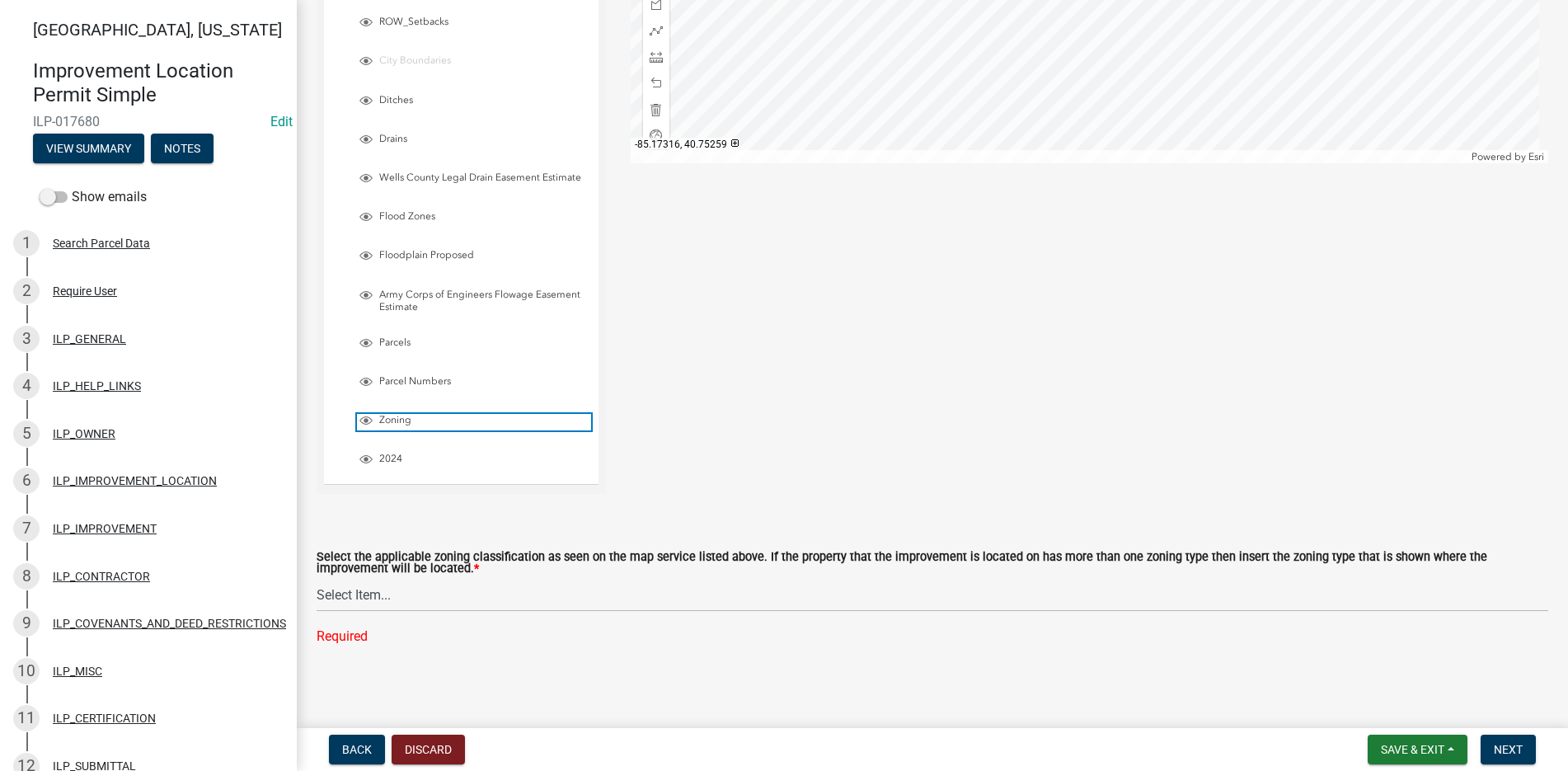
scroll to position [385, 0]
click at [357, 596] on select "Select Item... A-1 "Agricultural Intensive" A-R "Agricultural Residential" S-1 …" at bounding box center [932, 592] width 1232 height 34
click at [316, 609] on select "Select Item... A-1 "Agricultural Intensive" A-R "Agricultural Residential" S-1 …" at bounding box center [932, 592] width 1232 height 34
select select "d694ffb5-15d0-4049-a719-dd374d5d5d55"
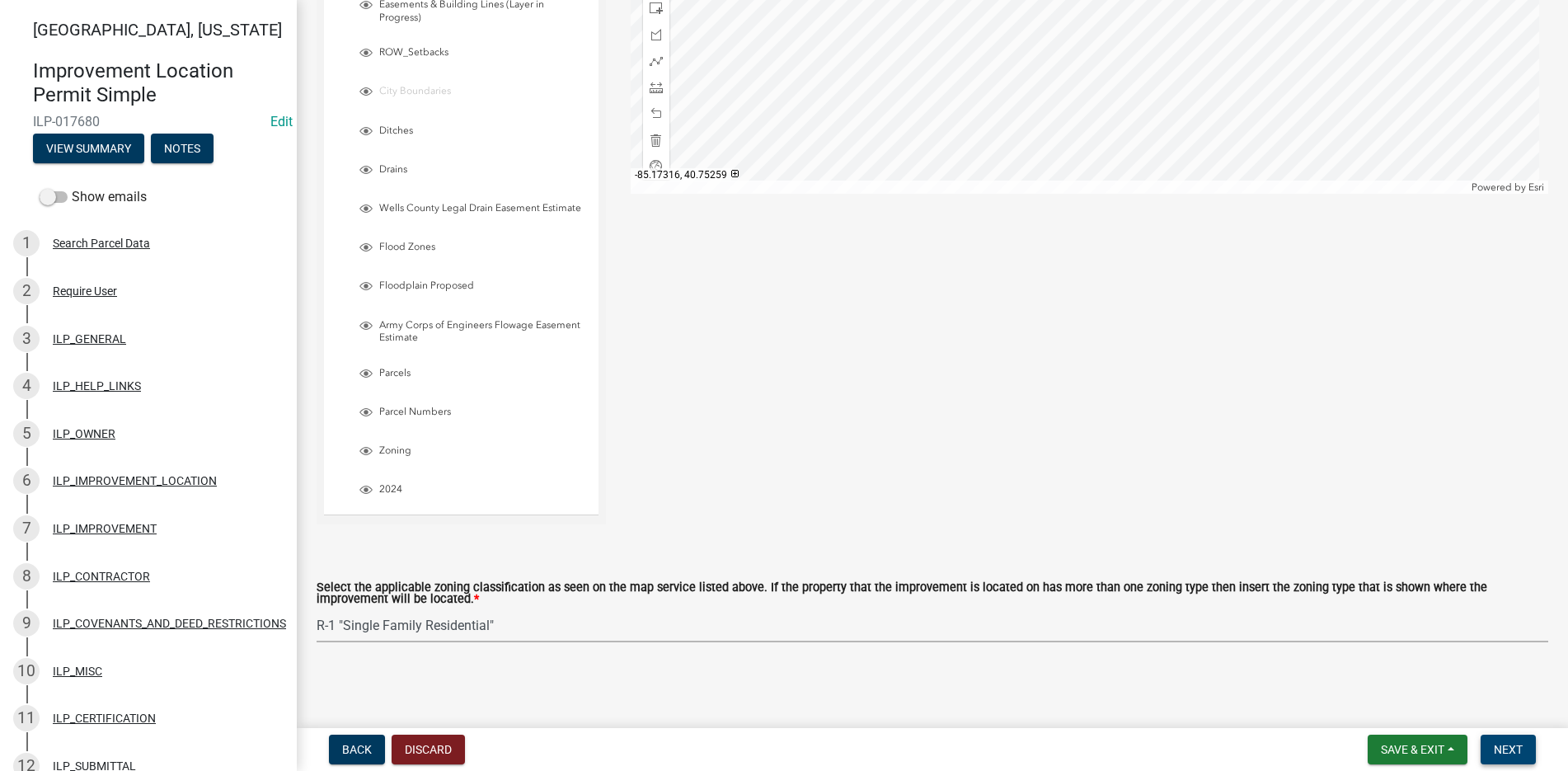
click at [1509, 745] on span "Next" at bounding box center [1507, 750] width 29 height 13
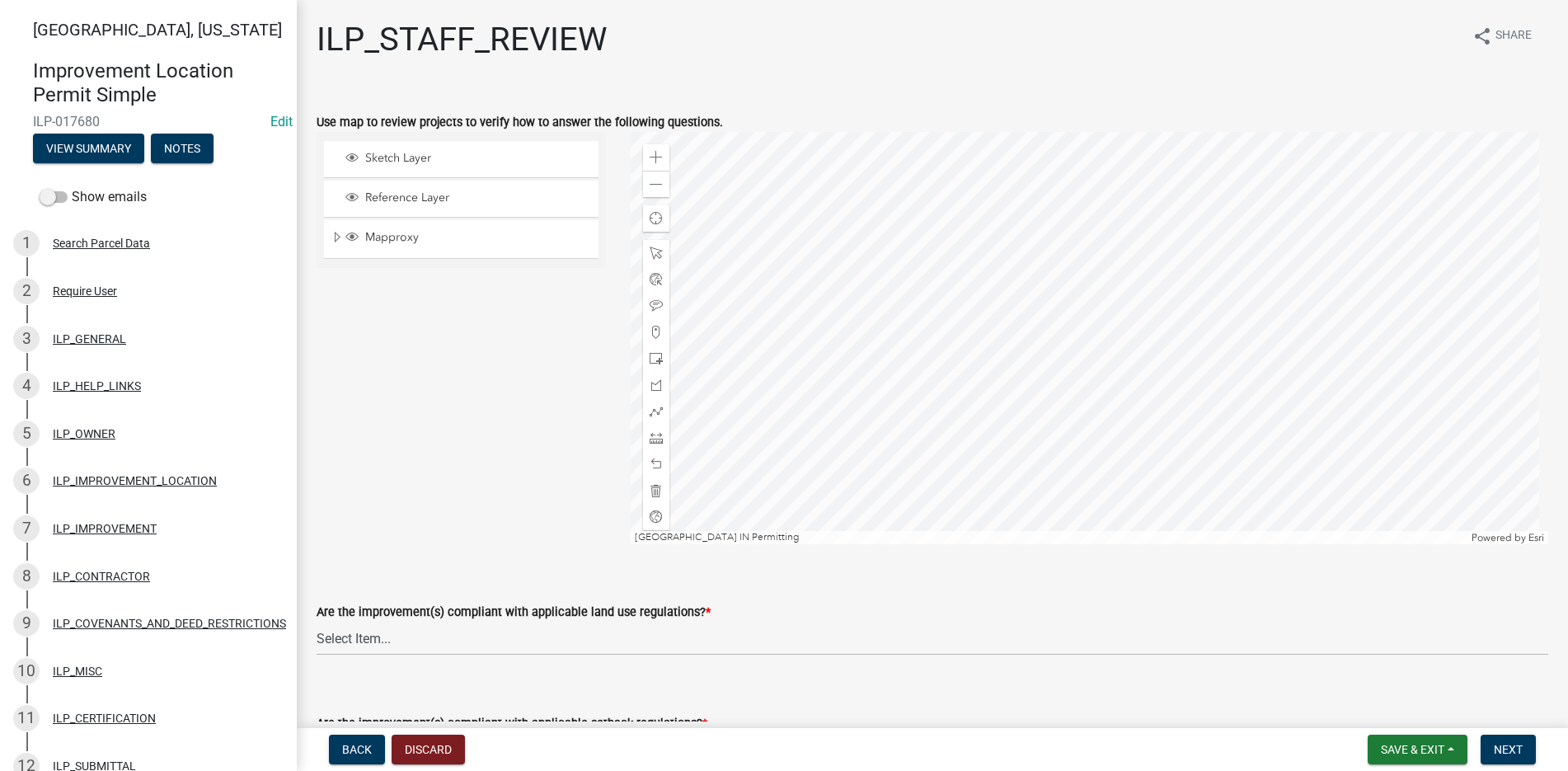
scroll to position [247, 0]
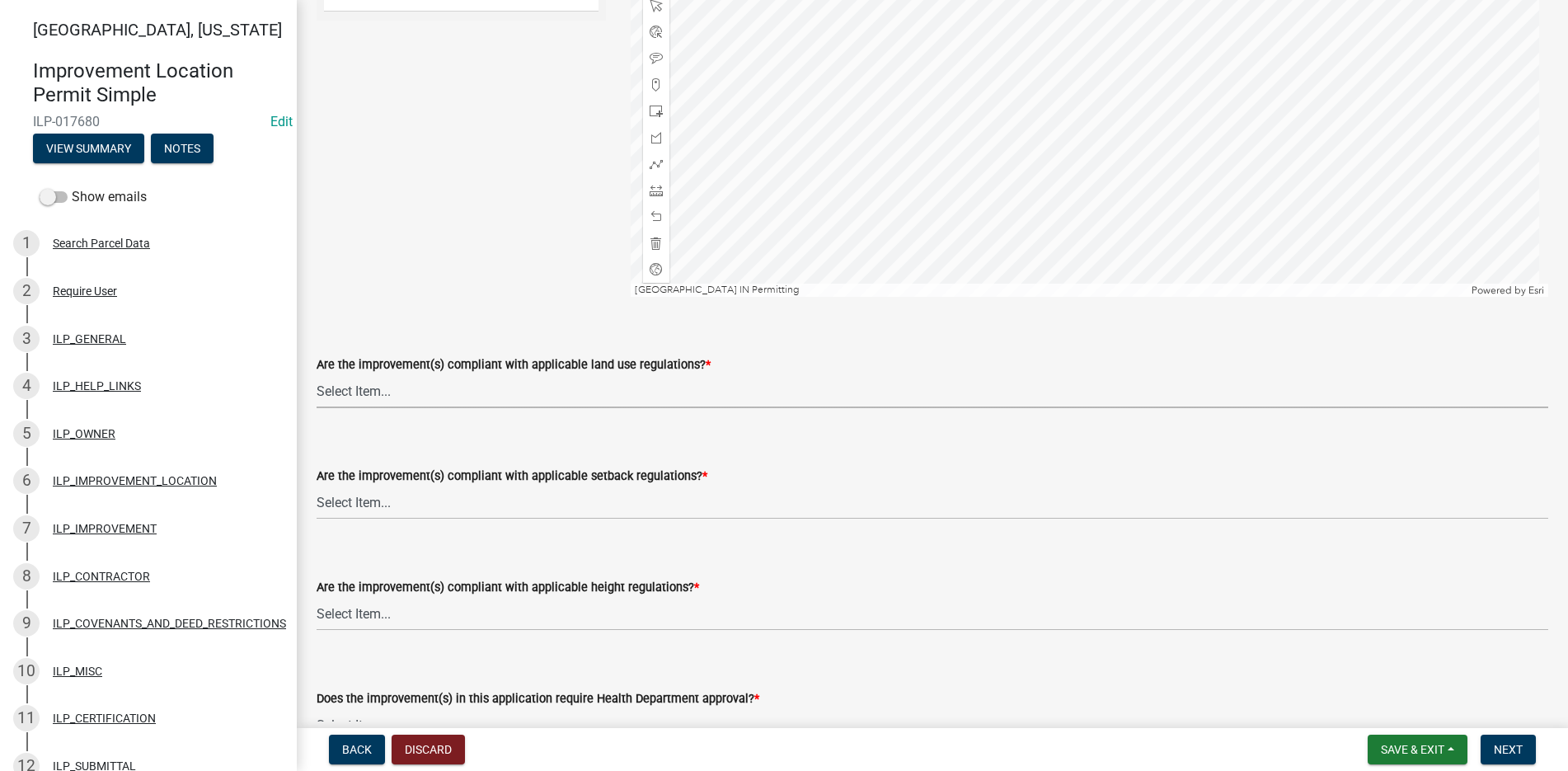
click at [338, 384] on select "Select Item... YES NO" at bounding box center [932, 391] width 1232 height 34
click at [316, 374] on select "Select Item... YES NO" at bounding box center [932, 391] width 1232 height 34
select select "83ffa5df-1258-41bd-a108-9f2370541ef9"
click at [341, 494] on select "Select Item... YES NO" at bounding box center [932, 502] width 1232 height 34
click at [316, 485] on select "Select Item... YES NO" at bounding box center [932, 502] width 1232 height 34
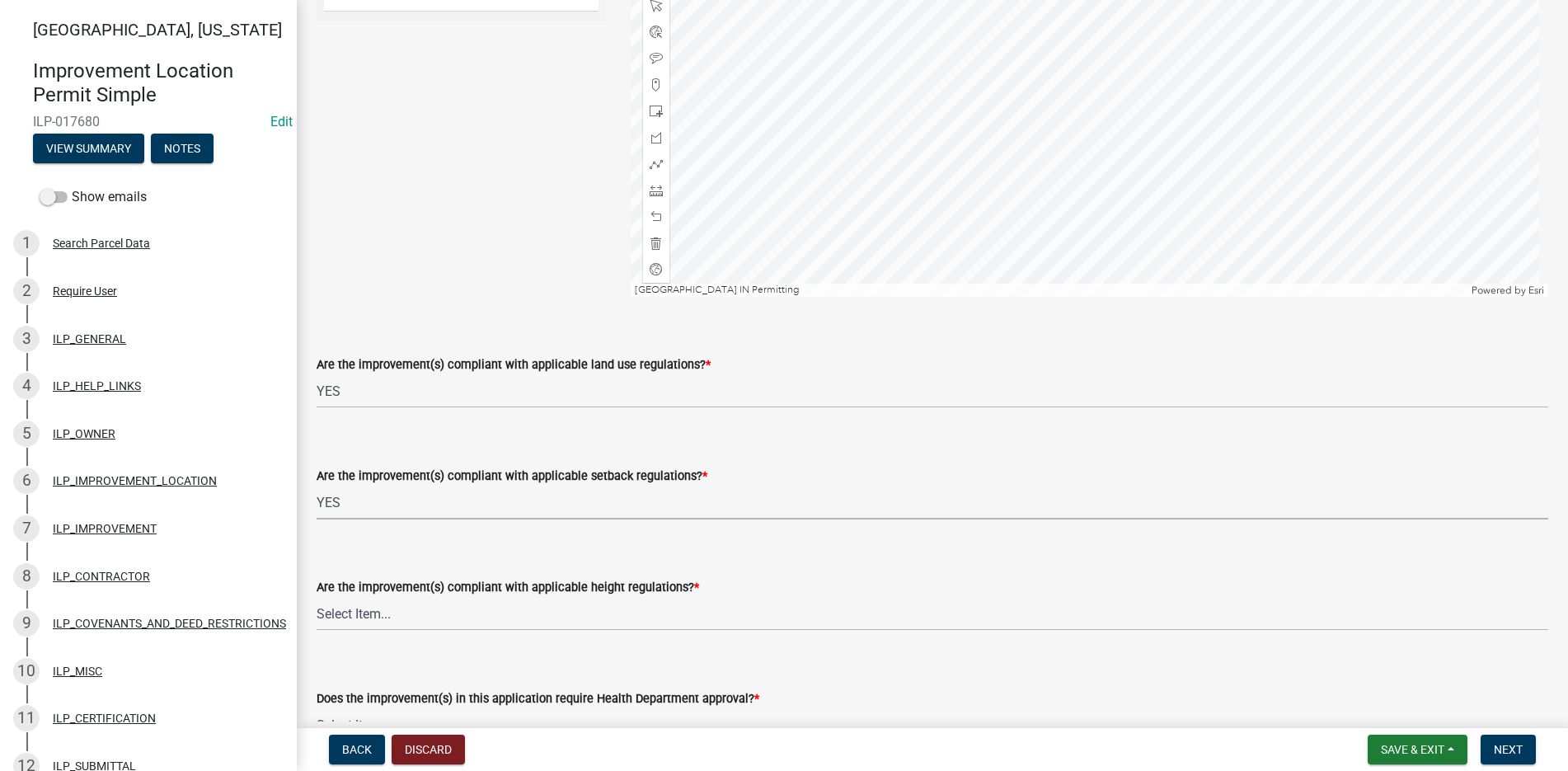
select select "e76e6c03-c199-4125-95d7-daca193c3739"
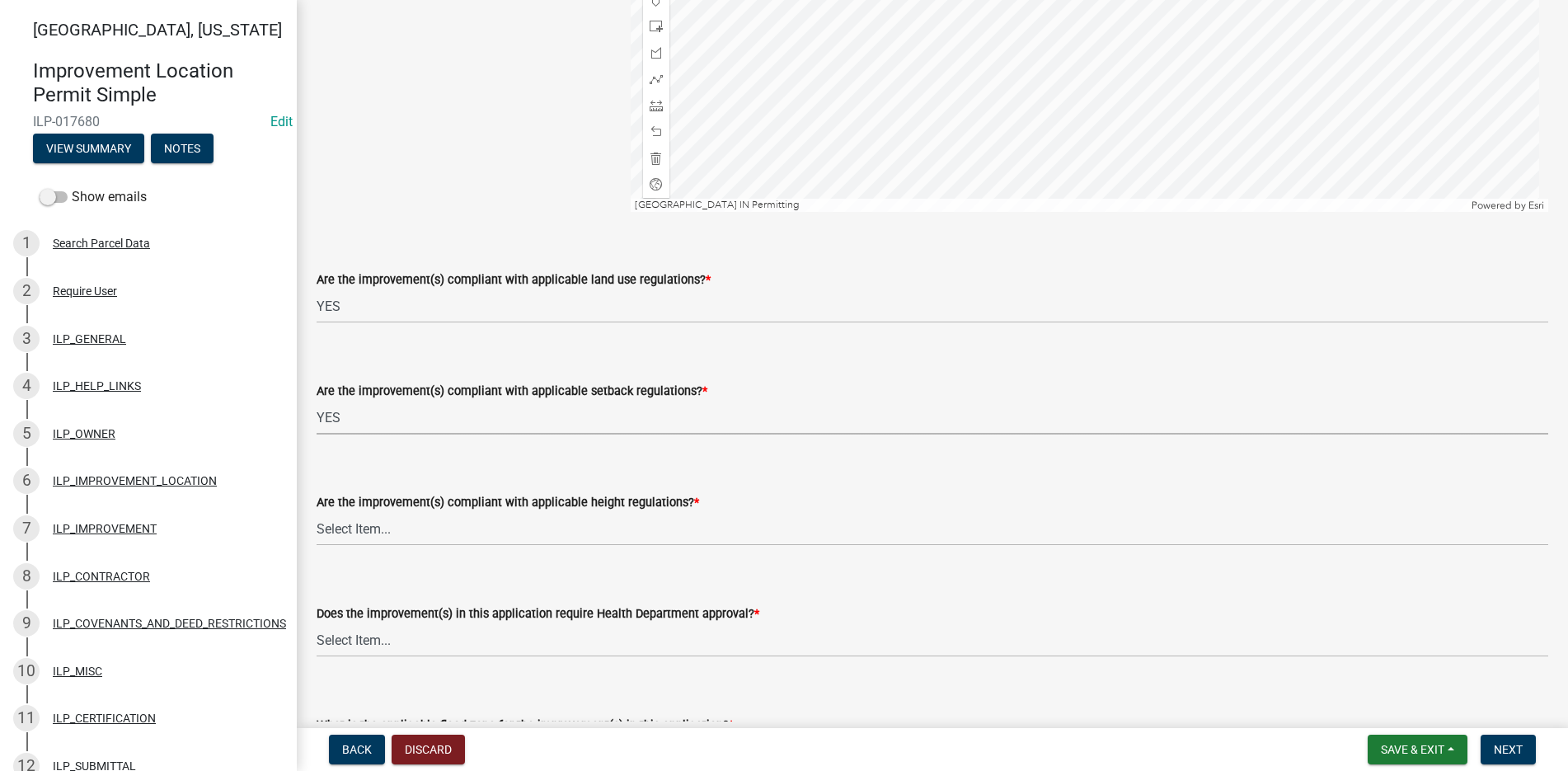
scroll to position [495, 0]
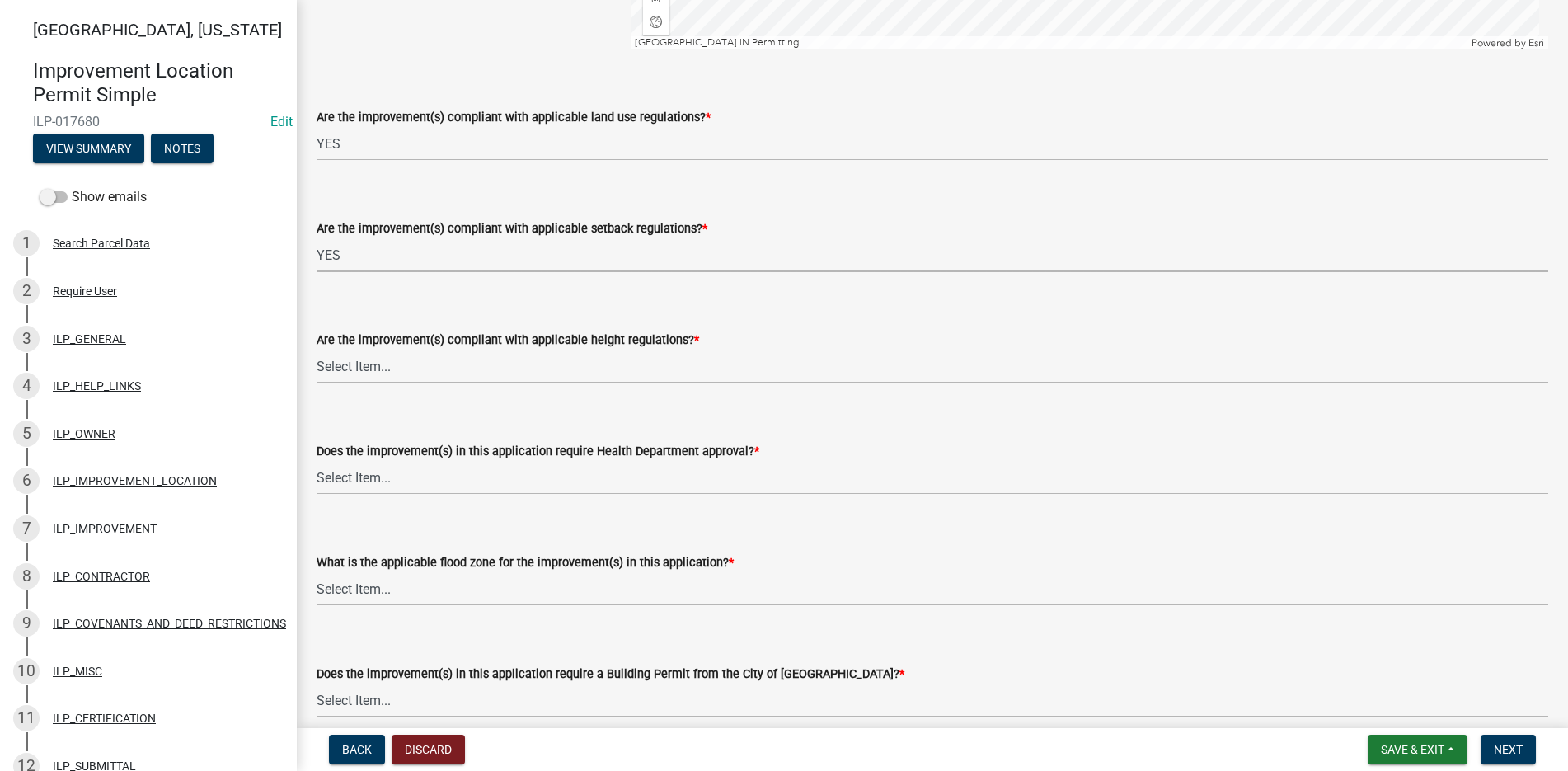
click at [349, 365] on select "Select Item... YES NO" at bounding box center [932, 366] width 1232 height 34
click at [316, 349] on select "Select Item... YES NO" at bounding box center [932, 366] width 1232 height 34
select select "b2795382-5a5c-496e-8f40-9eac2bba8e54"
click at [352, 474] on select "Select Item... YES NO" at bounding box center [932, 478] width 1232 height 34
click at [316, 461] on select "Select Item... YES NO" at bounding box center [932, 478] width 1232 height 34
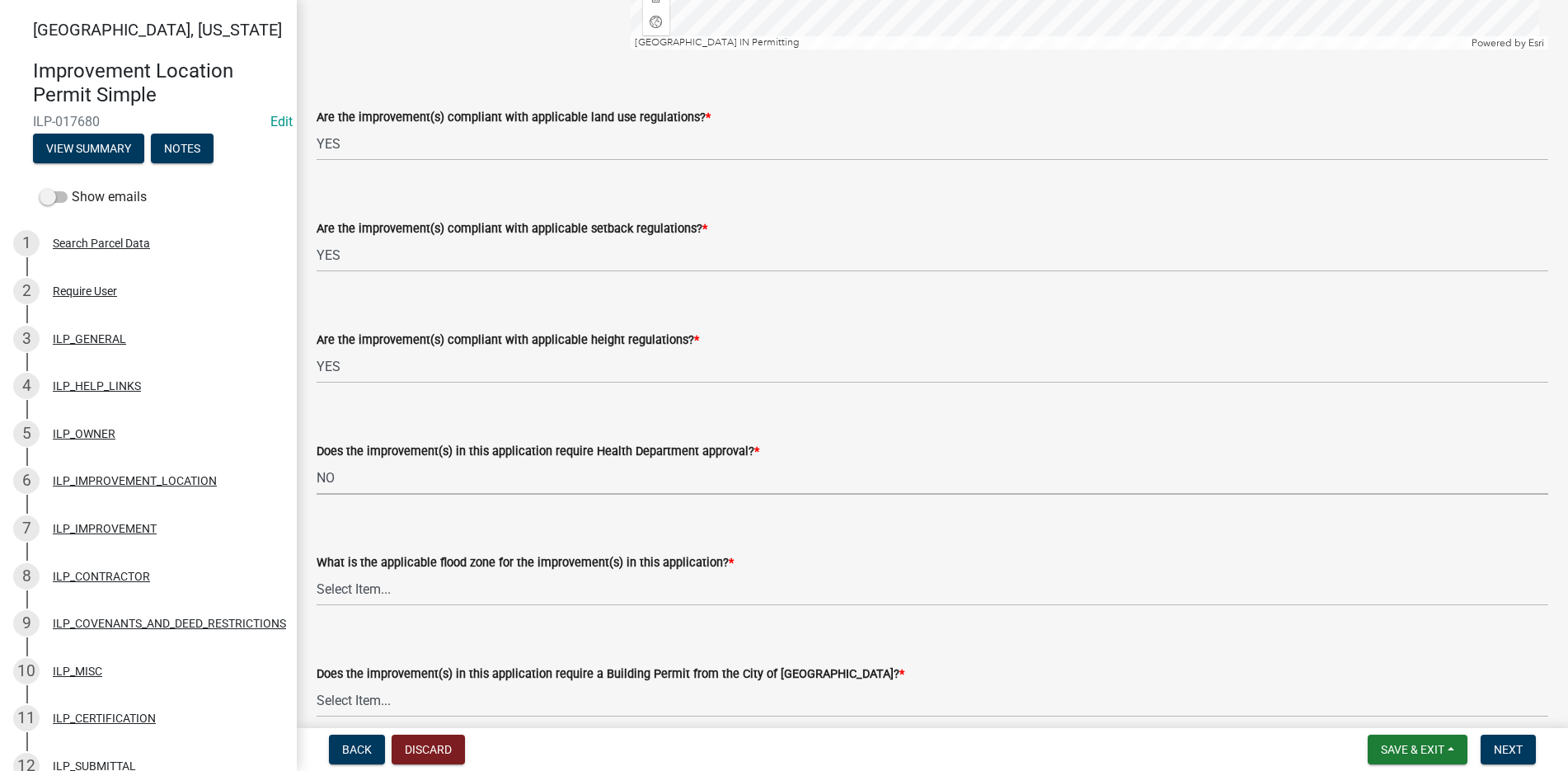
select select "2cf99e9a-fd48-429a-ab01-6241dd9ef86f"
click at [349, 582] on select "Select Item... AE-Floodway "Studied 1% Flood Zone Under State of Indiana Jurisd…" at bounding box center [932, 589] width 1232 height 34
click at [316, 572] on select "Select Item... AE-Floodway "Studied 1% Flood Zone Under State of Indiana Jurisd…" at bounding box center [932, 589] width 1232 height 34
select select "546a9c8a-0bf2-4128-b2a0-21aece03a164"
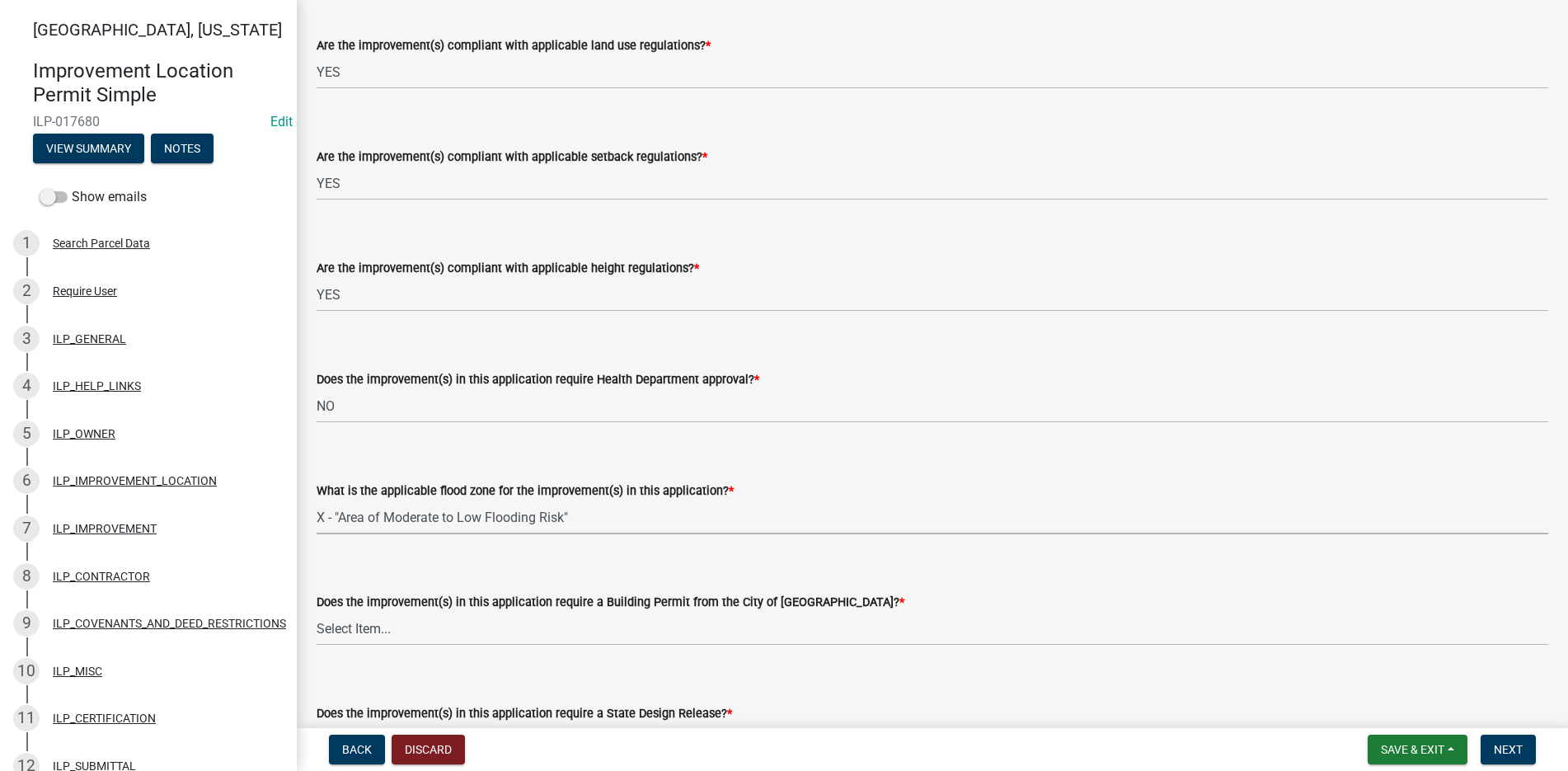
scroll to position [742, 0]
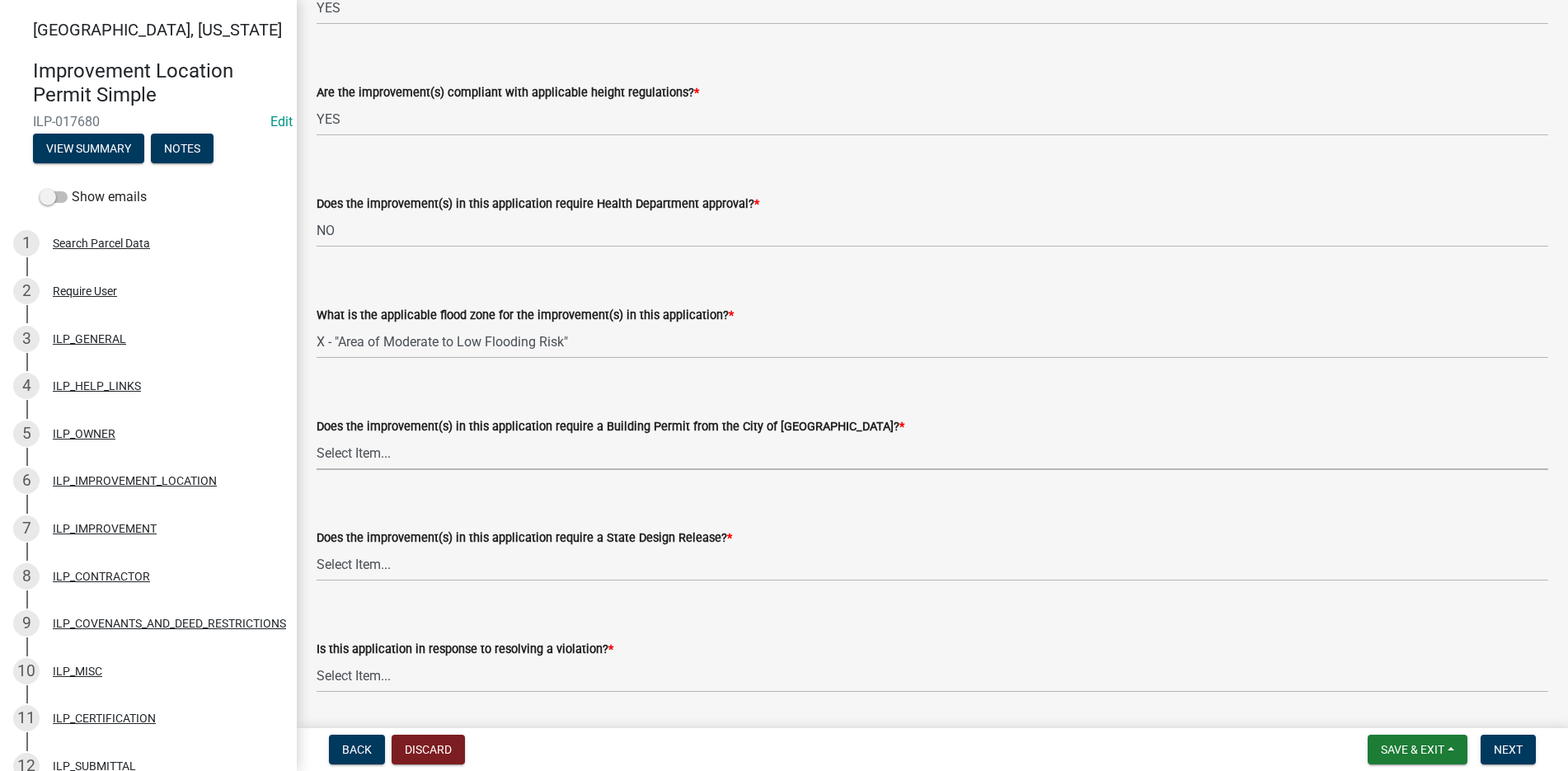
click at [357, 451] on select "Select Item... YES NO" at bounding box center [932, 453] width 1232 height 34
click at [316, 436] on select "Select Item... YES NO" at bounding box center [932, 453] width 1232 height 34
select select "12e37edc-2480-466d-9e86-8f142ffa6713"
click at [371, 563] on select "Select Item... YES NO" at bounding box center [932, 564] width 1232 height 34
click at [316, 547] on select "Select Item... YES NO" at bounding box center [932, 564] width 1232 height 34
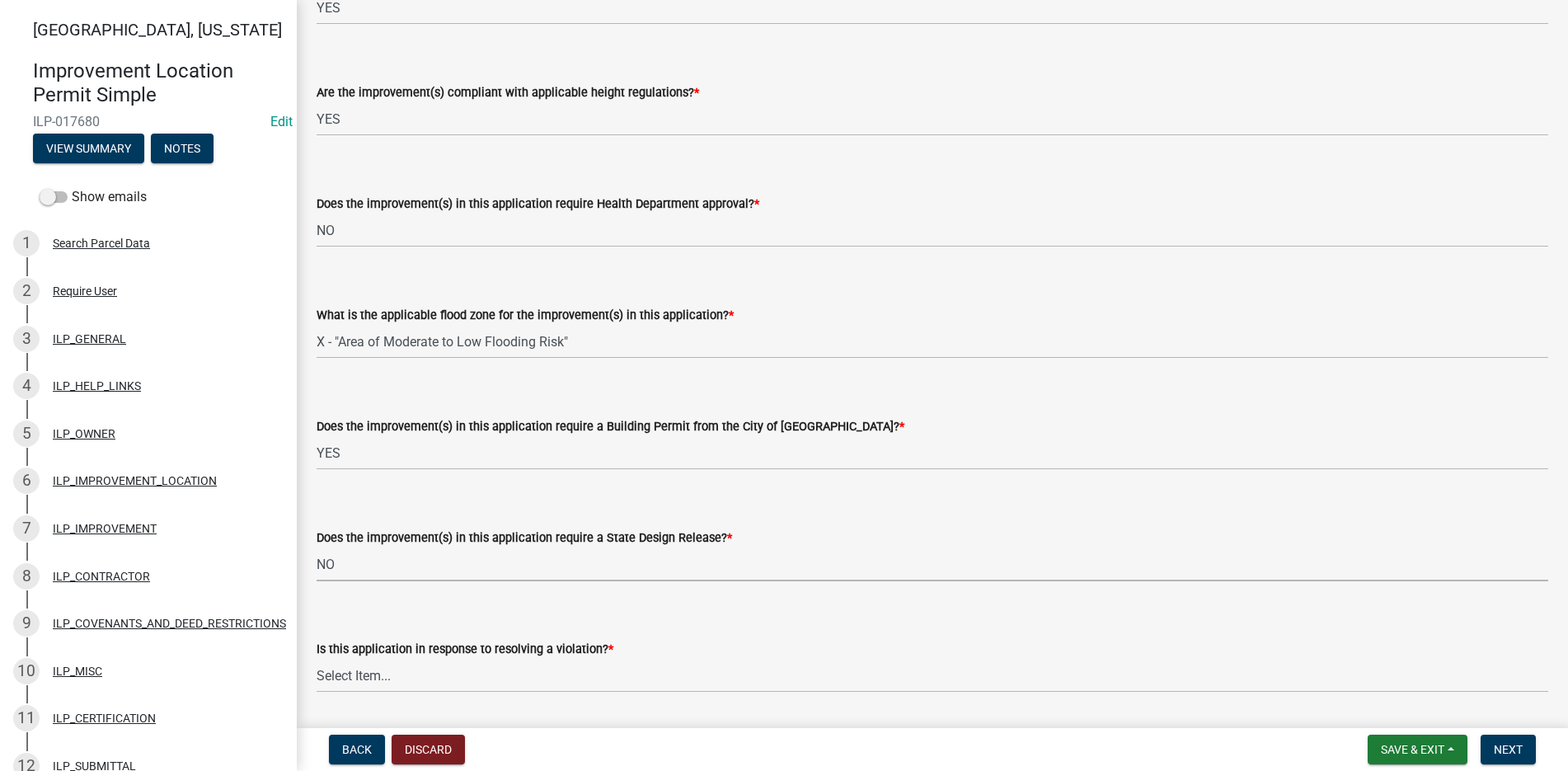
select select "3e29b85e-0a39-40b5-813f-a0c180e4f93d"
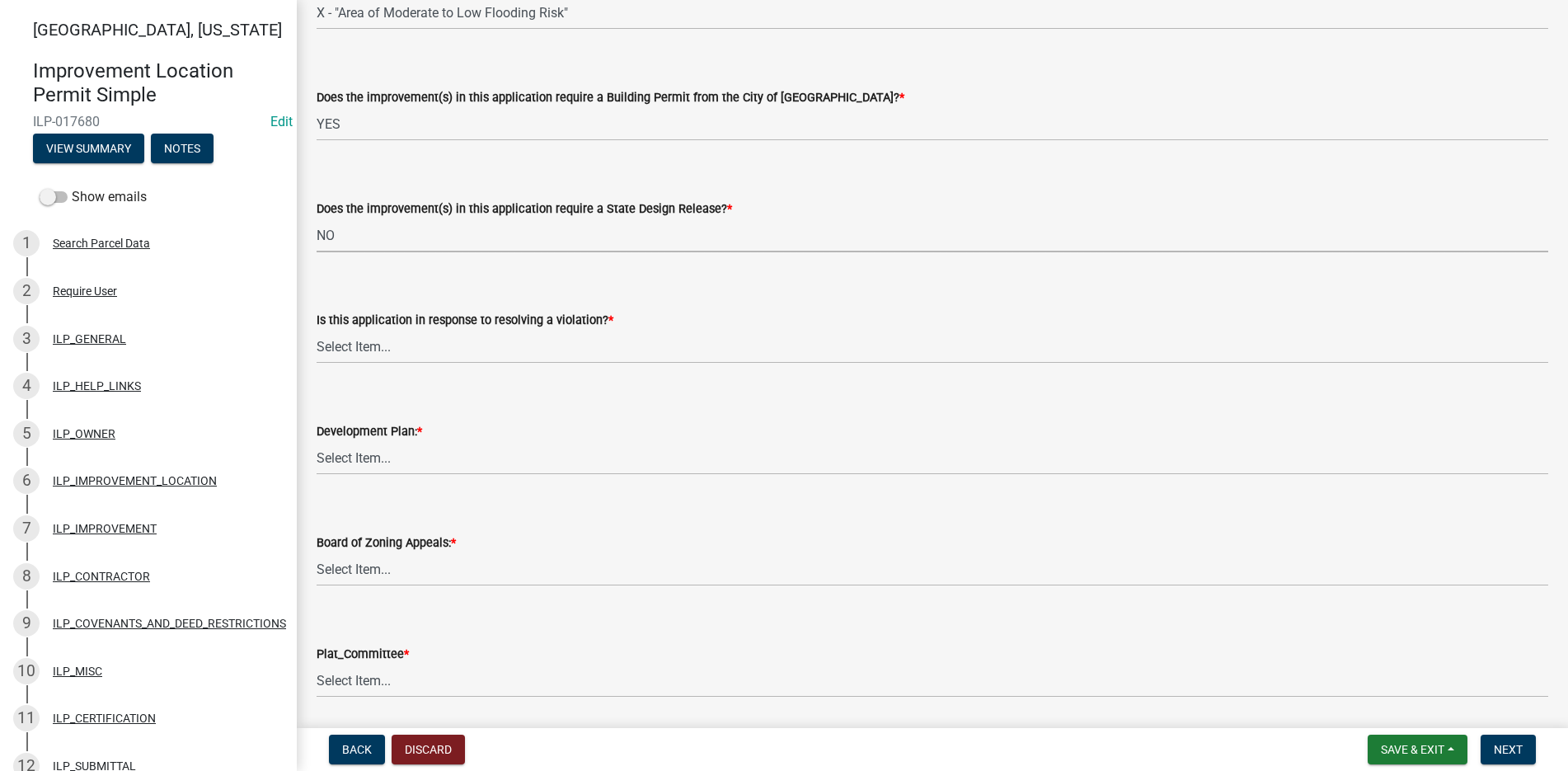
scroll to position [1072, 0]
click at [357, 342] on select "Select Item... YES NO" at bounding box center [932, 345] width 1232 height 34
click at [316, 329] on select "Select Item... YES NO" at bounding box center [932, 345] width 1232 height 34
select select "296d3b28-03f6-4b85-9592-a9e1e0e51d18"
click at [335, 447] on select "Select Item... YES NO" at bounding box center [932, 457] width 1232 height 34
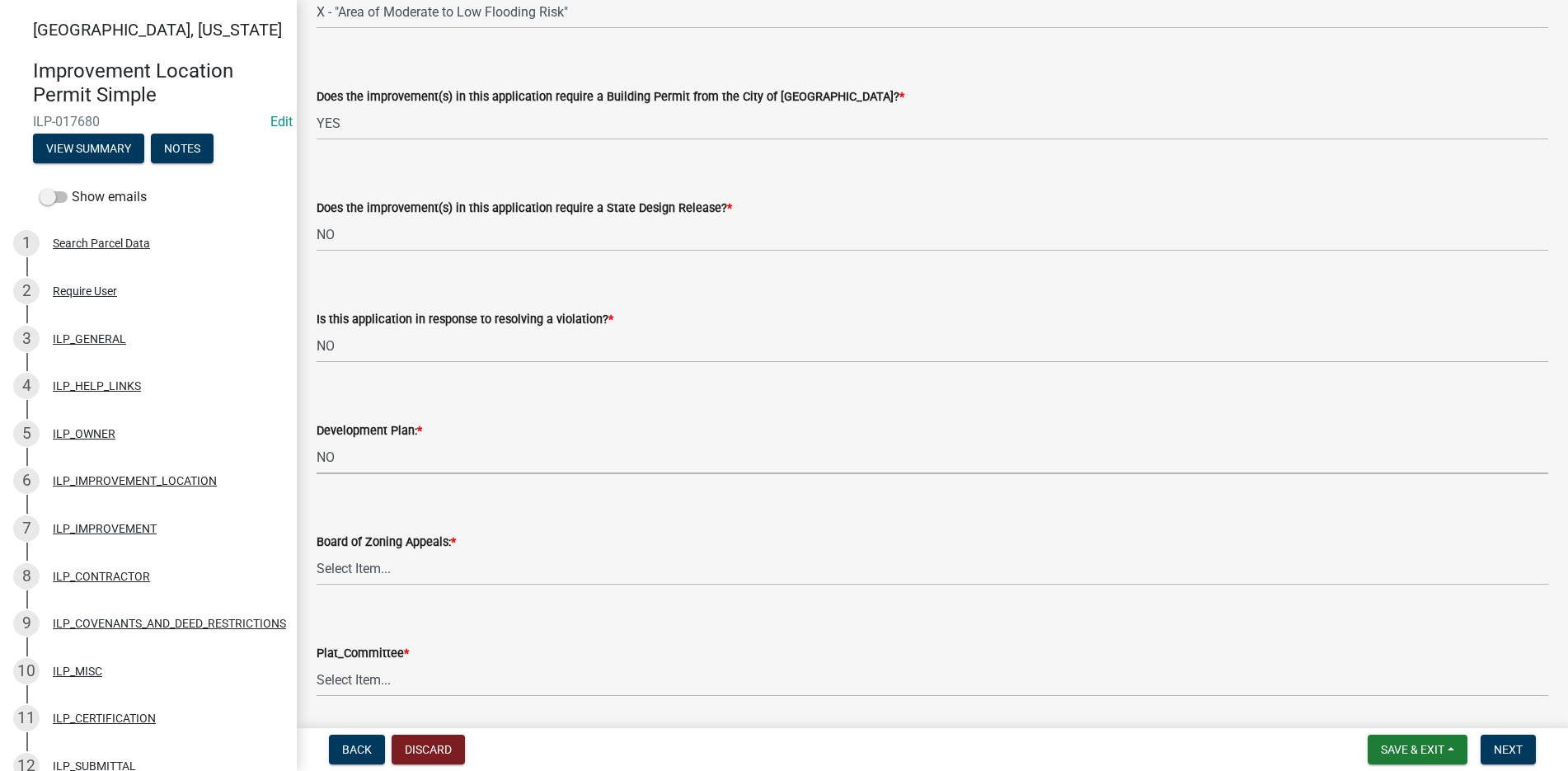
click at [316, 441] on select "Select Item... YES NO" at bounding box center [932, 457] width 1232 height 34
select select "f492072b-a2fa-4f7c-8f99-9e809c6c526f"
click at [331, 559] on select "Select Item... YES NO" at bounding box center [932, 568] width 1232 height 34
click at [316, 552] on select "Select Item... YES NO" at bounding box center [932, 568] width 1232 height 34
select select "91f2ca91-6260-441c-87d8-e38016df5c96"
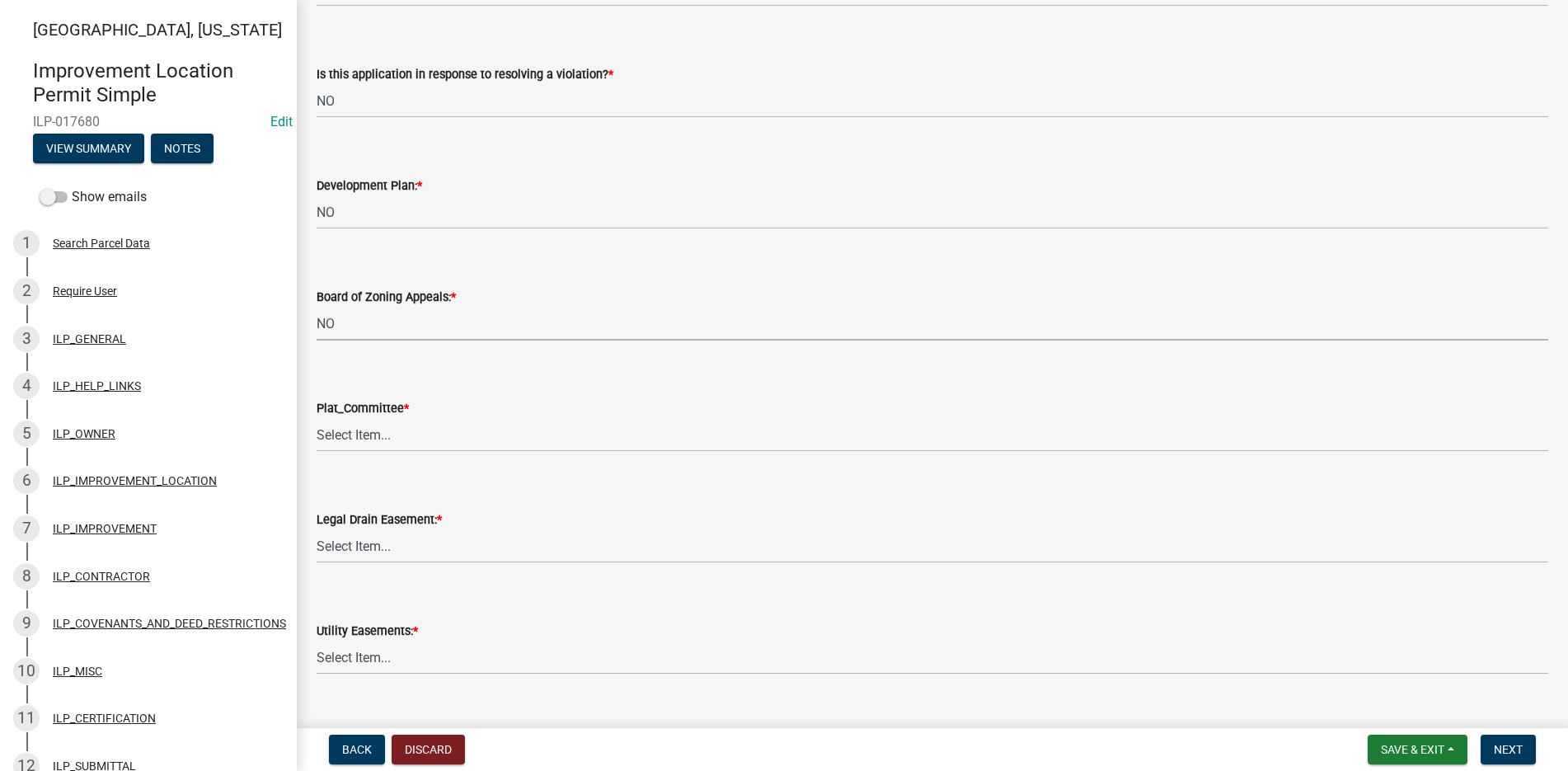
scroll to position [1402, 0]
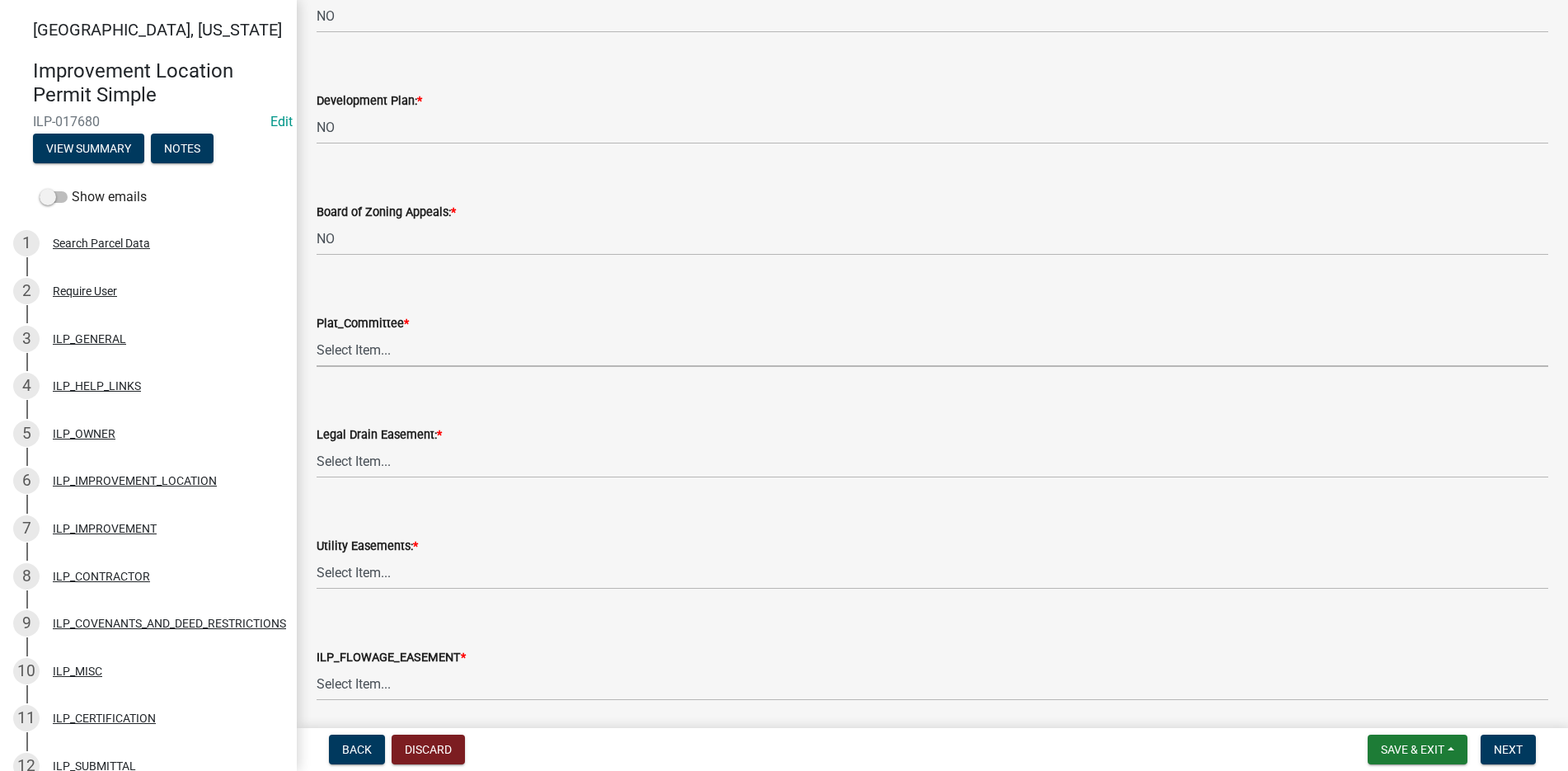
drag, startPoint x: 348, startPoint y: 350, endPoint x: 347, endPoint y: 363, distance: 13.0
click at [348, 352] on select "Select Item... YES NO" at bounding box center [932, 350] width 1232 height 34
click at [316, 333] on select "Select Item... YES NO" at bounding box center [932, 350] width 1232 height 34
select select "63238f16-a362-487f-83af-24d0c8cf3edd"
click at [341, 459] on select "Select Item... YES NO" at bounding box center [932, 461] width 1232 height 34
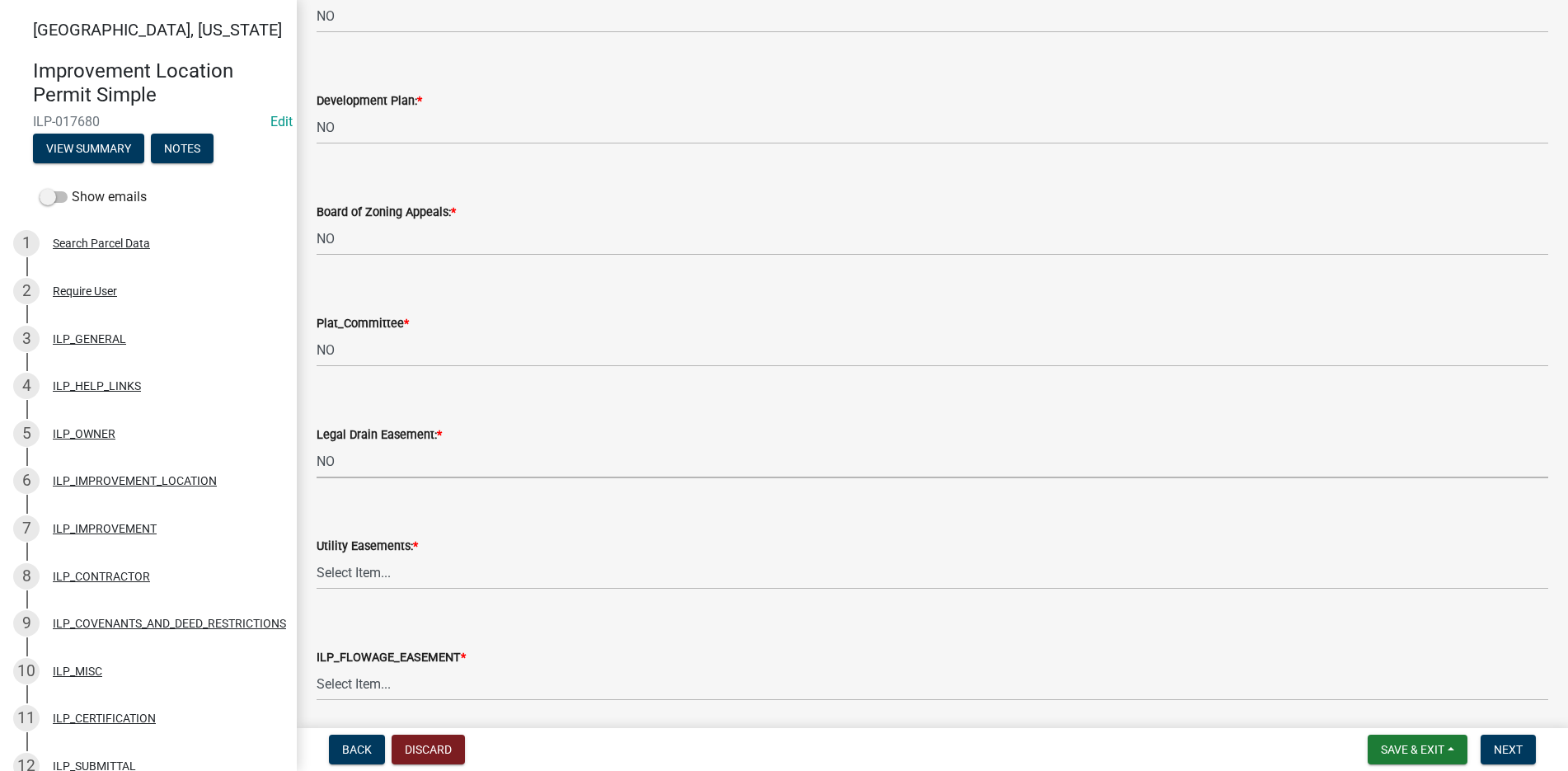
click at [316, 444] on select "Select Item... YES NO" at bounding box center [932, 461] width 1232 height 34
select select "4de29e95-b13a-4926-a5fe-83364331169b"
click at [346, 568] on select "Select Item... YES NO" at bounding box center [932, 572] width 1232 height 34
click at [316, 555] on select "Select Item... YES NO" at bounding box center [932, 572] width 1232 height 34
select select "8e424161-7bf1-4e33-adf9-a347c03eff2b"
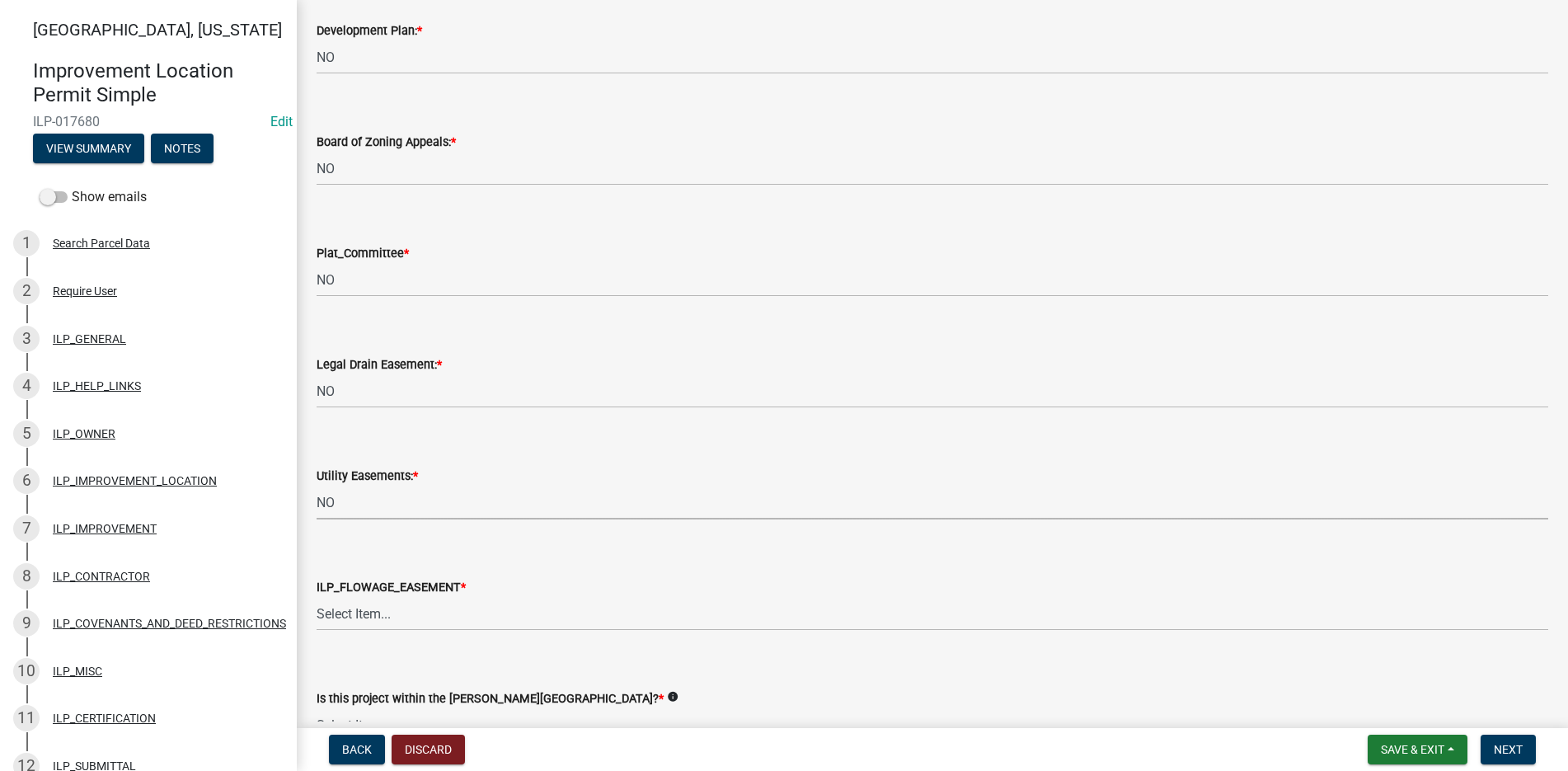
scroll to position [1566, 0]
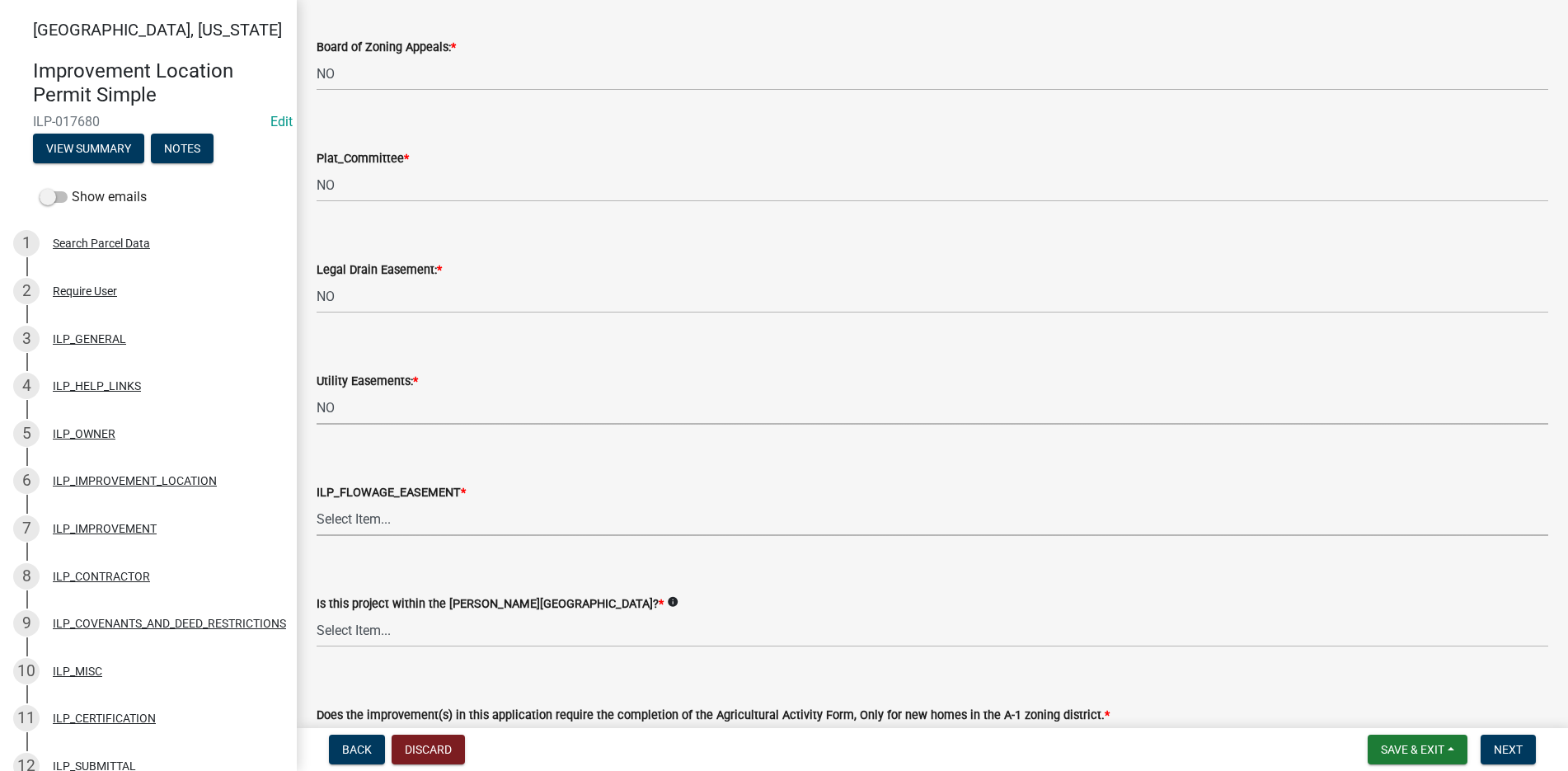
click at [364, 512] on select "Select Item... Not in or near the Army Corp of Engineers Flowage Easement. Proj…" at bounding box center [932, 519] width 1232 height 34
click at [316, 502] on select "Select Item... Not in or near the Army Corp of Engineers Flowage Easement. Proj…" at bounding box center [932, 519] width 1232 height 34
select select "bdd9c930-c7fe-4770-81ee-2c29cf953f8b"
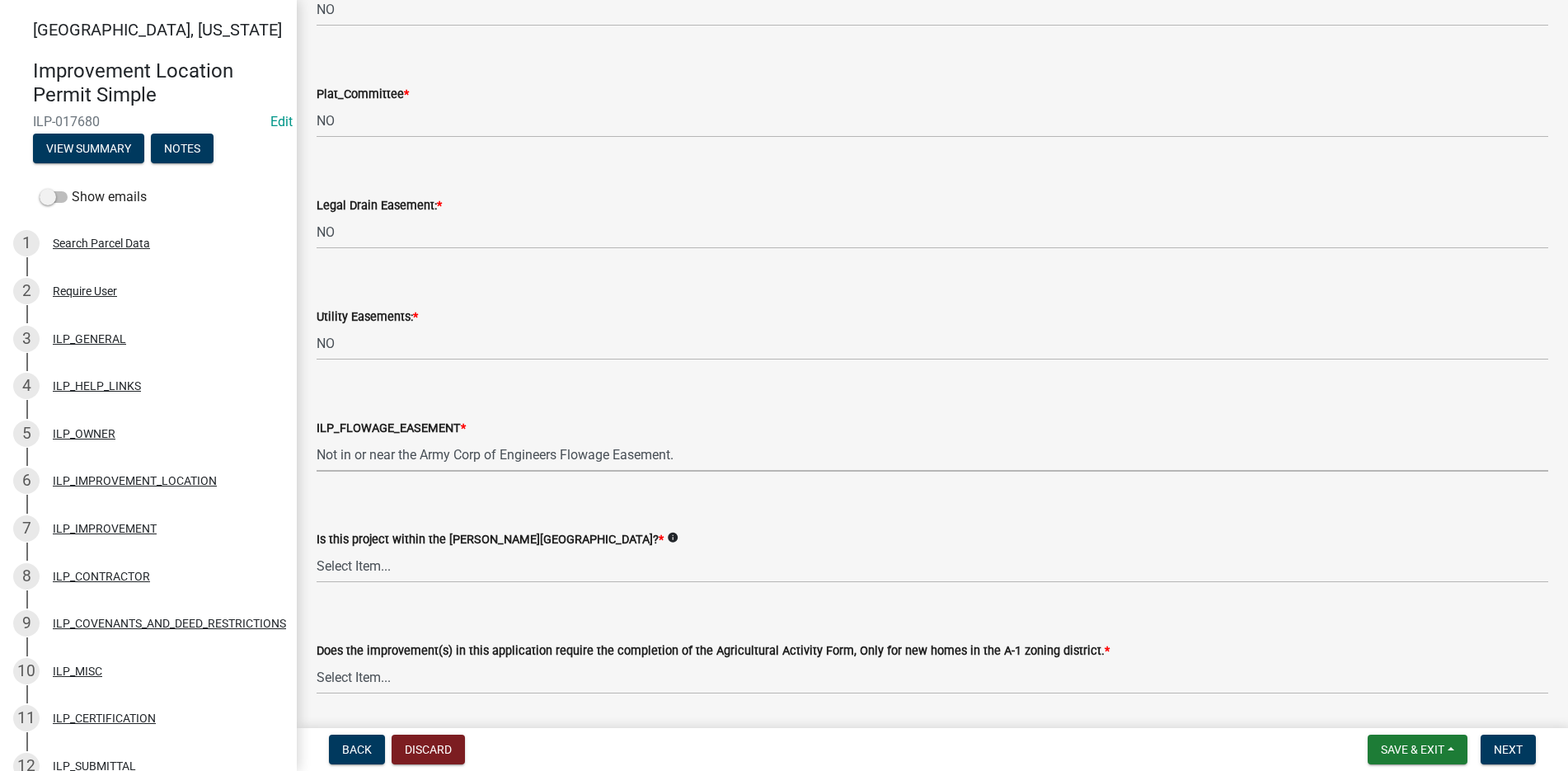
scroll to position [1814, 0]
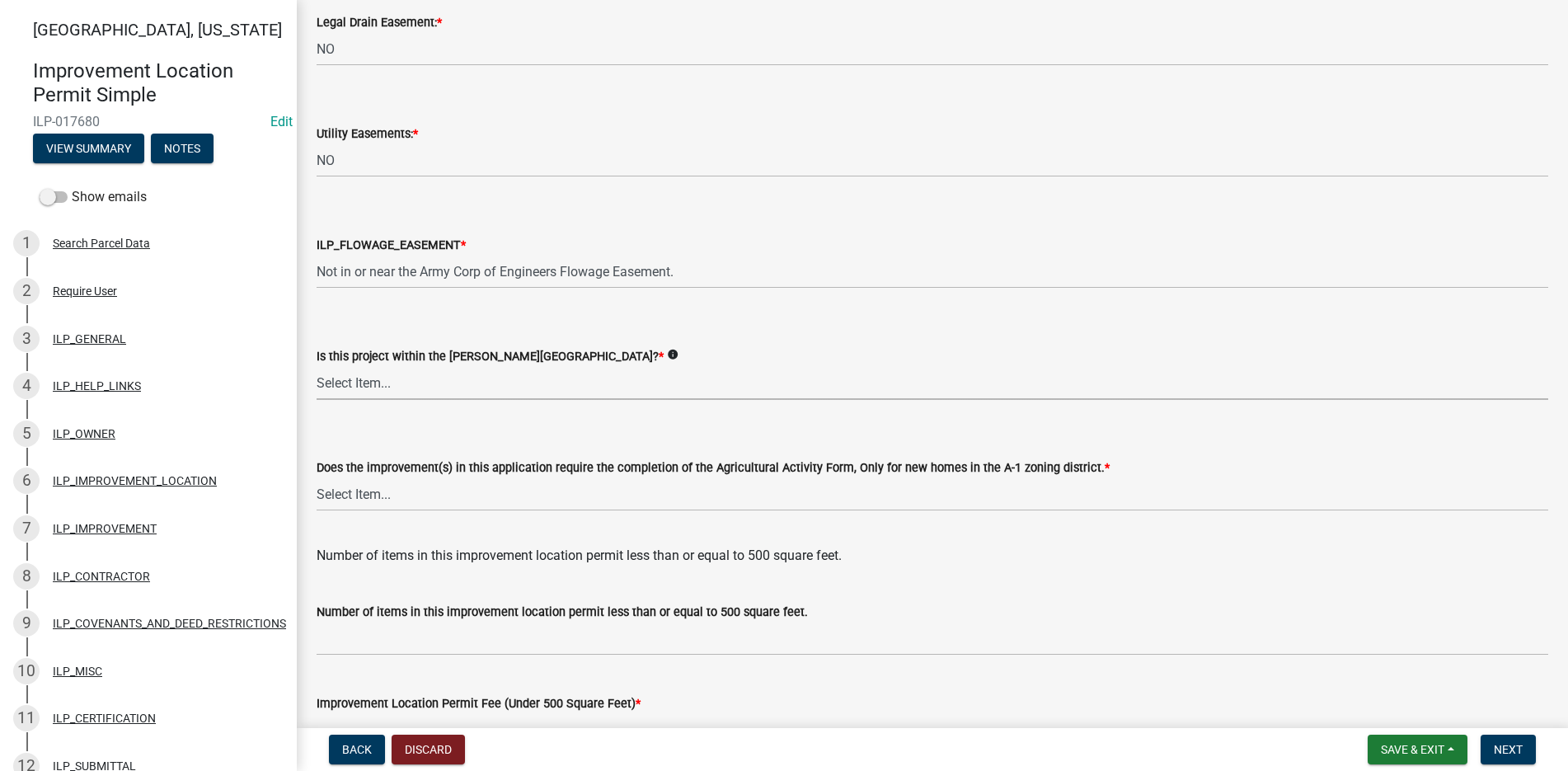
drag, startPoint x: 358, startPoint y: 378, endPoint x: 357, endPoint y: 389, distance: 11.0
click at [357, 380] on select "Select Item... Yes No" at bounding box center [932, 383] width 1232 height 34
click at [316, 366] on select "Select Item... Yes No" at bounding box center [932, 383] width 1232 height 34
select select "c22a6da1-a4b9-4a20-9552-3c4da3c32bc7"
click at [340, 492] on select "Select Item... YES NO" at bounding box center [932, 494] width 1232 height 34
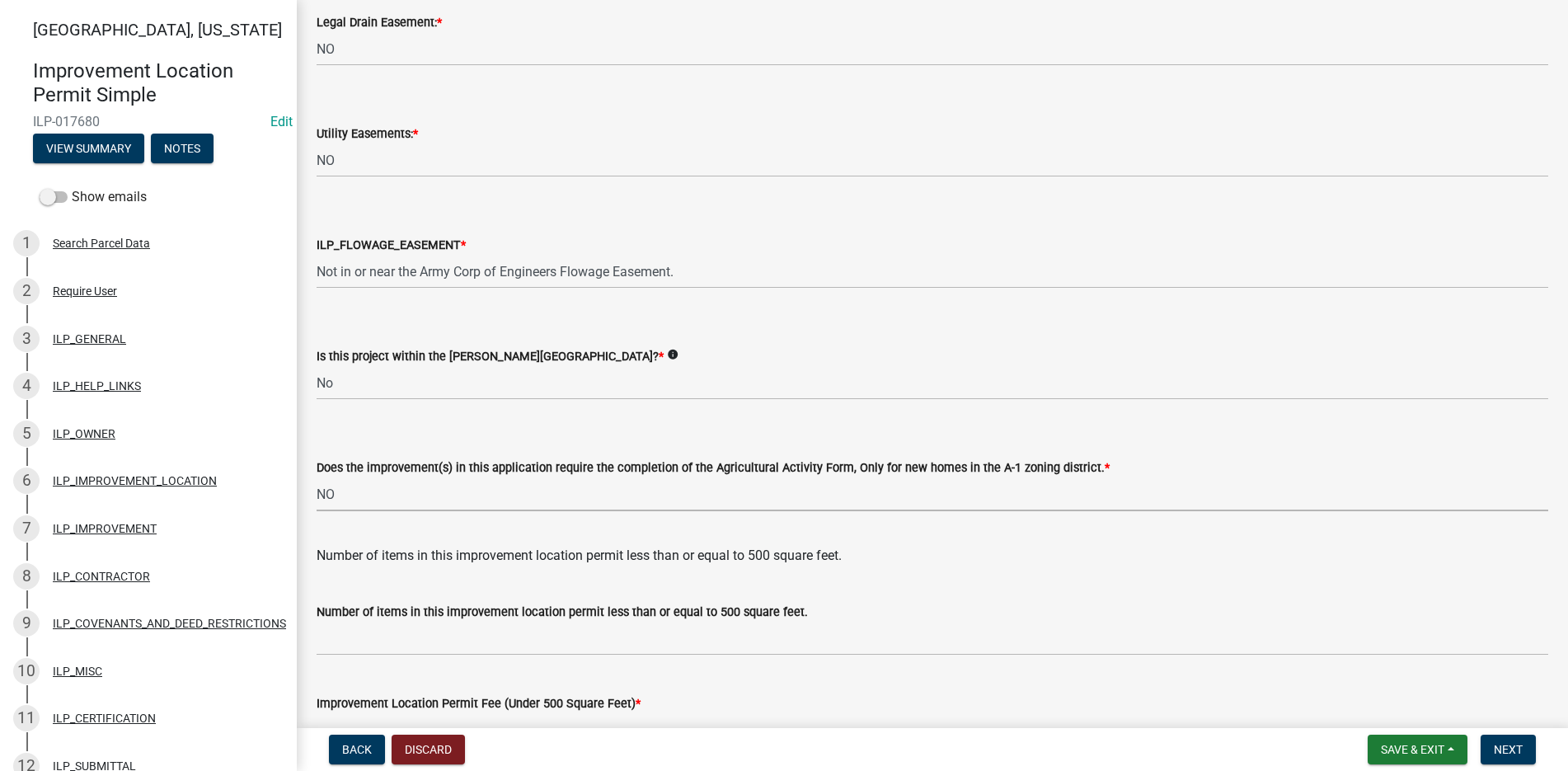
click at [316, 477] on select "Select Item... YES NO" at bounding box center [932, 494] width 1232 height 34
select select "b8432f74-40d2-4ff6-ba31-770d91760c6e"
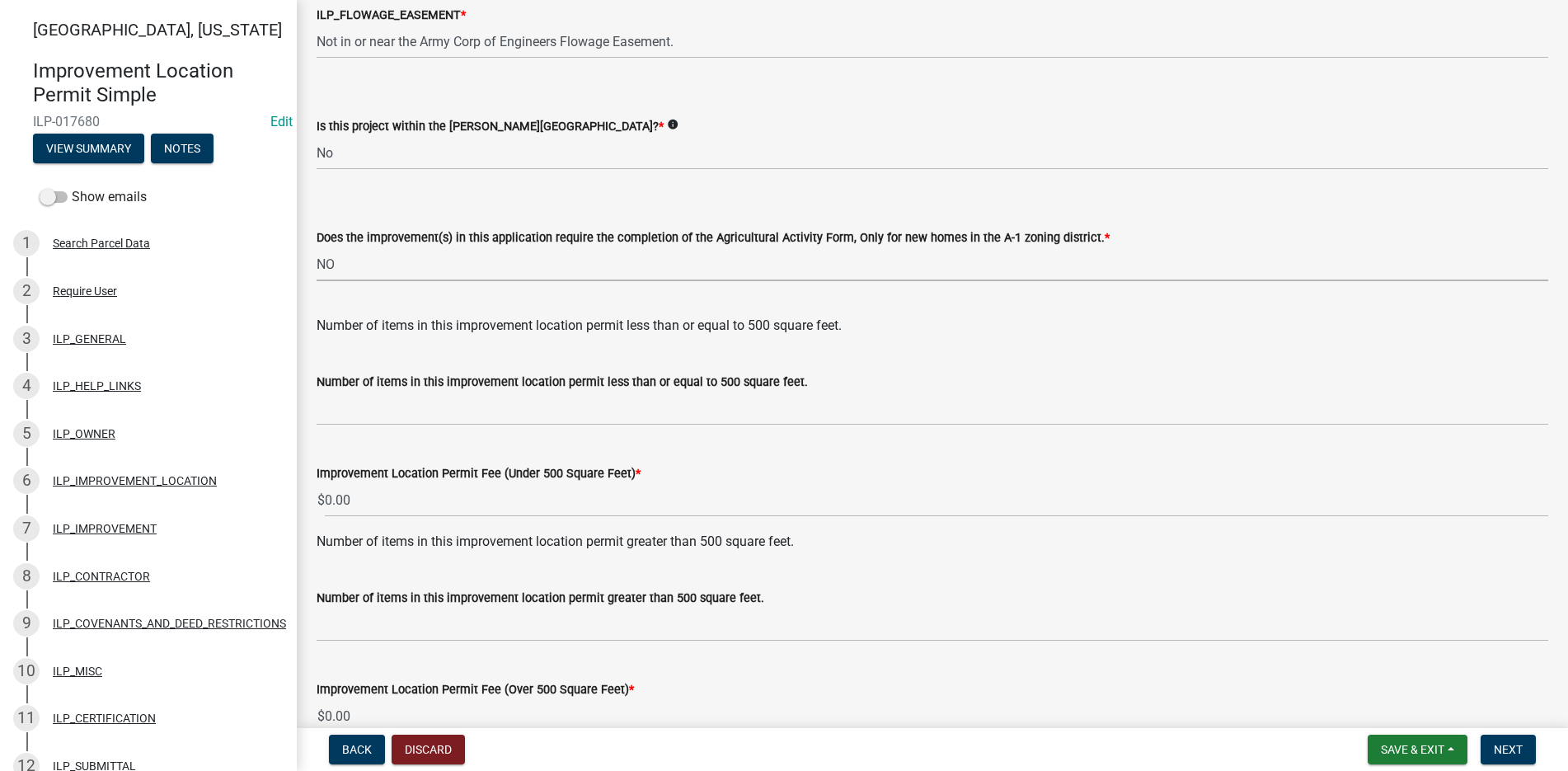
scroll to position [2061, 0]
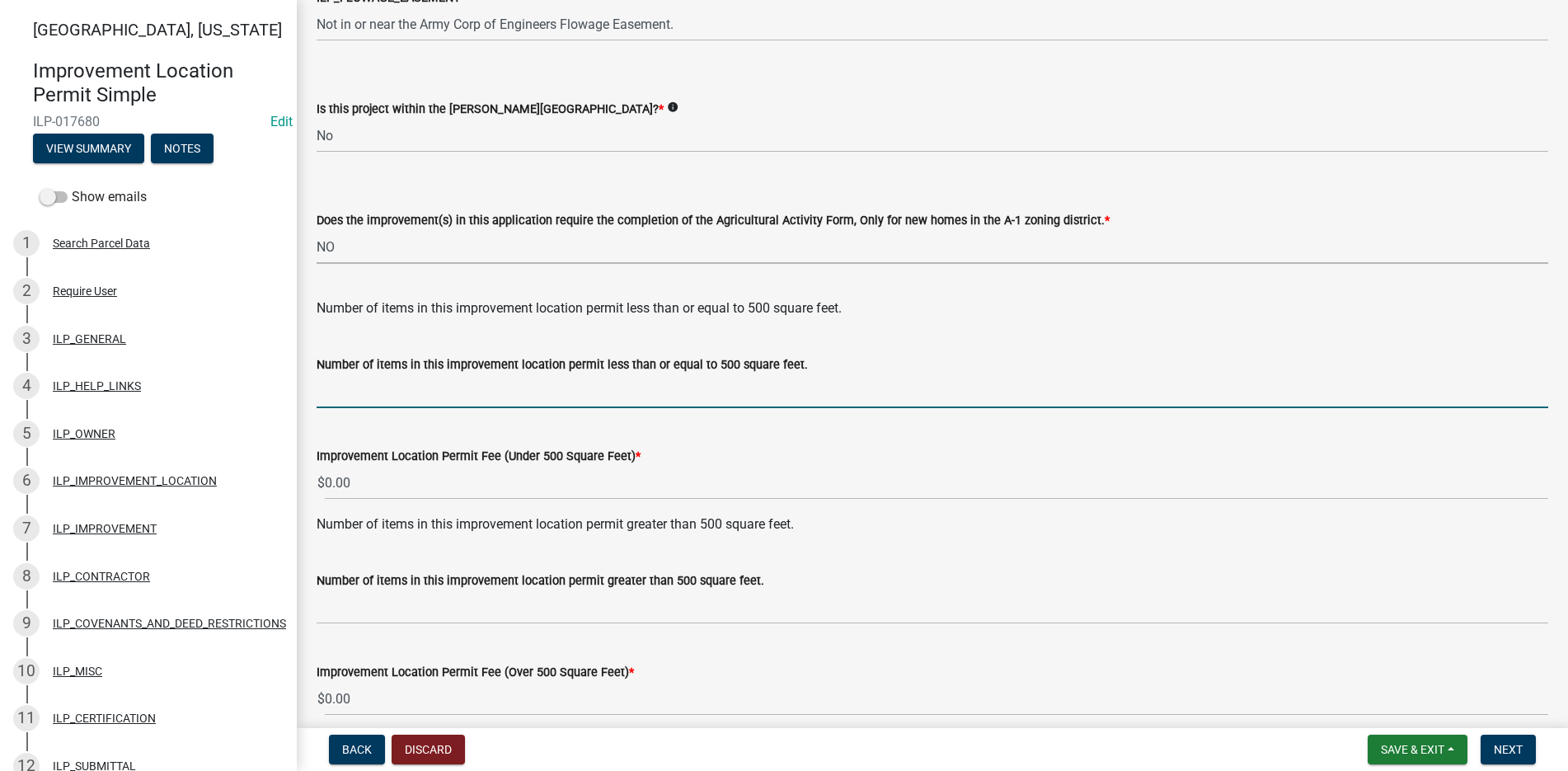
click at [341, 397] on input "text" at bounding box center [932, 391] width 1232 height 34
type input "1"
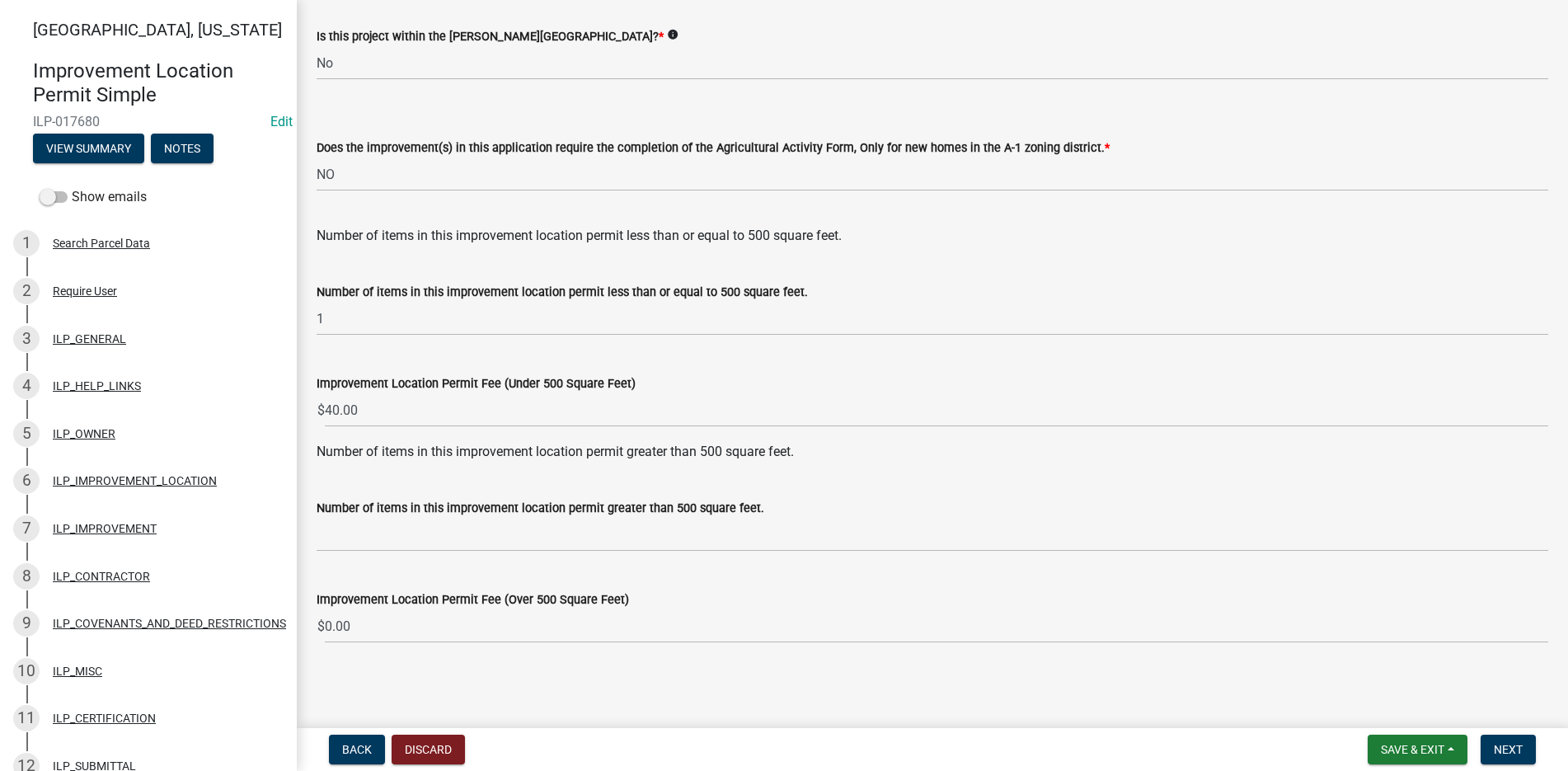
scroll to position [2135, 0]
click at [1504, 744] on span "Next" at bounding box center [1507, 750] width 29 height 13
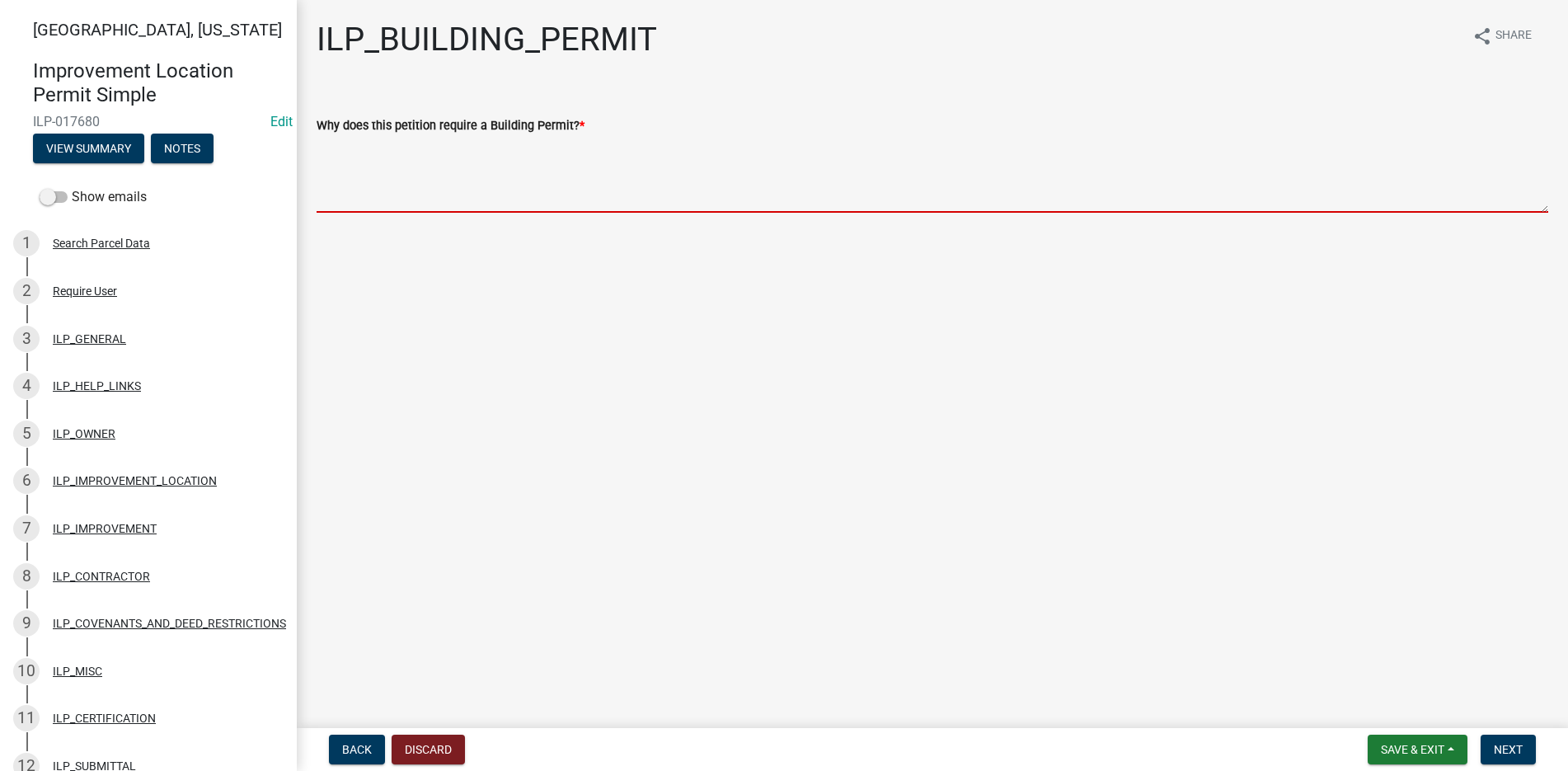
click at [335, 151] on textarea "Why does this petition require a Building Permit? *" at bounding box center [932, 174] width 1232 height 77
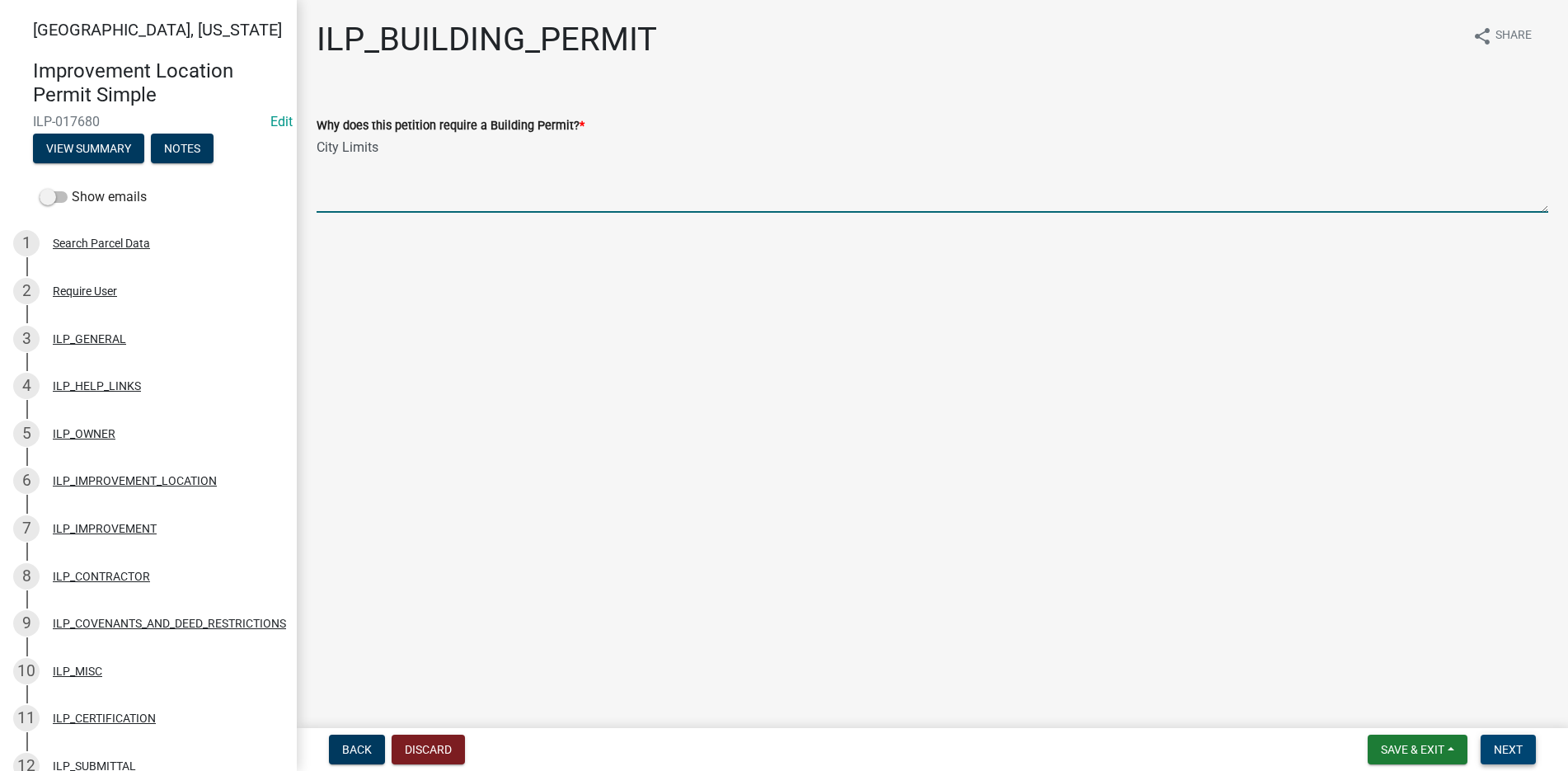
type textarea "City Limits"
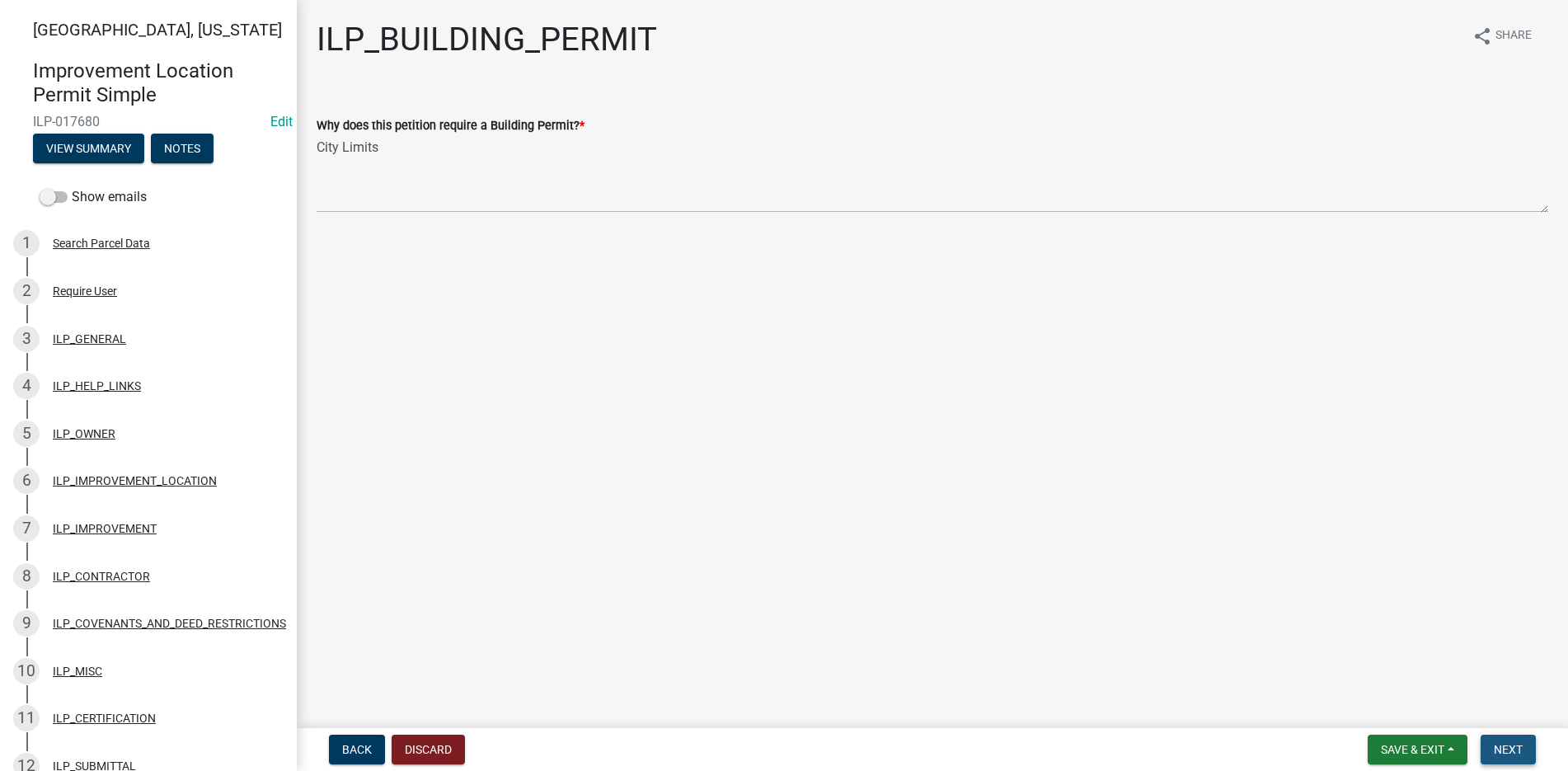
click at [1516, 746] on span "Next" at bounding box center [1507, 750] width 29 height 13
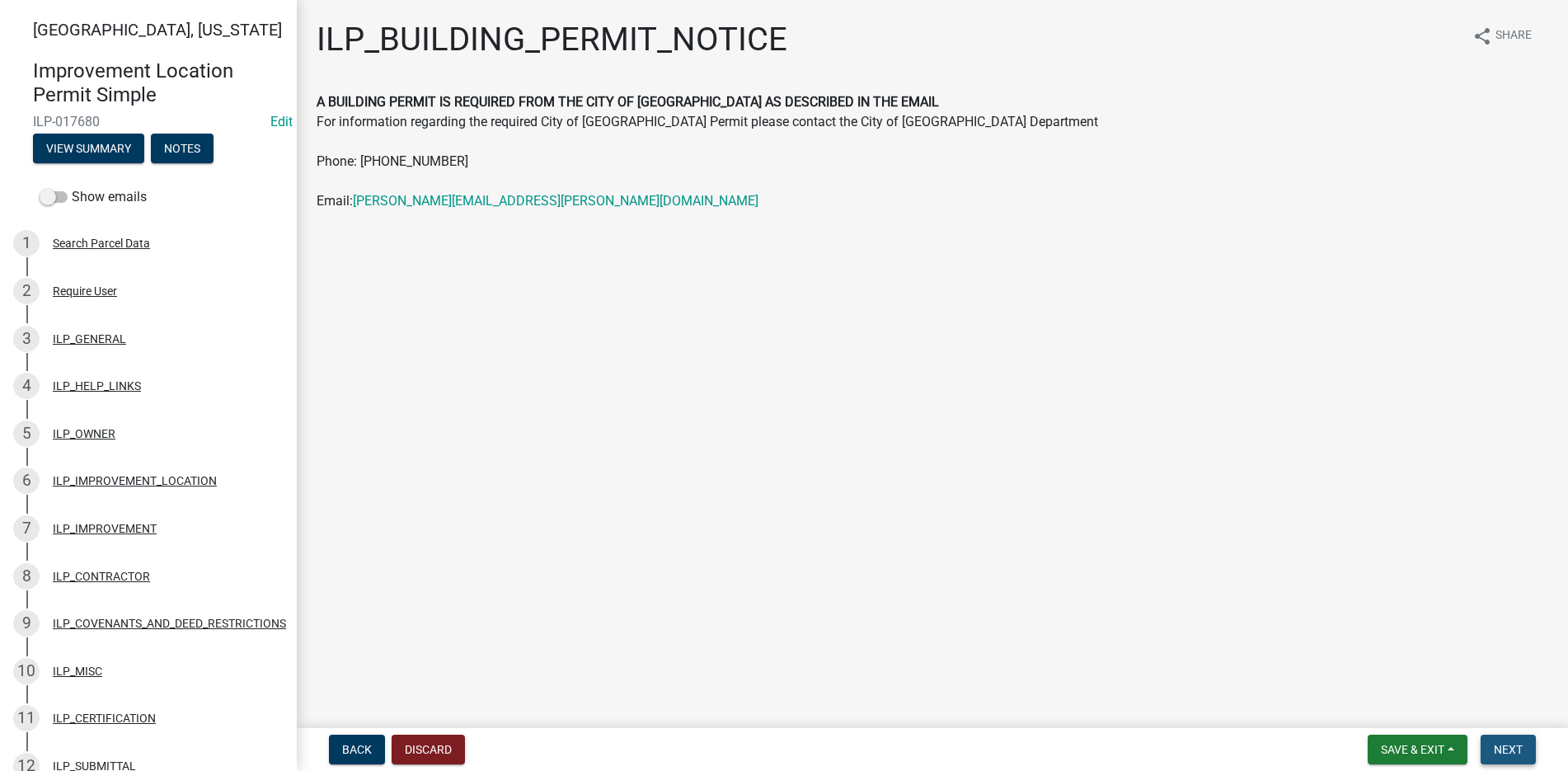
click at [1491, 748] on button "Next" at bounding box center [1507, 750] width 55 height 30
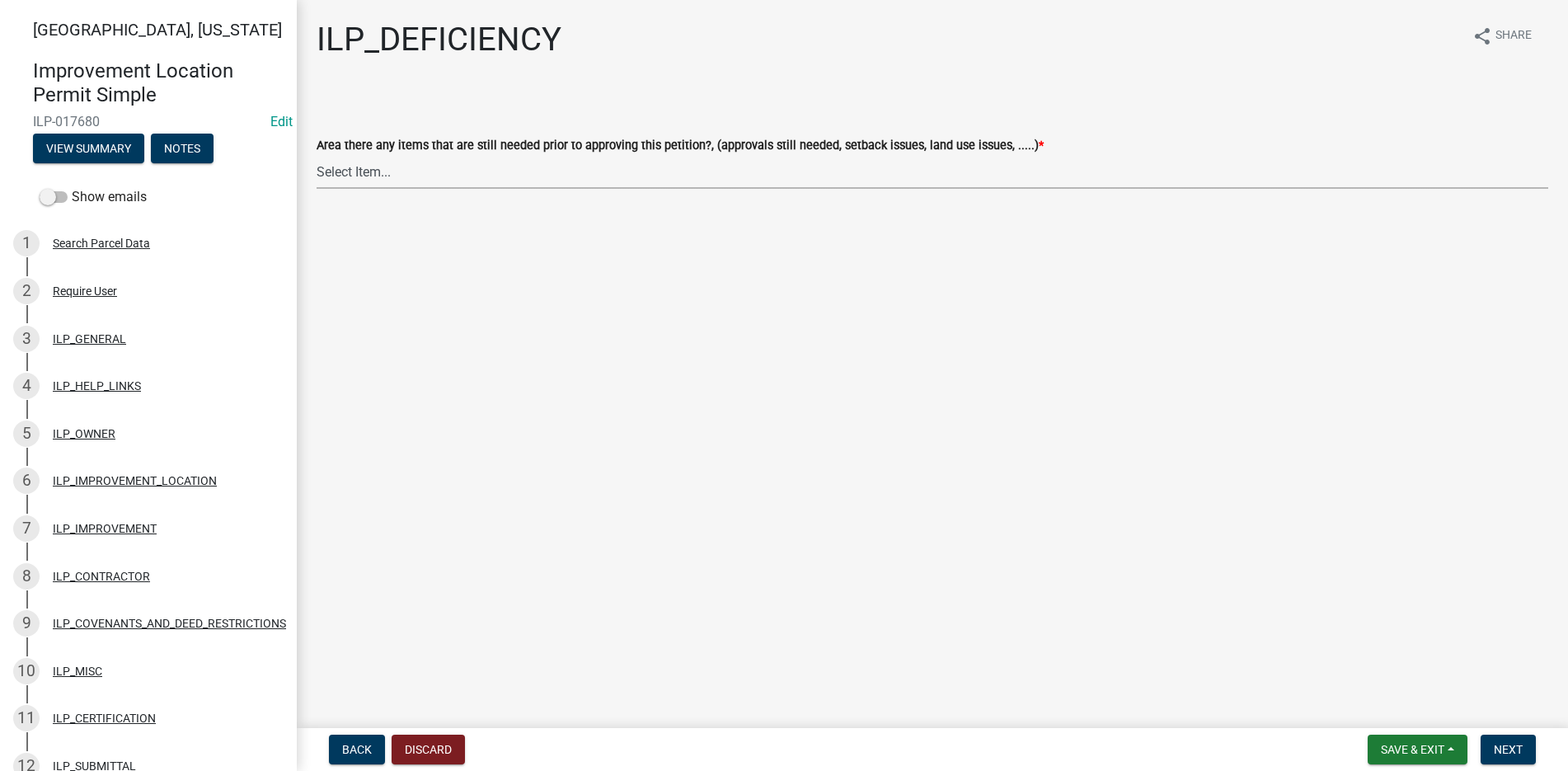
click at [357, 165] on select "Select Item... YES NO" at bounding box center [932, 172] width 1232 height 34
click at [316, 155] on select "Select Item... YES NO" at bounding box center [932, 172] width 1232 height 34
select select "88f51f67-ad00-412f-ad25-d9a24cd42bdb"
click at [1519, 747] on span "Next" at bounding box center [1507, 750] width 29 height 13
click at [347, 164] on select "Select Item... Denied Approved" at bounding box center [932, 172] width 1232 height 34
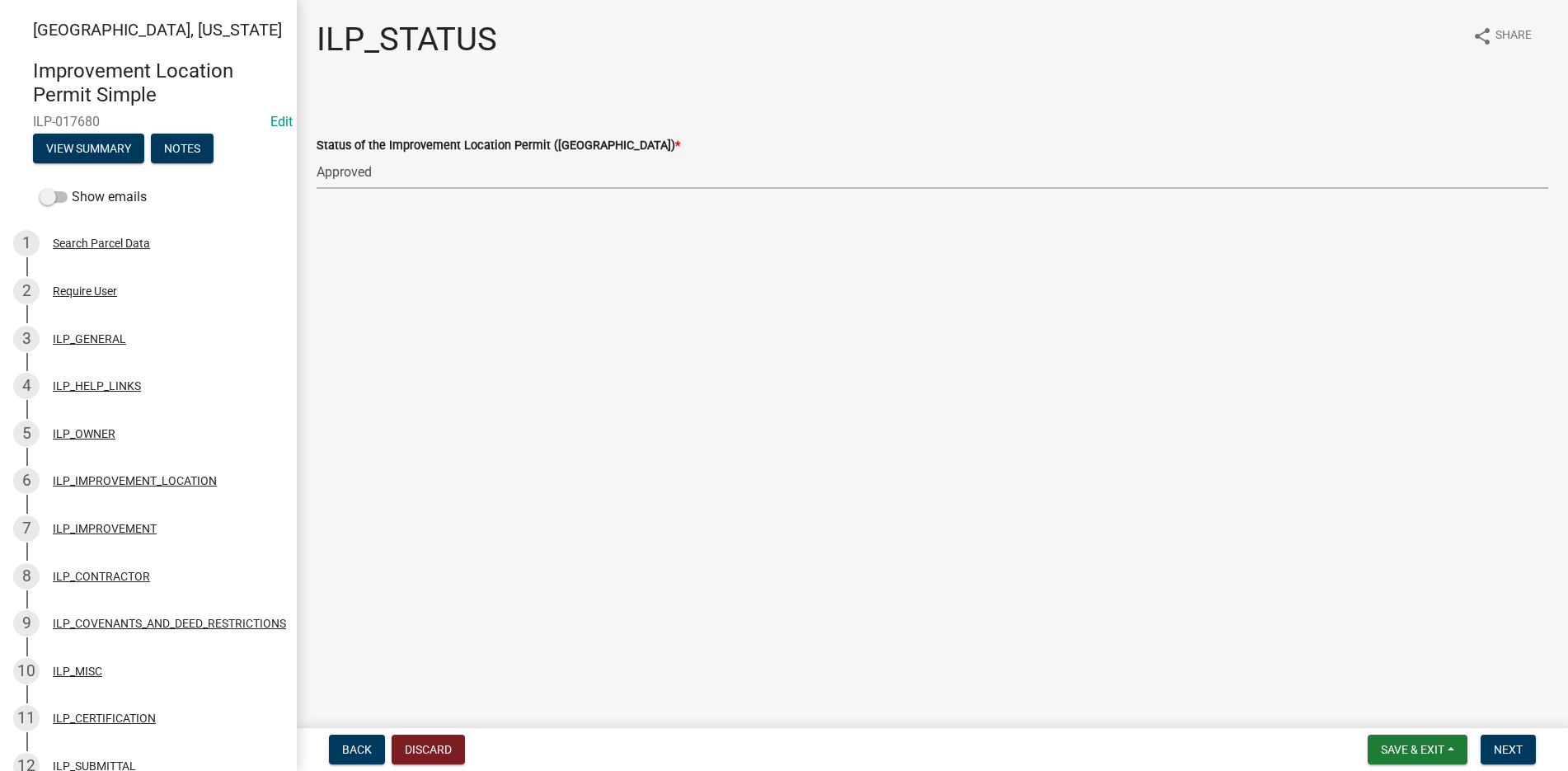
click at [316, 155] on select "Select Item... Denied Approved" at bounding box center [932, 172] width 1232 height 34
select select "676ca0ef-d742-4b5a-a79e-763cf2a28fc9"
click at [1521, 743] on span "Next" at bounding box center [1507, 750] width 29 height 13
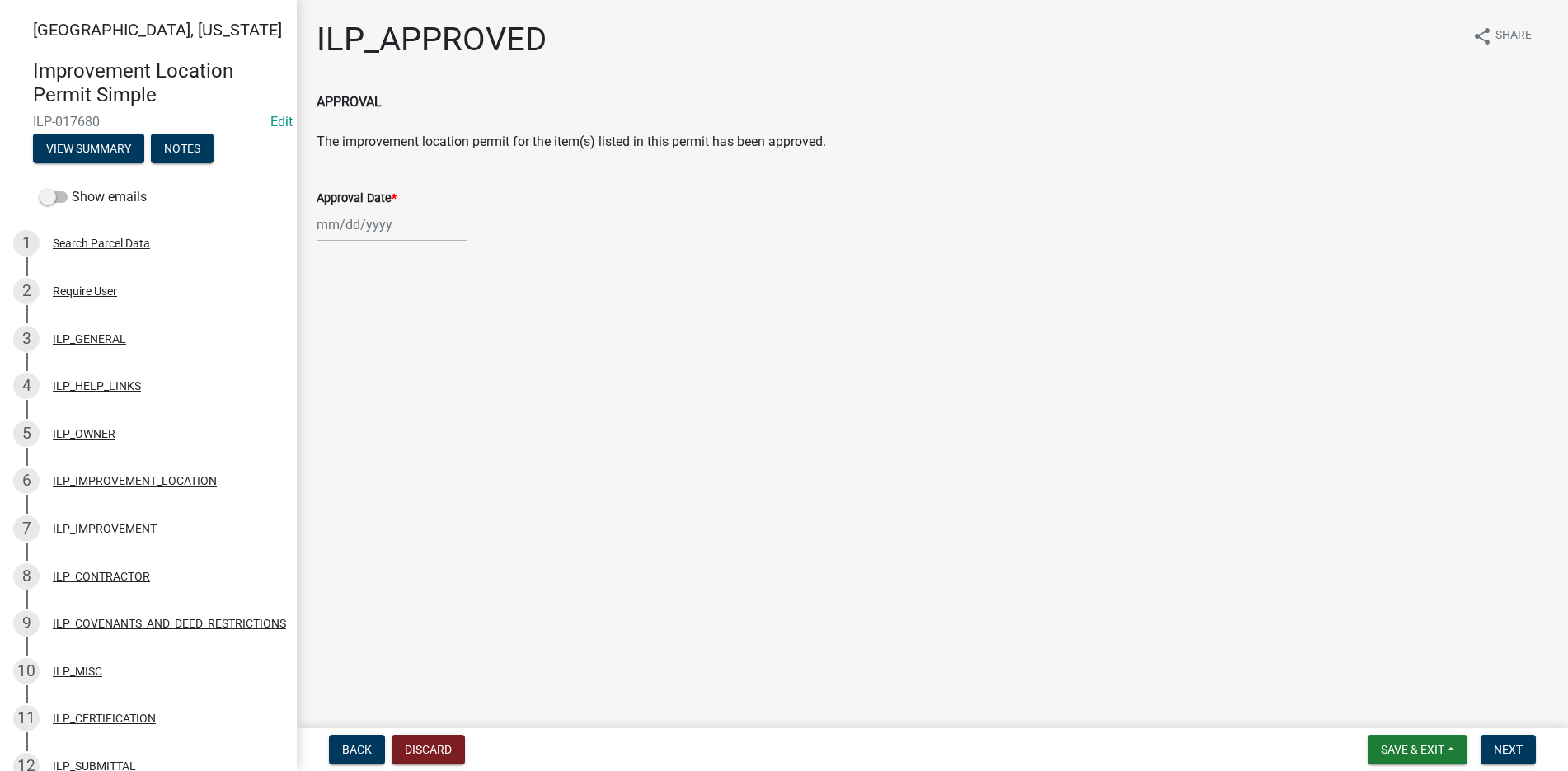
click at [338, 216] on div at bounding box center [392, 225] width 151 height 34
select select "9"
select select "2025"
click at [437, 331] on div "12" at bounding box center [439, 339] width 26 height 26
type input "[DATE]"
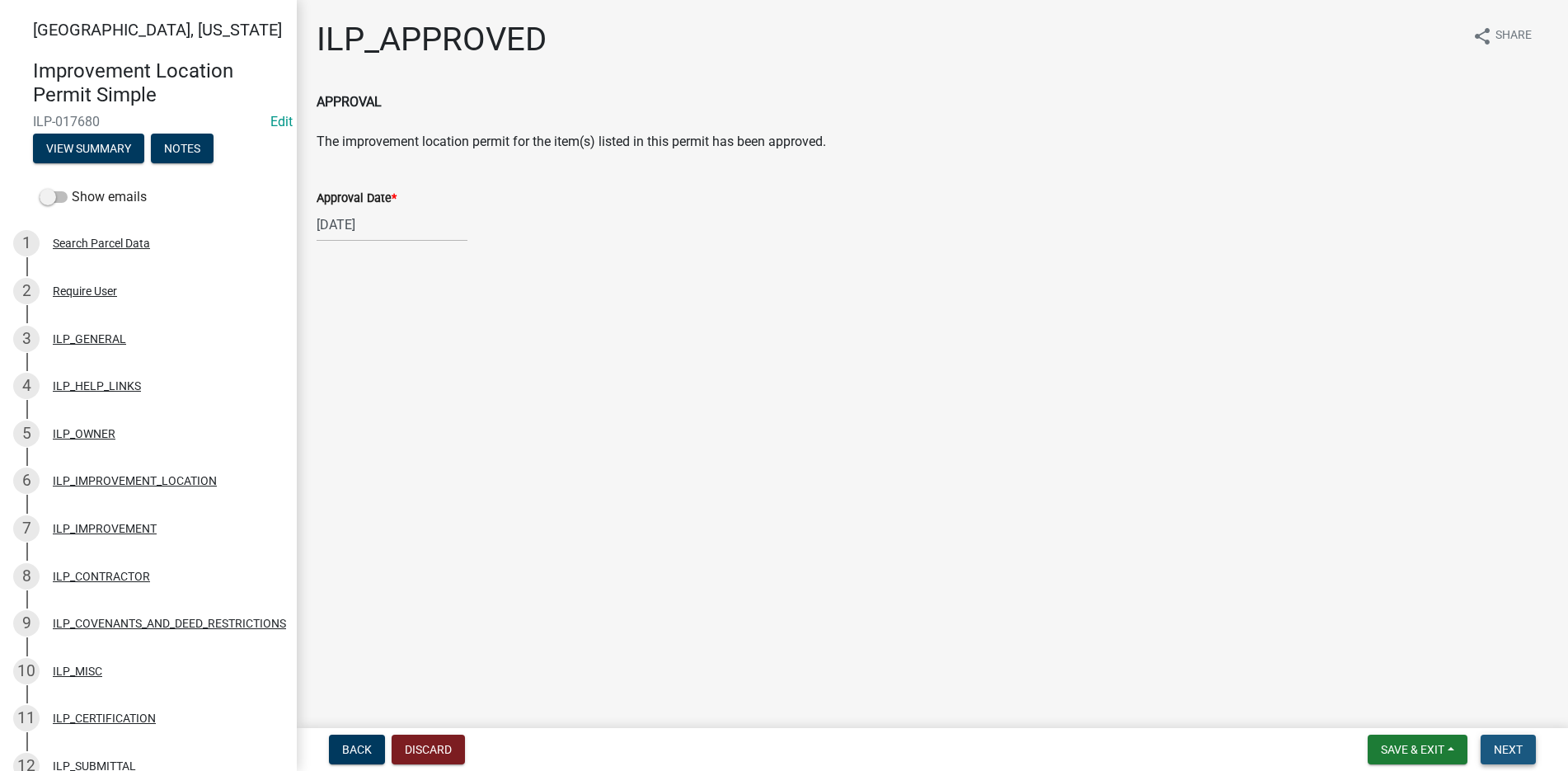
click at [1511, 741] on button "Next" at bounding box center [1507, 750] width 55 height 30
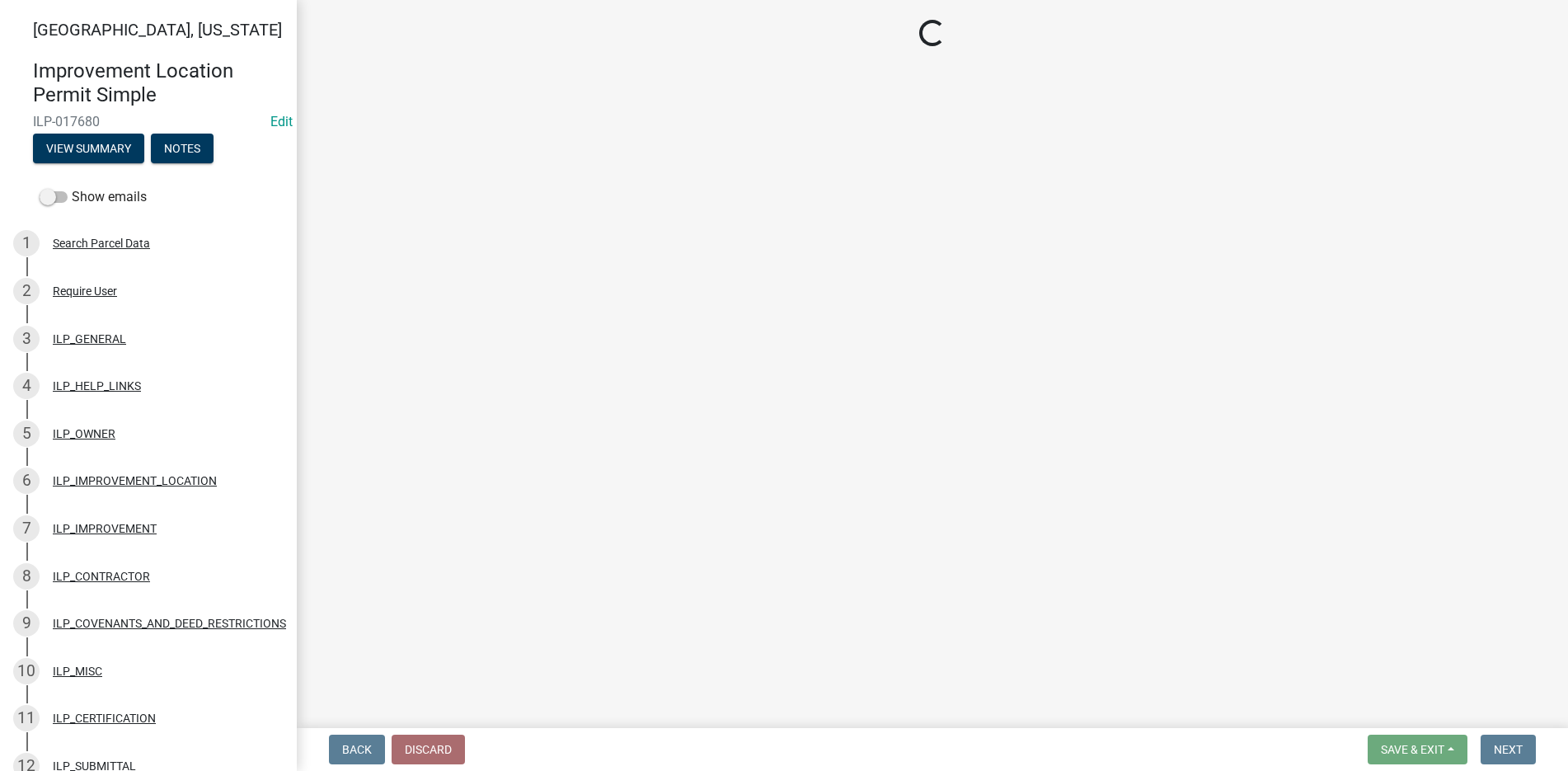
select select "3: 3"
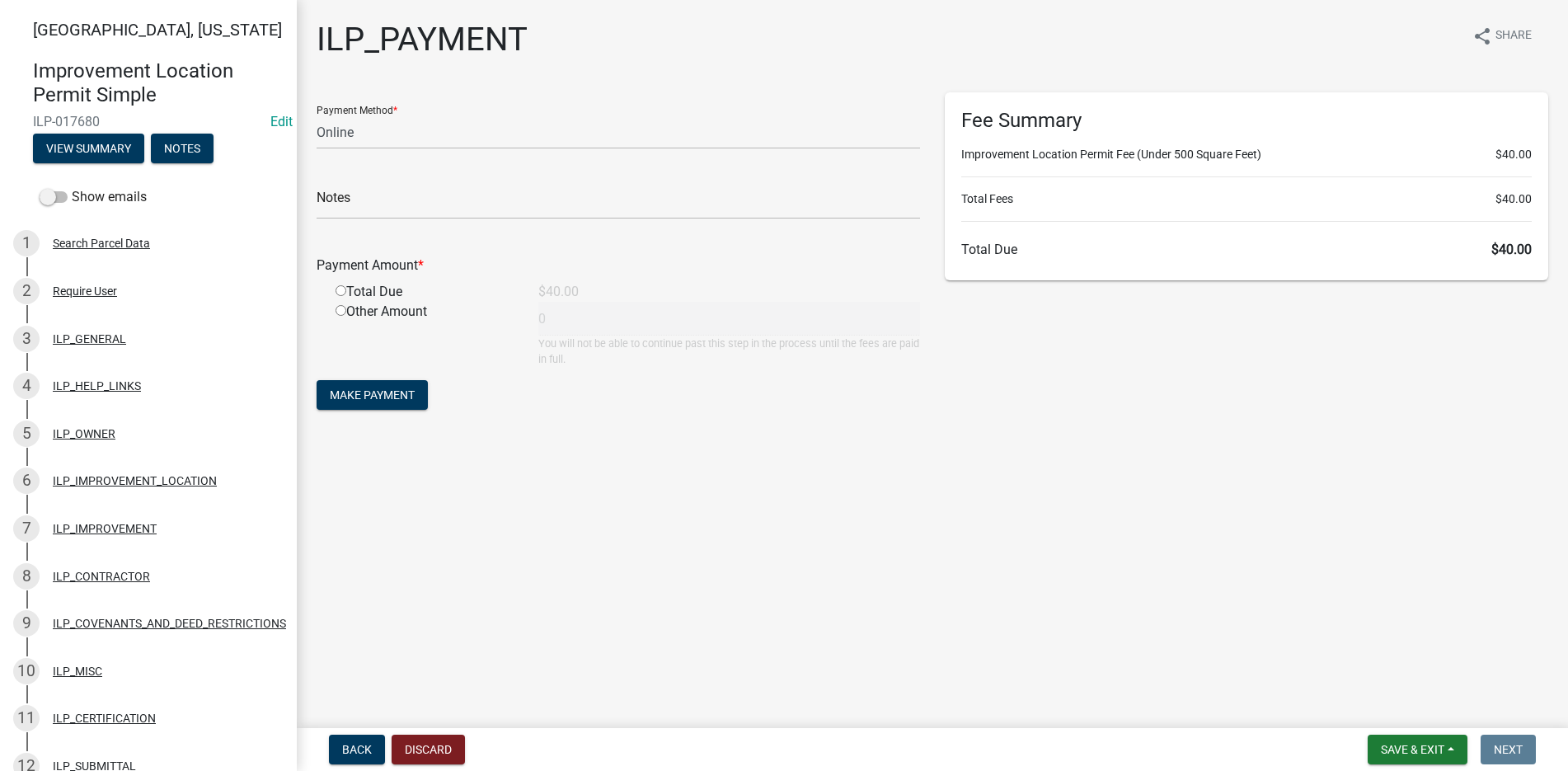
click at [340, 289] on input "radio" at bounding box center [340, 290] width 10 height 10
radio input "true"
type input "40"
click at [374, 390] on span "Make Payment" at bounding box center [371, 395] width 85 height 13
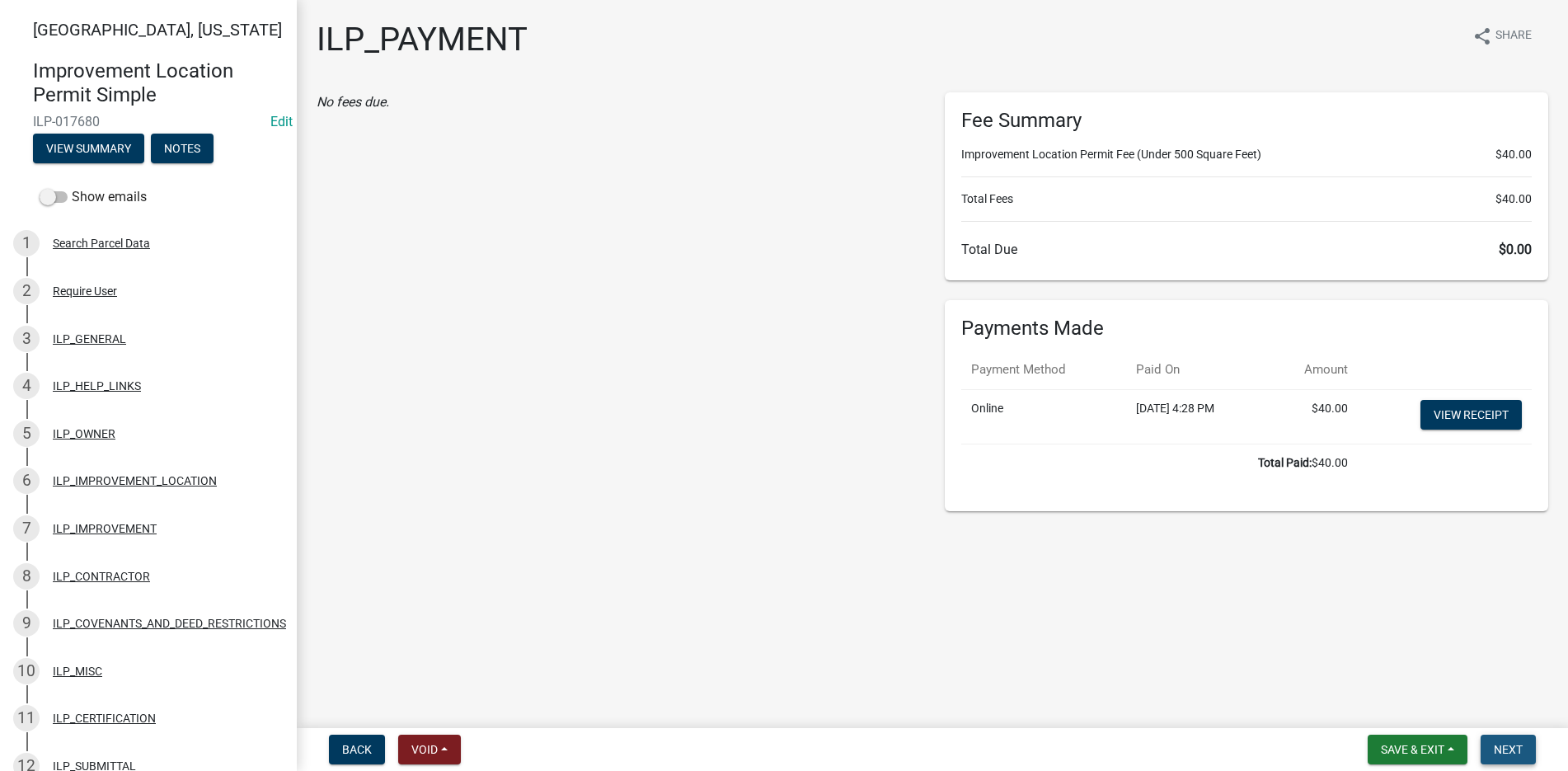
click at [1510, 740] on button "Next" at bounding box center [1507, 750] width 55 height 30
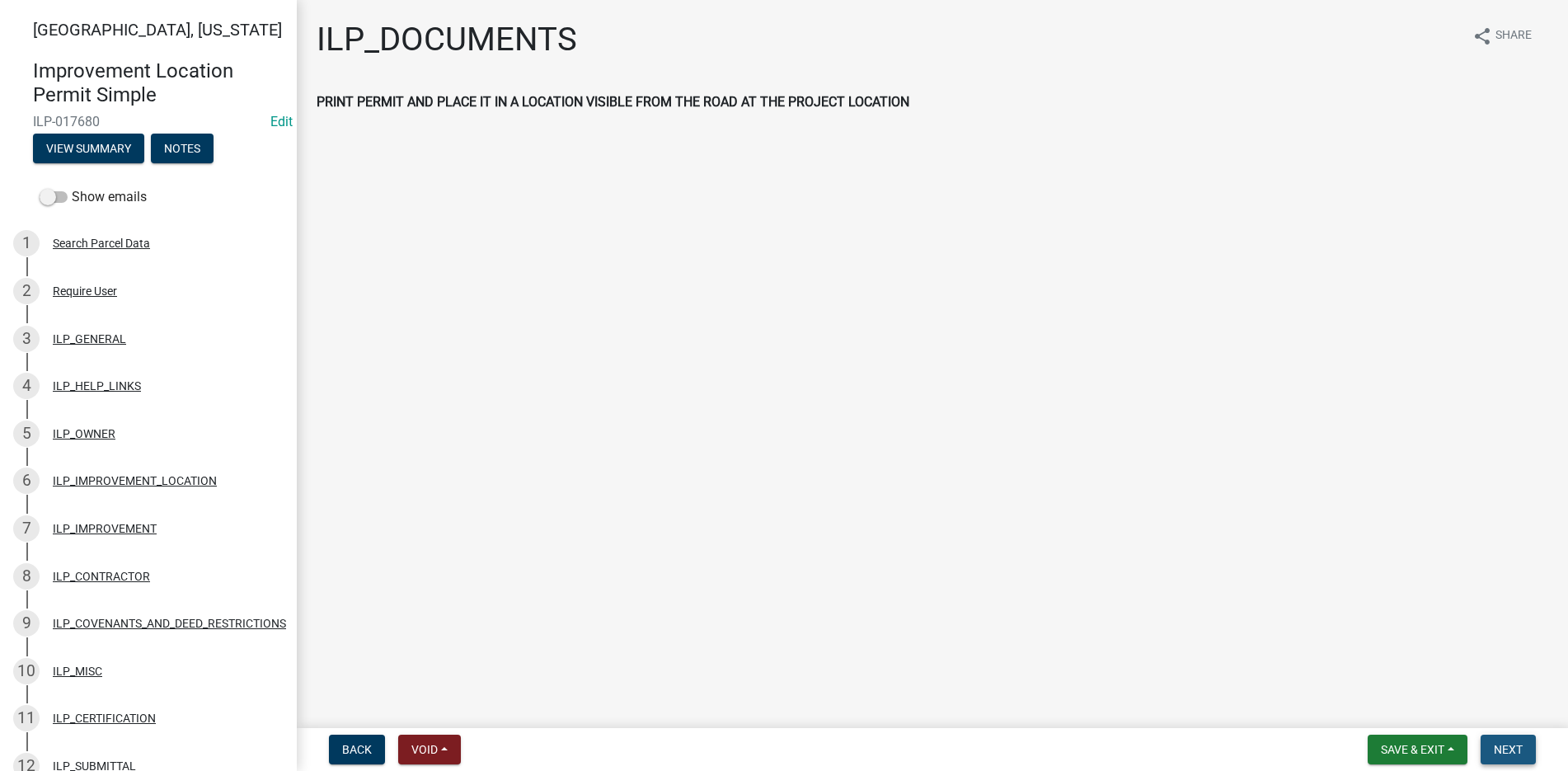
click at [1507, 747] on span "Next" at bounding box center [1507, 750] width 29 height 13
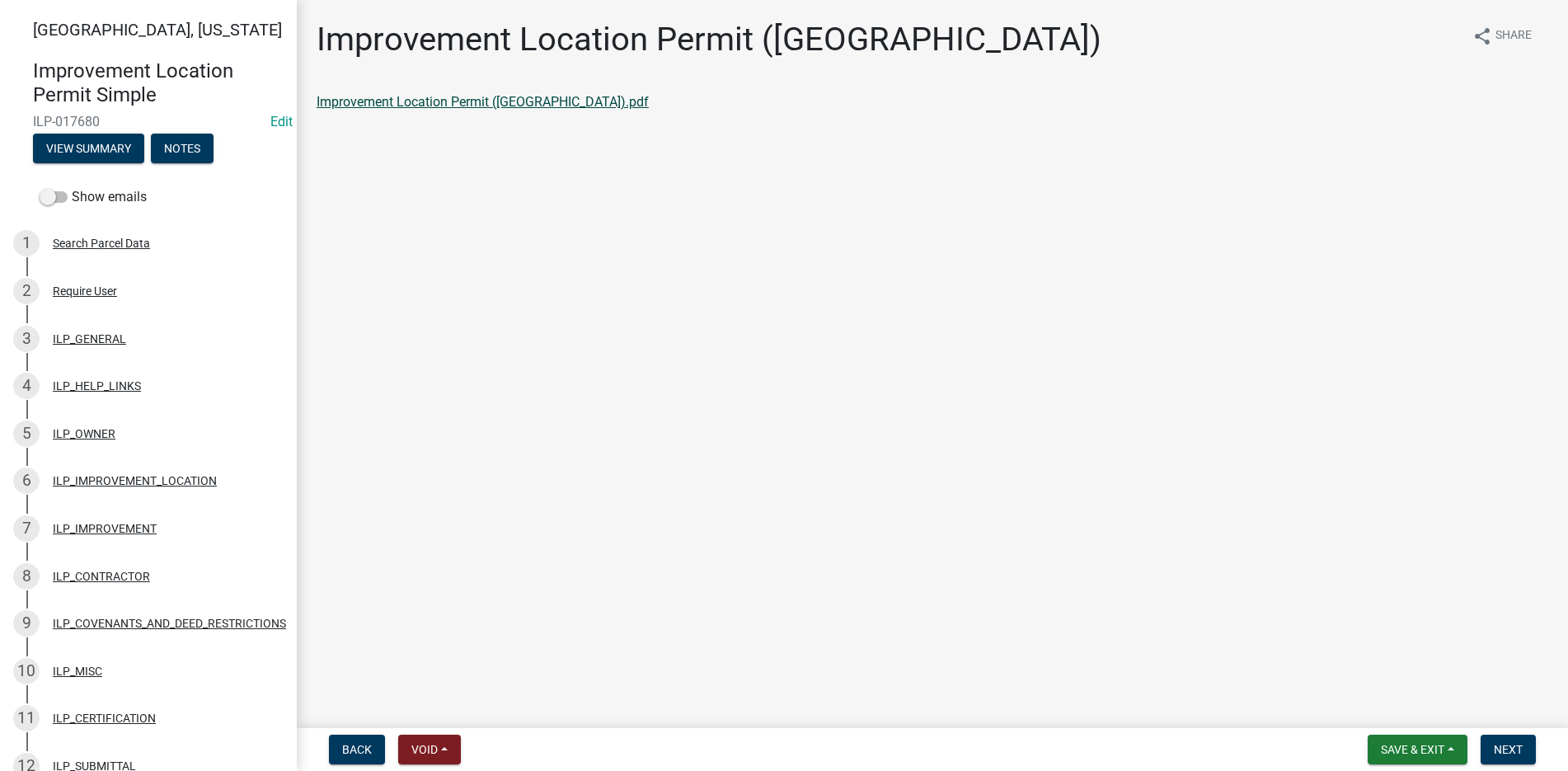
click at [499, 96] on link "Improvement Location Permit ([GEOGRAPHIC_DATA]).pdf" at bounding box center [483, 102] width 332 height 16
click at [1505, 748] on span "Next" at bounding box center [1507, 750] width 29 height 13
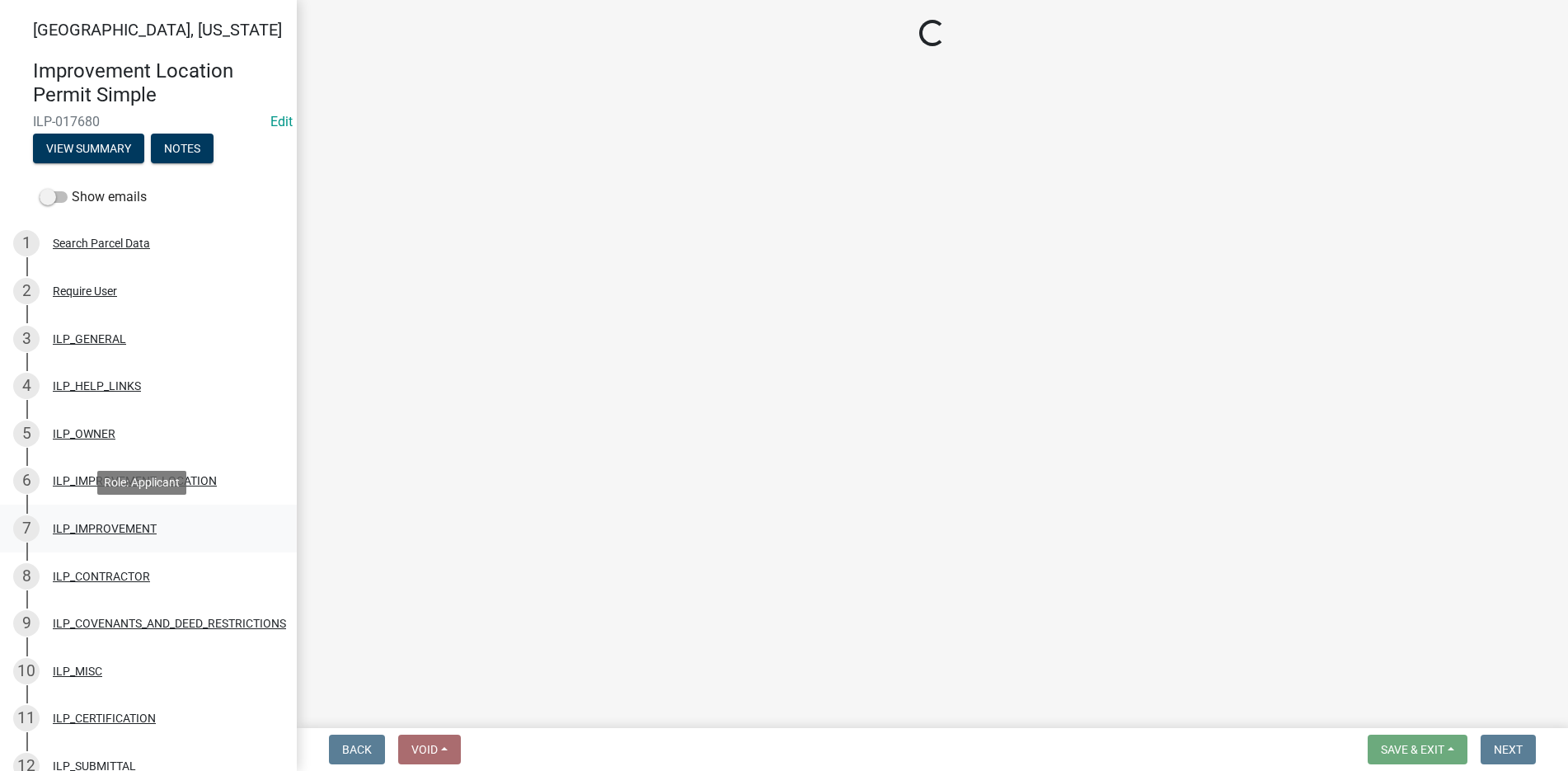
scroll to position [82, 0]
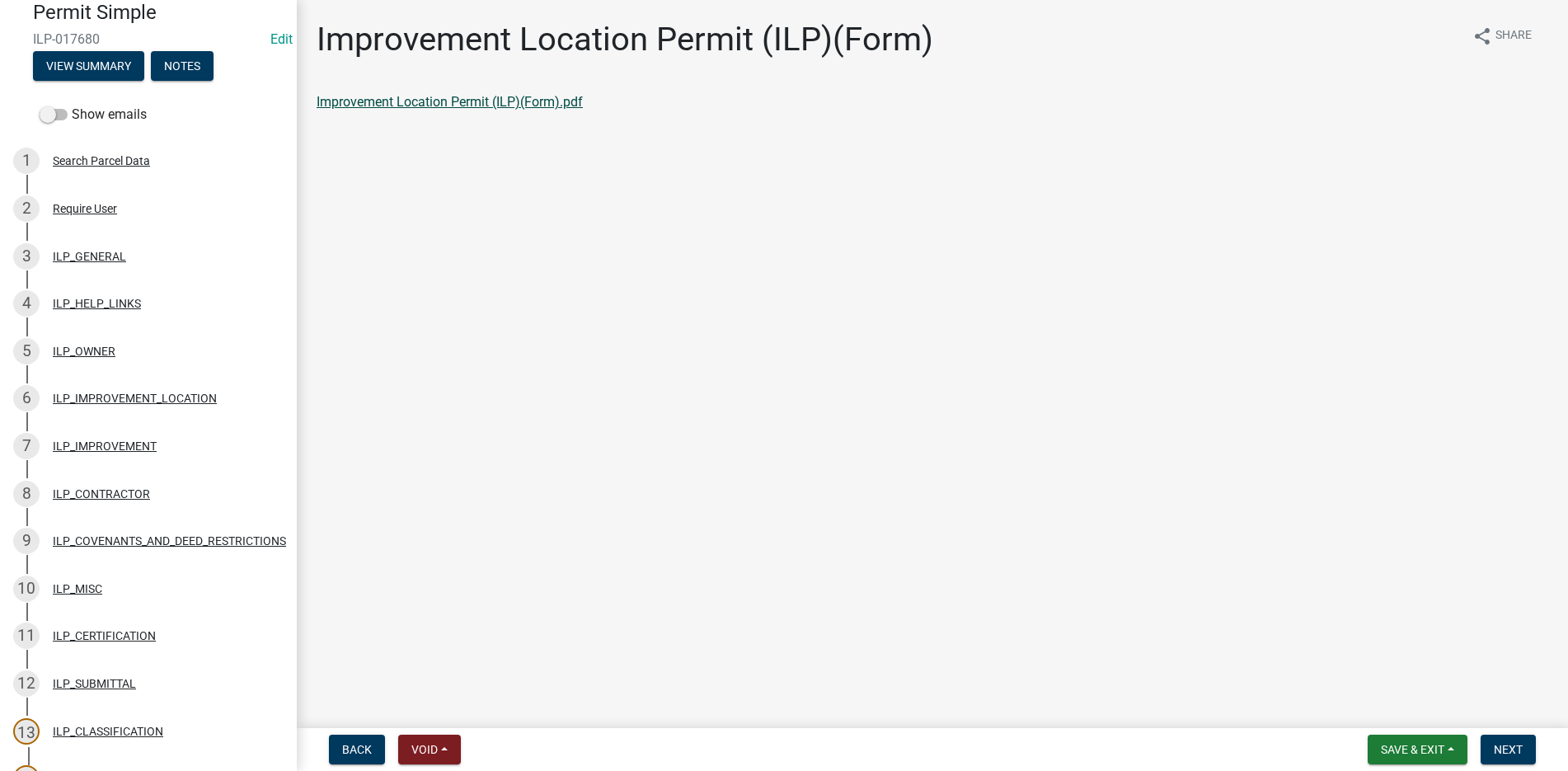
click at [490, 97] on link "Improvement Location Permit (ILP)(Form).pdf" at bounding box center [449, 102] width 266 height 16
click at [1509, 749] on span "Next" at bounding box center [1507, 750] width 29 height 13
